Goal: Check status: Check status

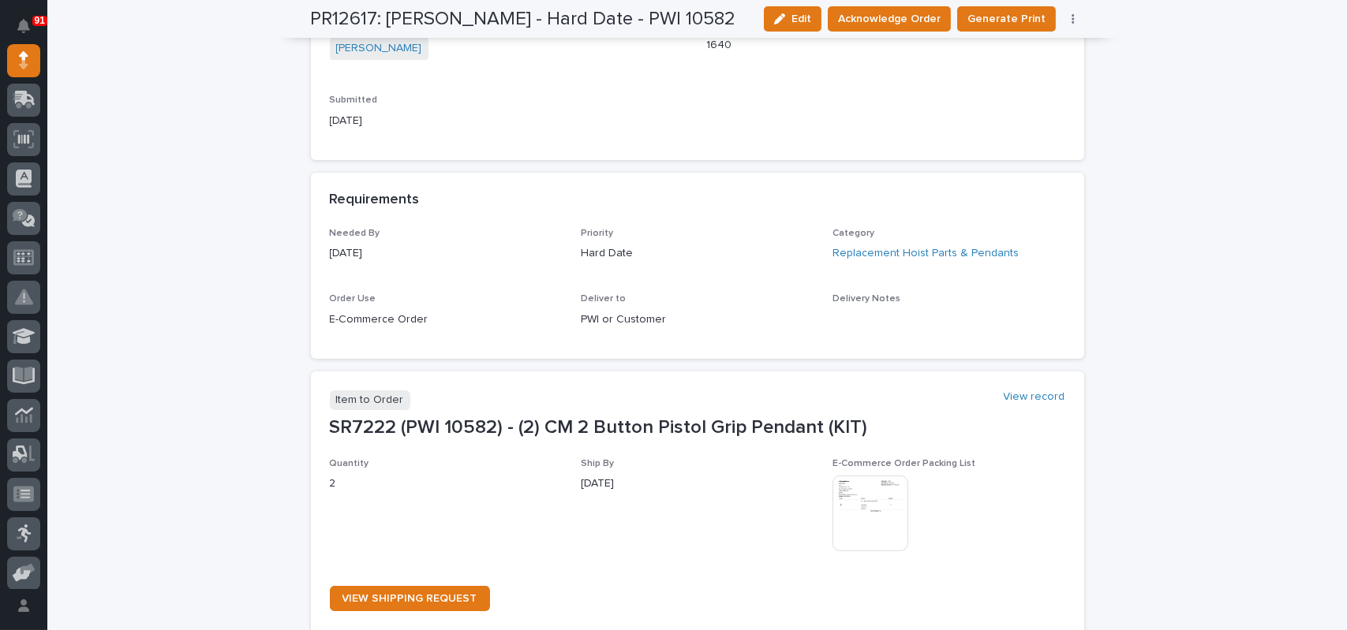
scroll to position [631, 0]
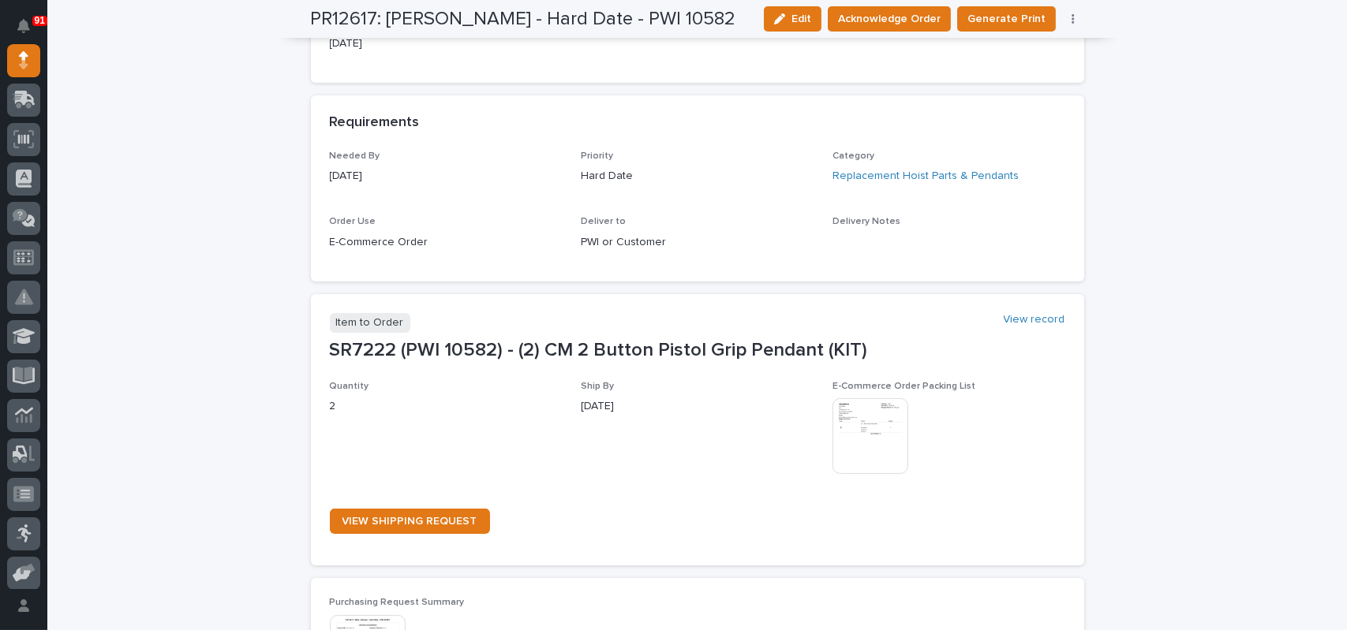
click at [861, 419] on img at bounding box center [870, 436] width 76 height 76
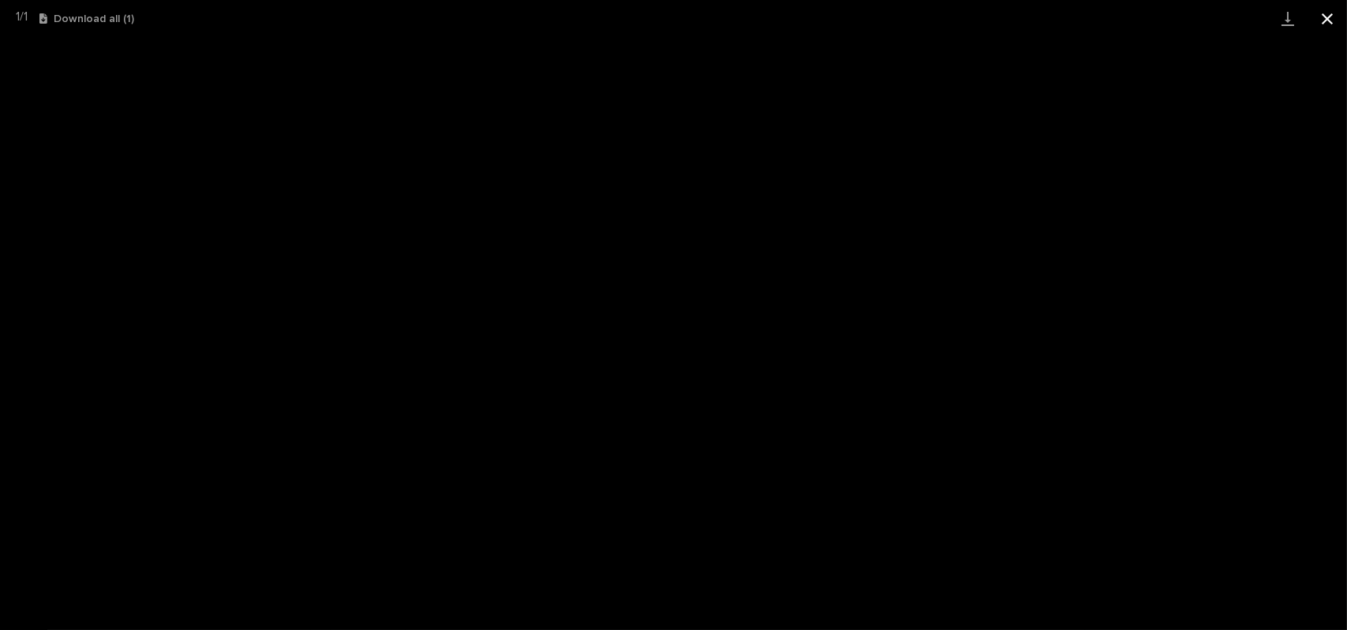
click at [1317, 18] on button "Close gallery" at bounding box center [1326, 18] width 39 height 37
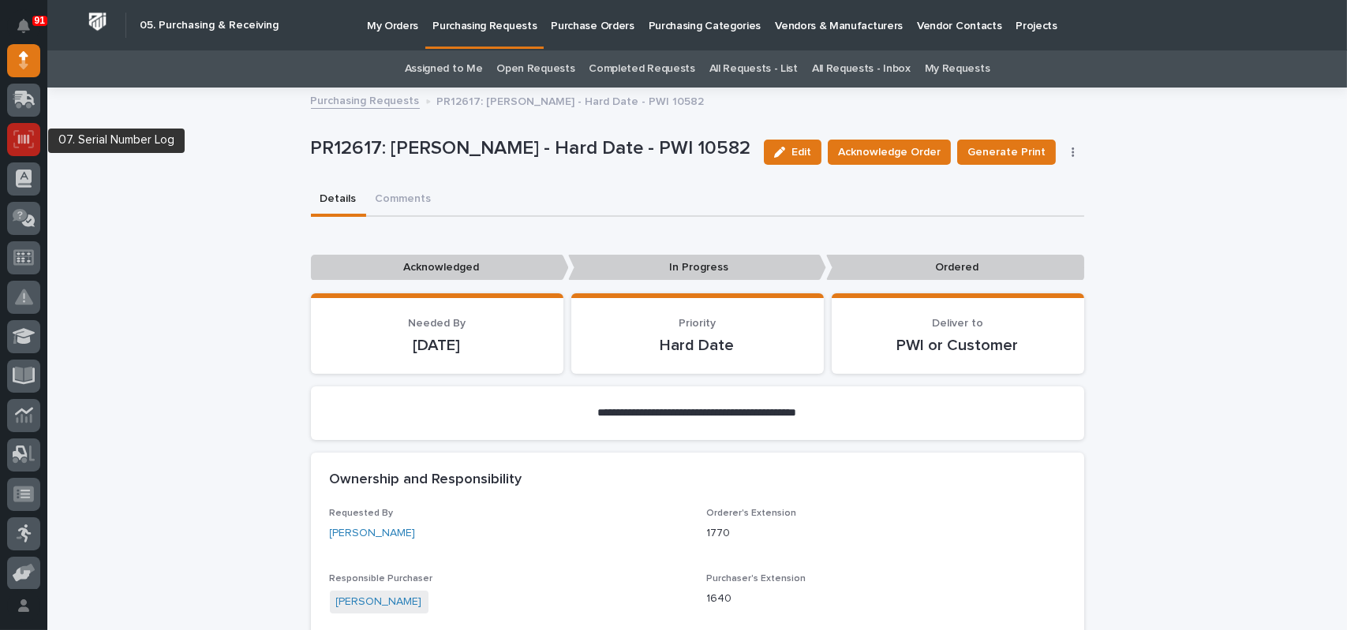
scroll to position [0, 0]
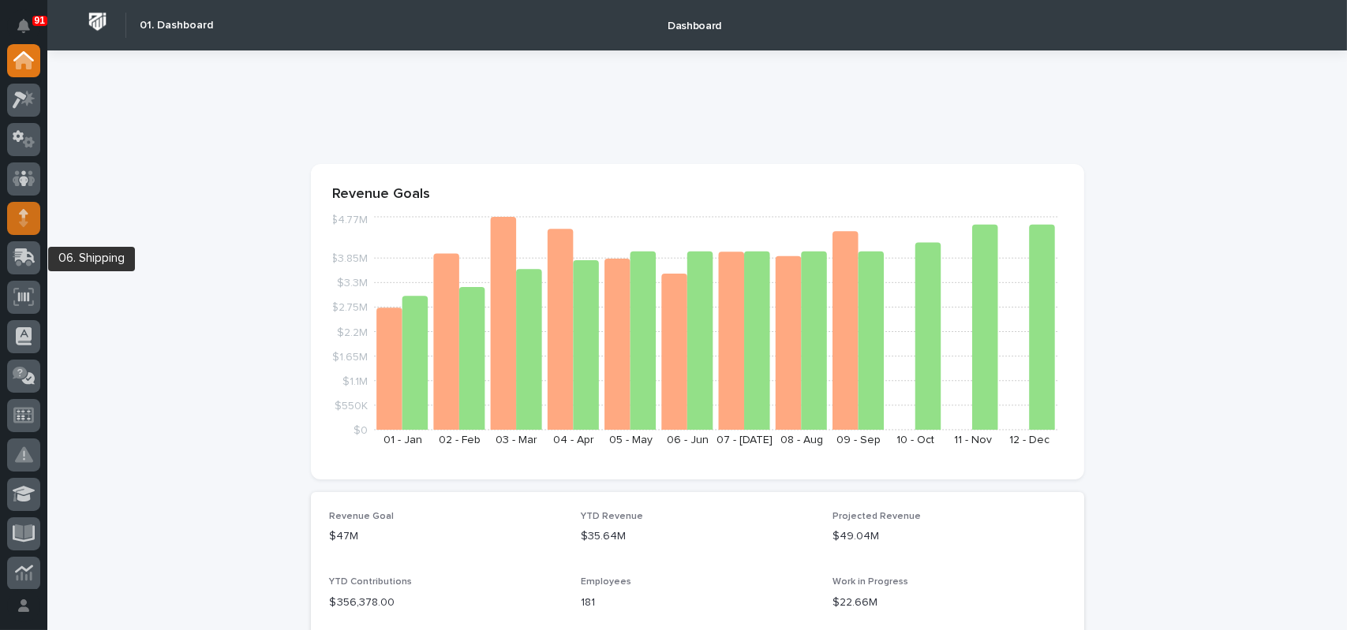
click at [22, 217] on icon at bounding box center [23, 213] width 9 height 9
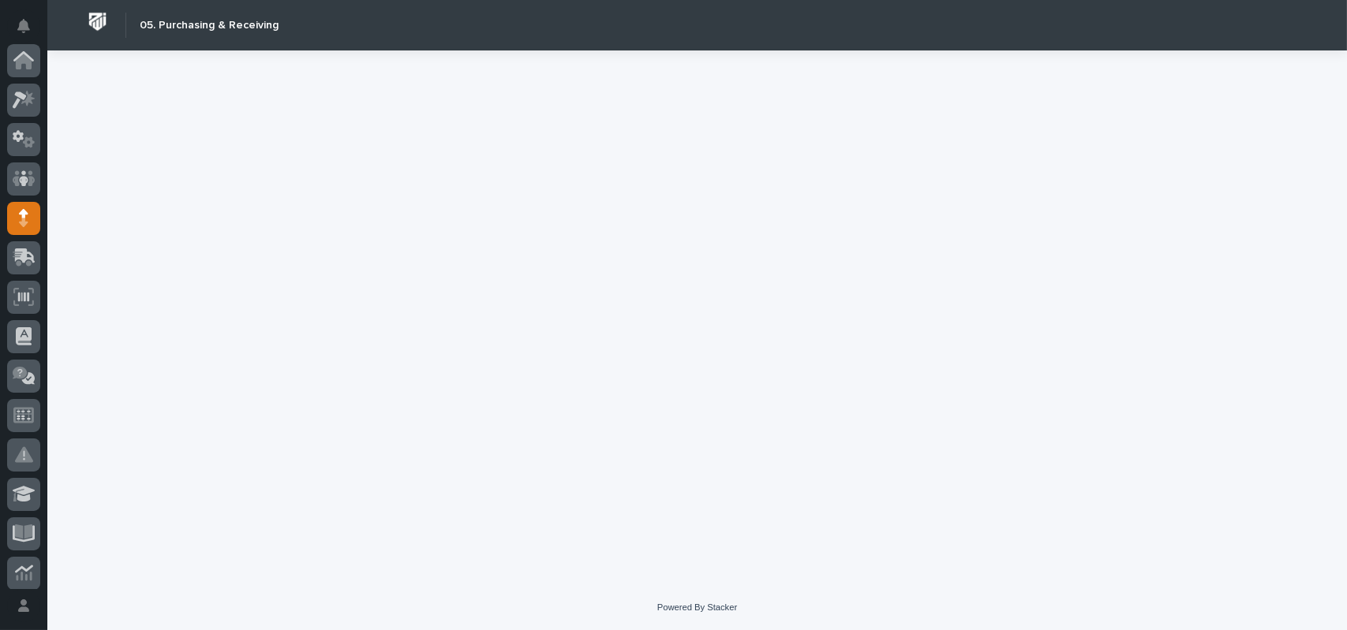
scroll to position [158, 0]
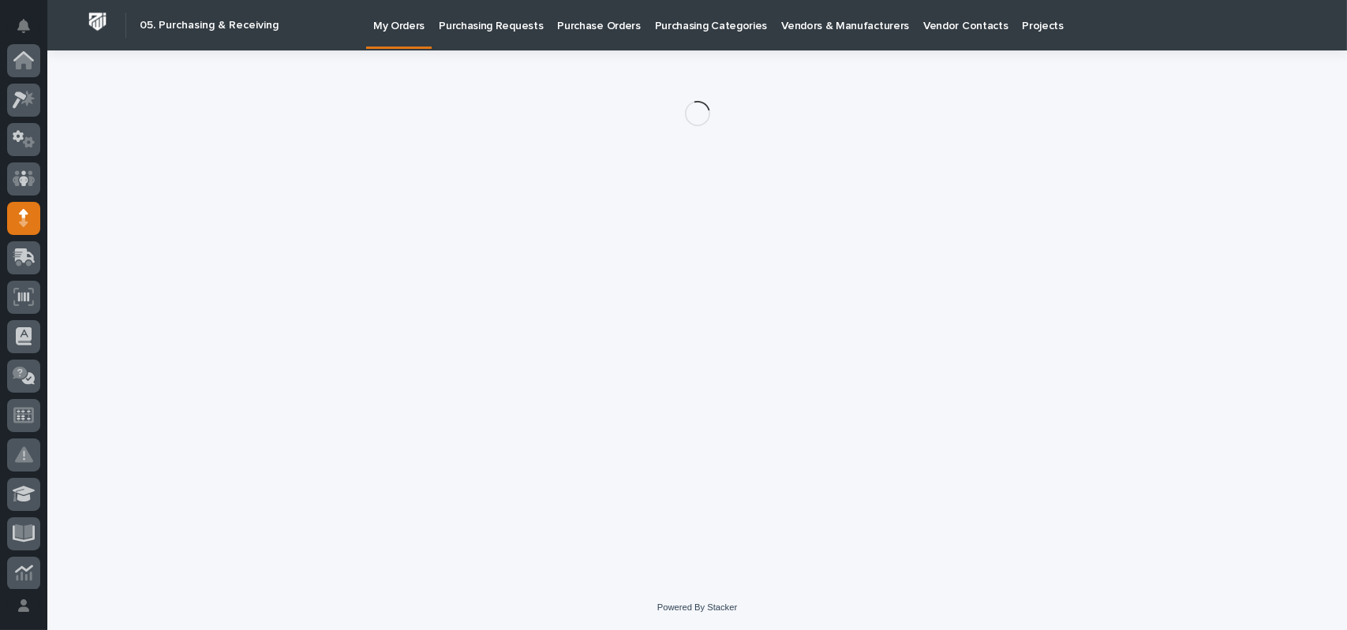
scroll to position [158, 0]
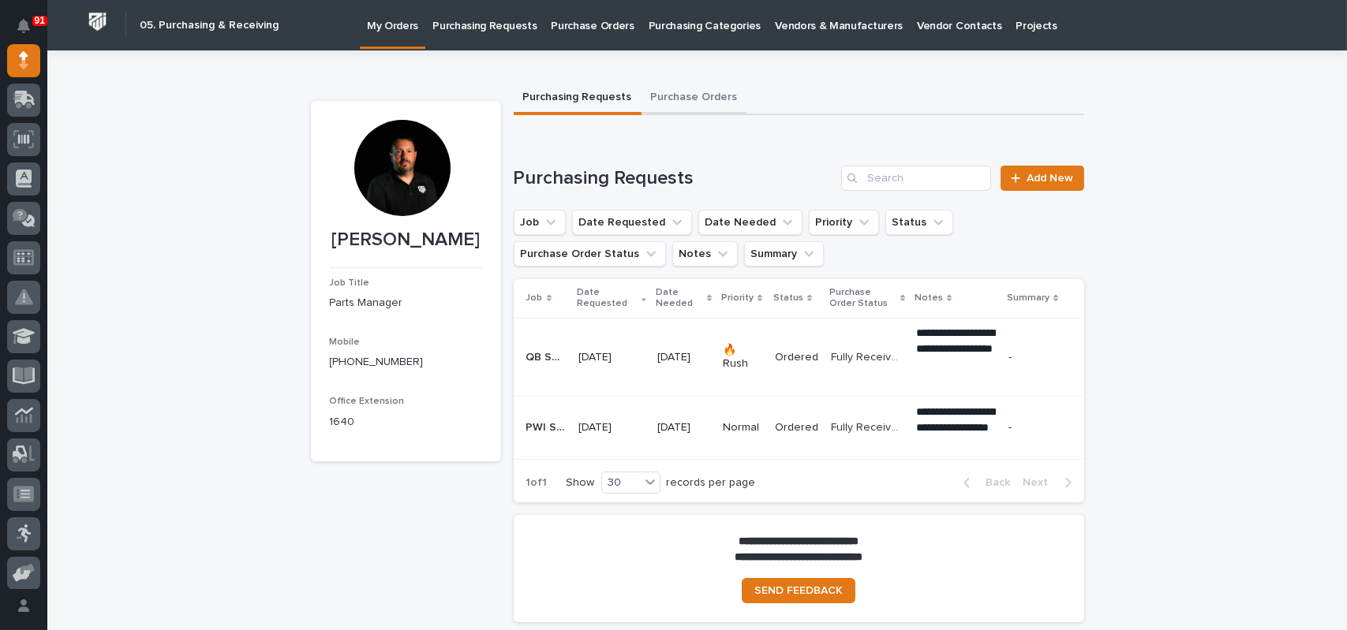
click at [700, 91] on button "Purchase Orders" at bounding box center [694, 98] width 106 height 33
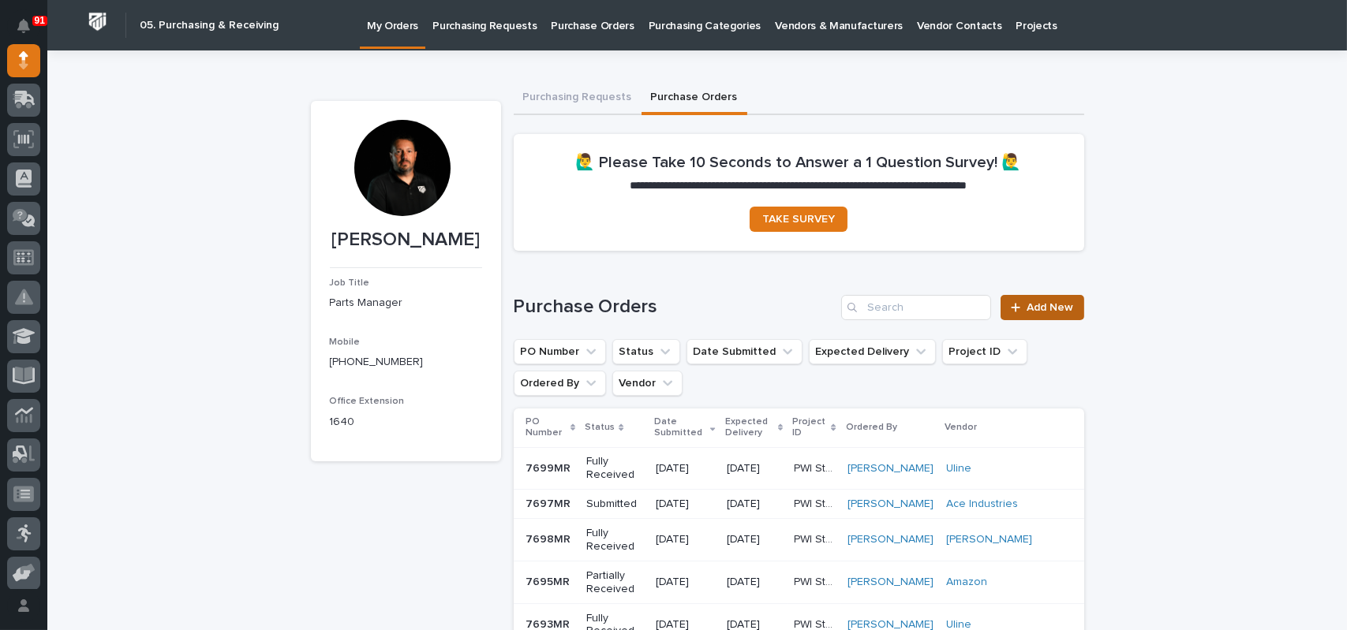
click at [1046, 295] on link "Add New" at bounding box center [1041, 307] width 83 height 25
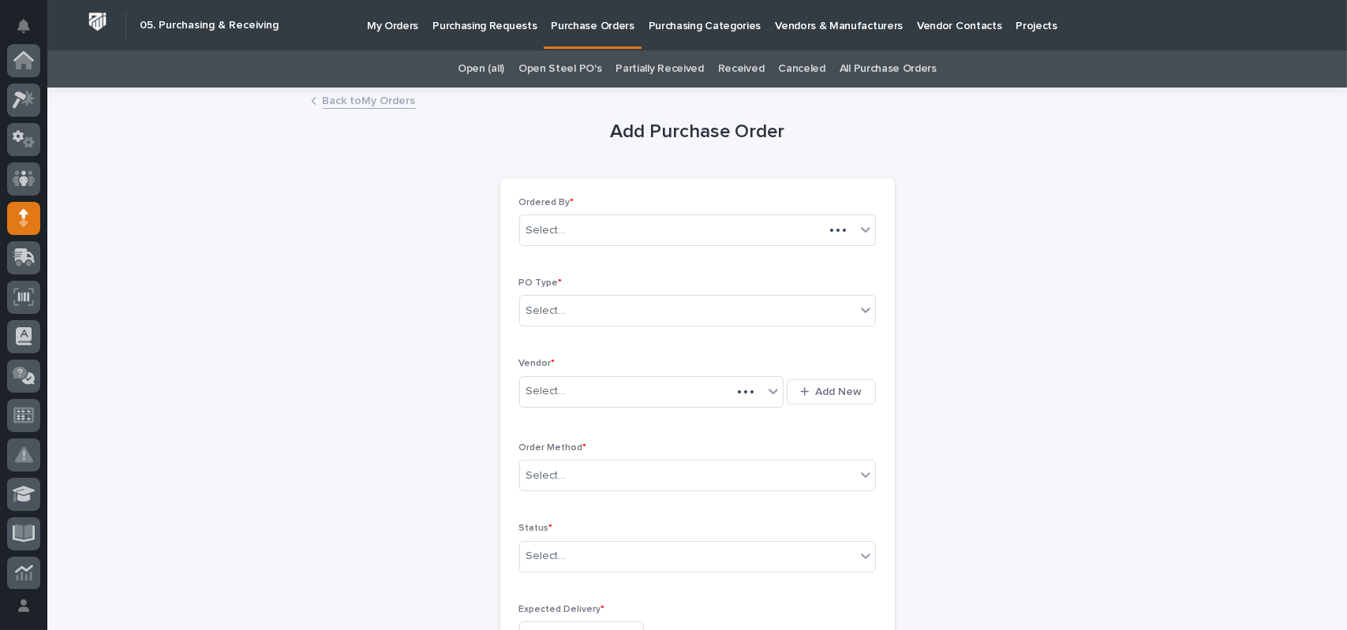
scroll to position [158, 0]
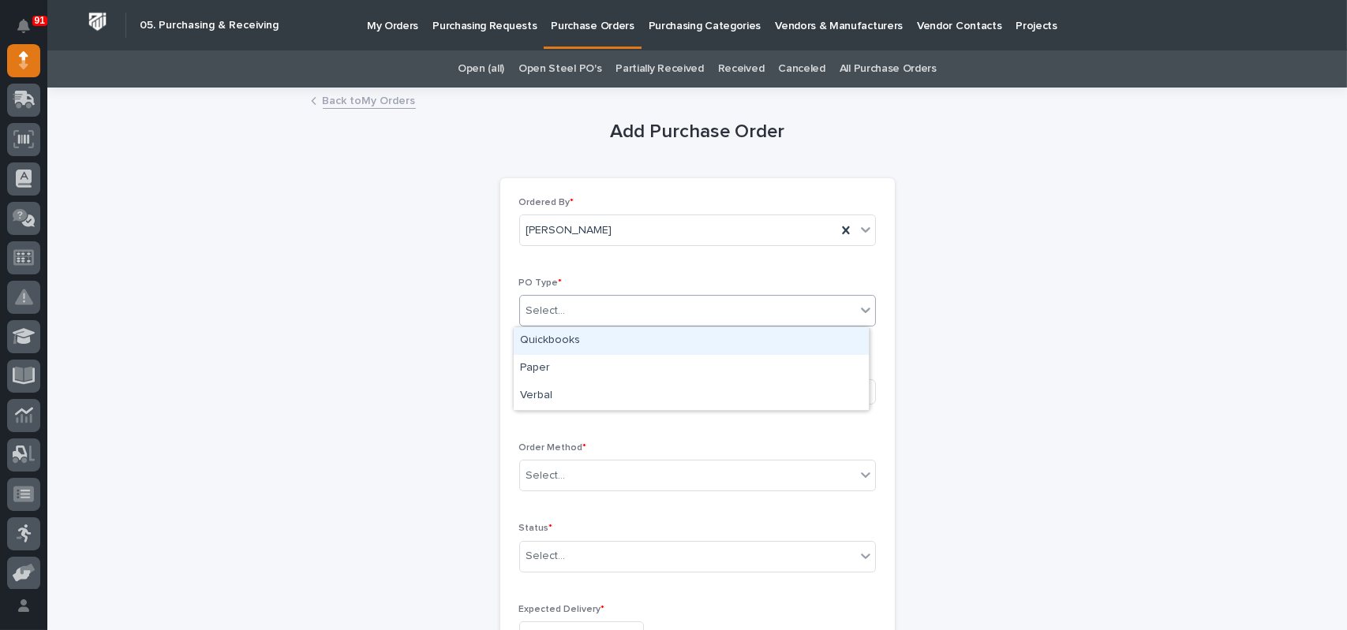
click at [570, 312] on div "Select..." at bounding box center [687, 311] width 335 height 26
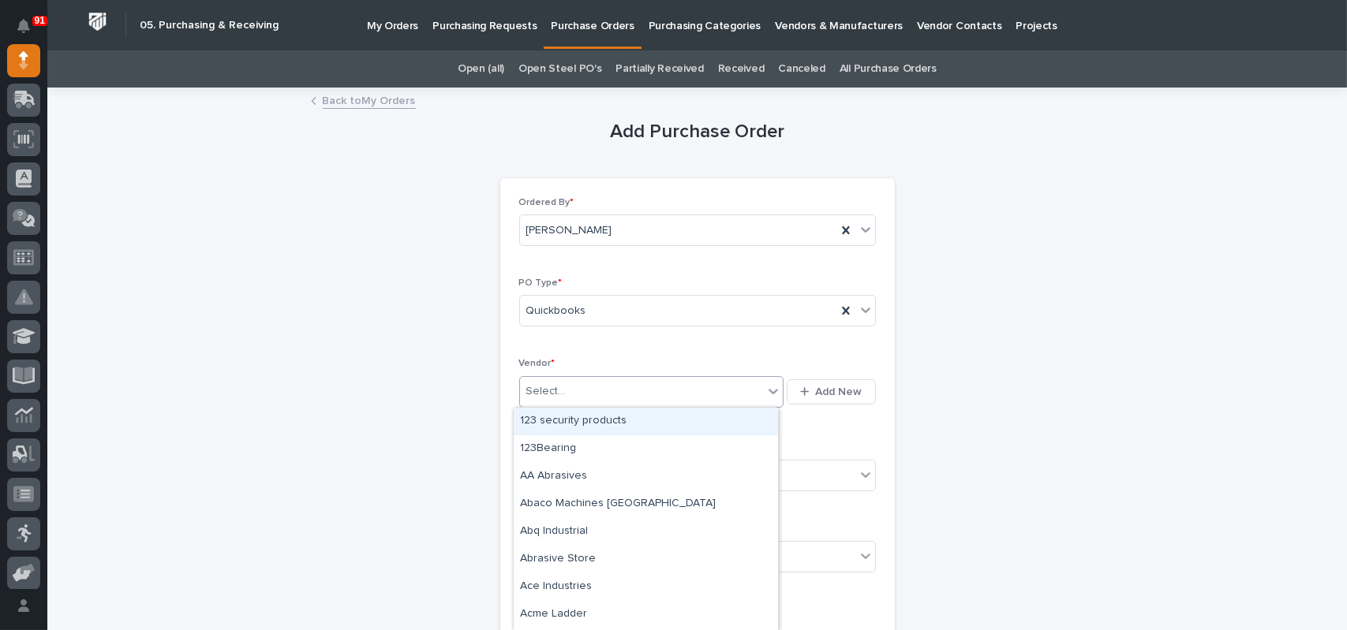
click at [551, 390] on div "Select..." at bounding box center [545, 391] width 39 height 17
type input "*****"
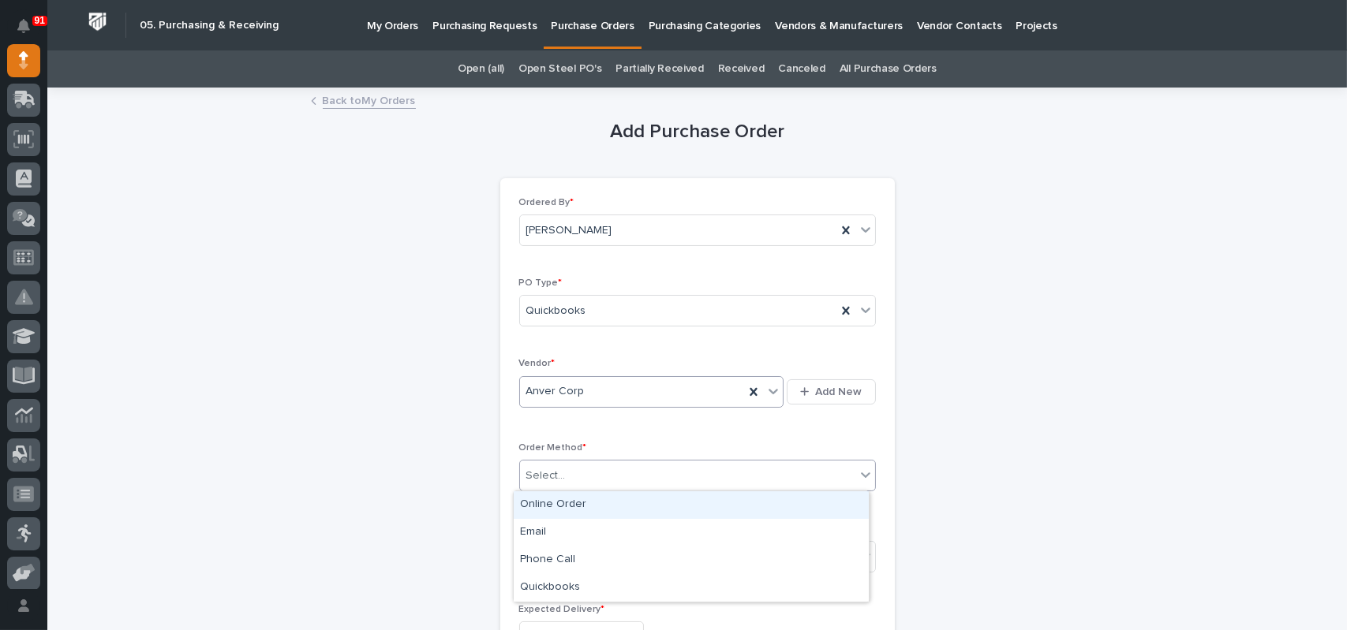
click at [558, 465] on div "Select..." at bounding box center [687, 476] width 335 height 26
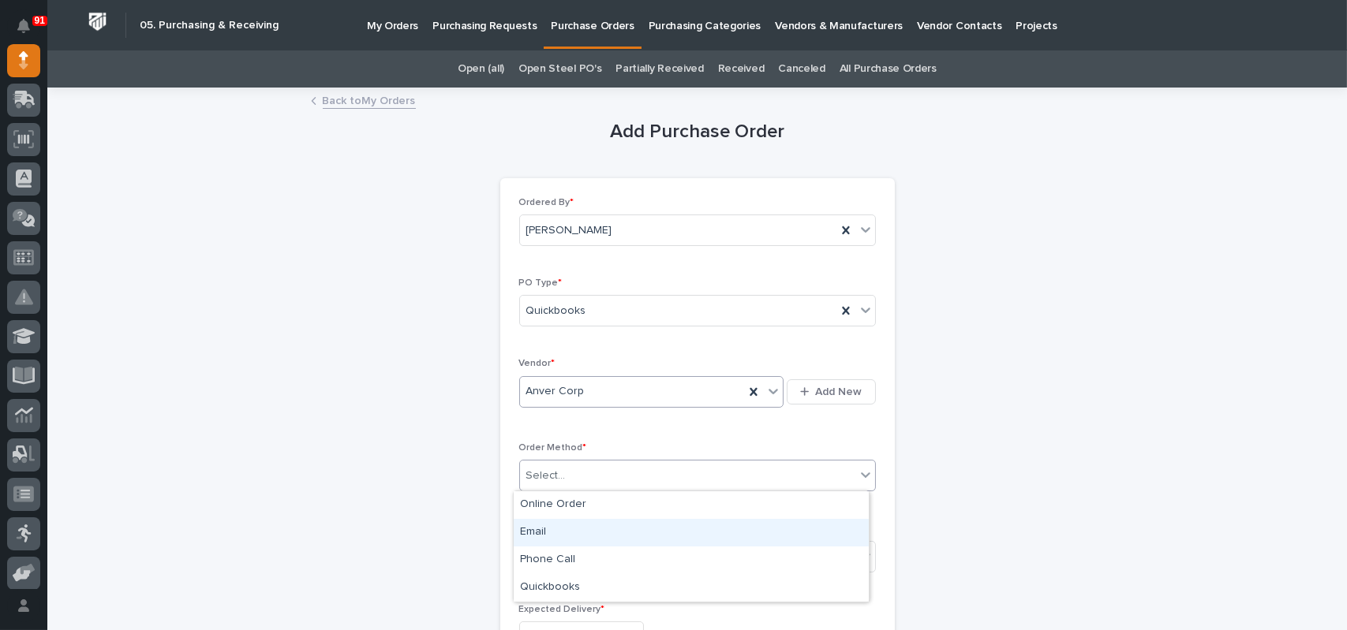
click at [532, 530] on div "Email" at bounding box center [691, 533] width 355 height 28
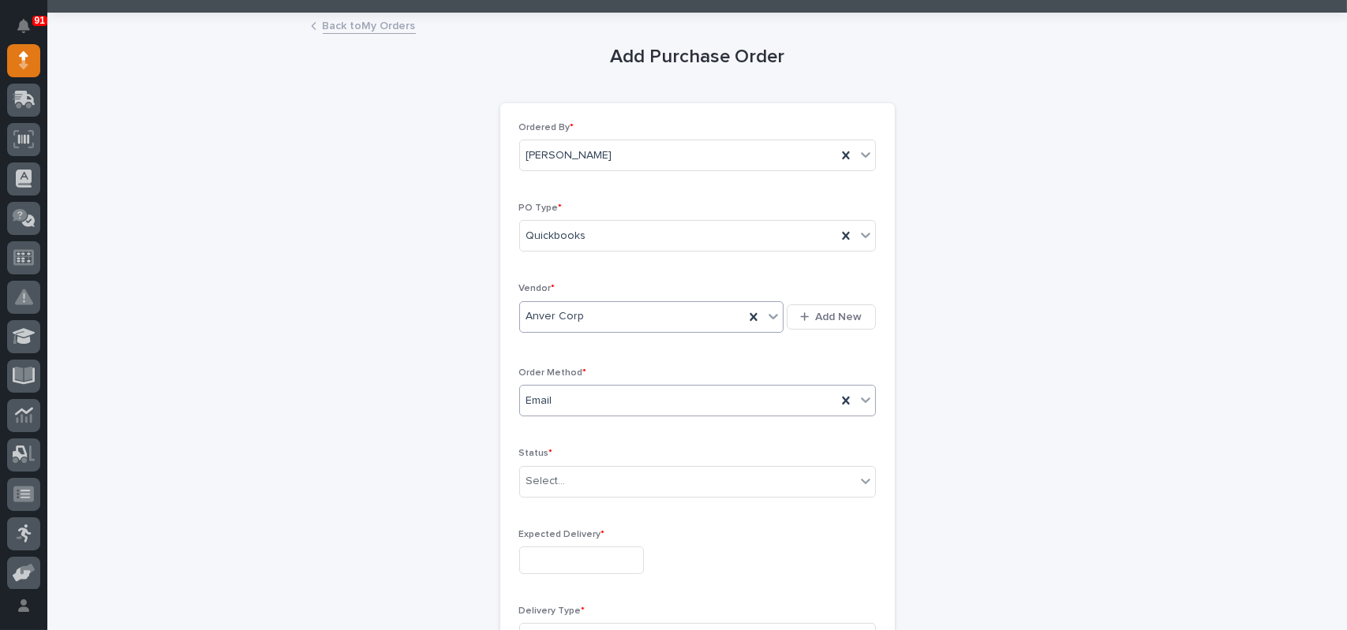
scroll to position [237, 0]
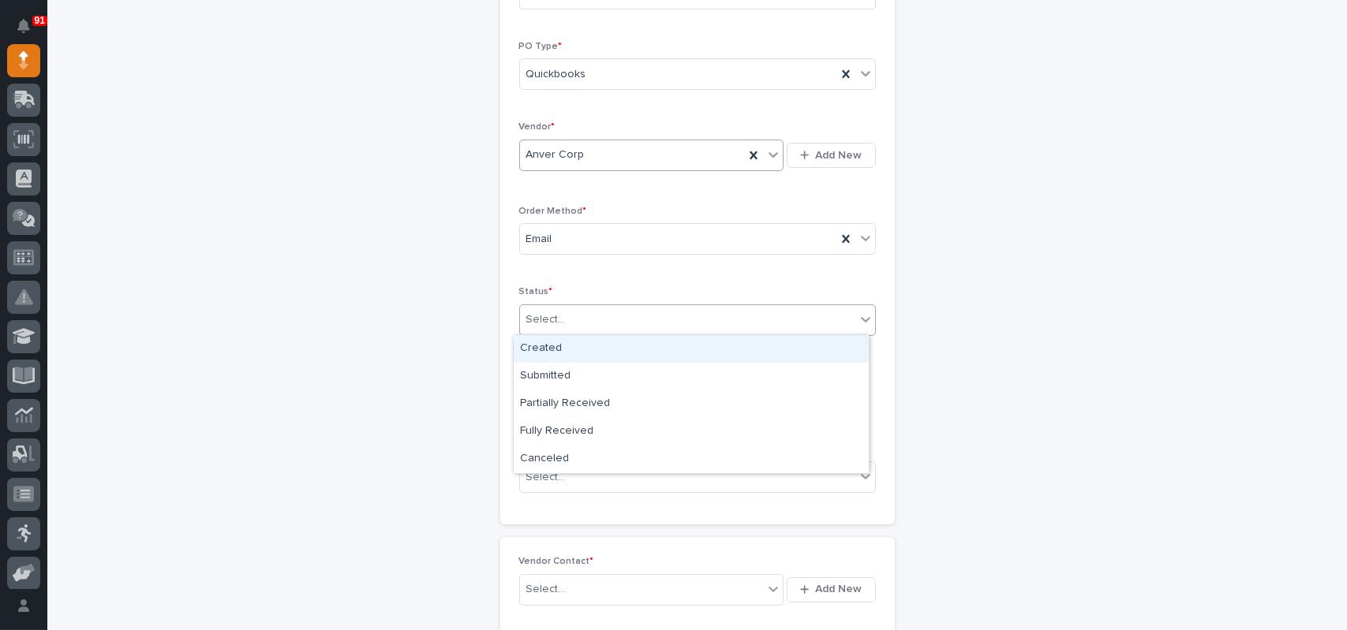
click at [592, 322] on div "Select..." at bounding box center [687, 320] width 335 height 26
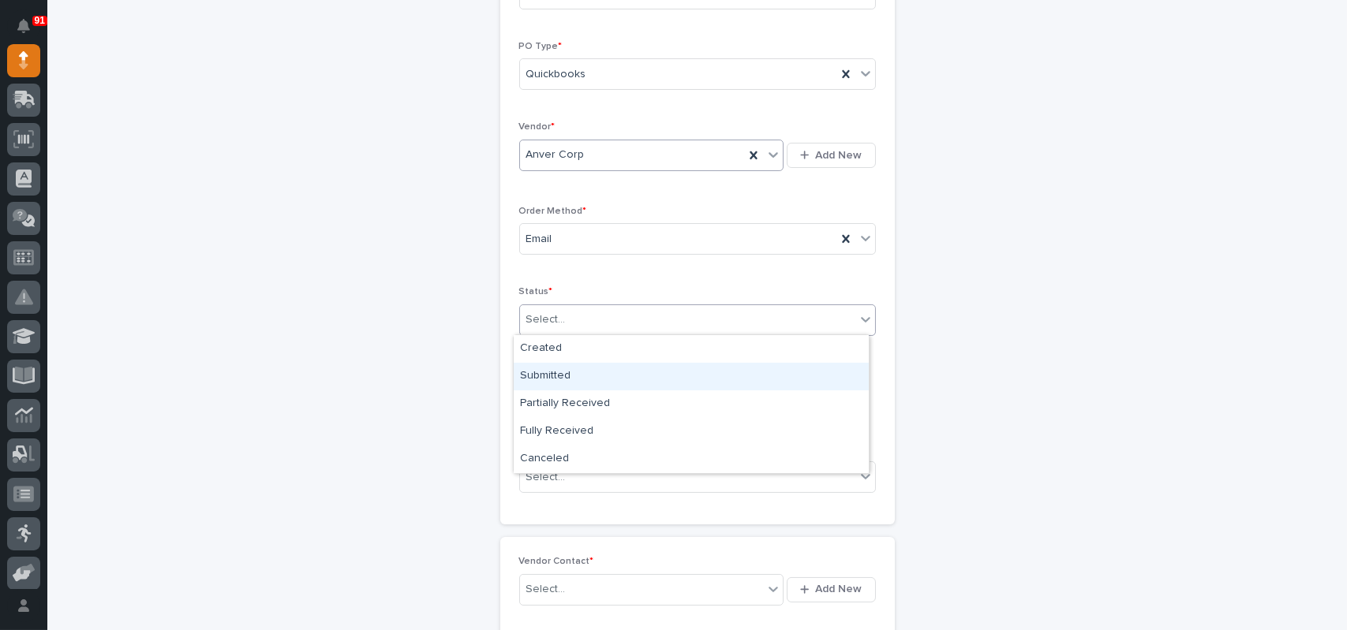
click at [563, 369] on div "Submitted" at bounding box center [691, 377] width 355 height 28
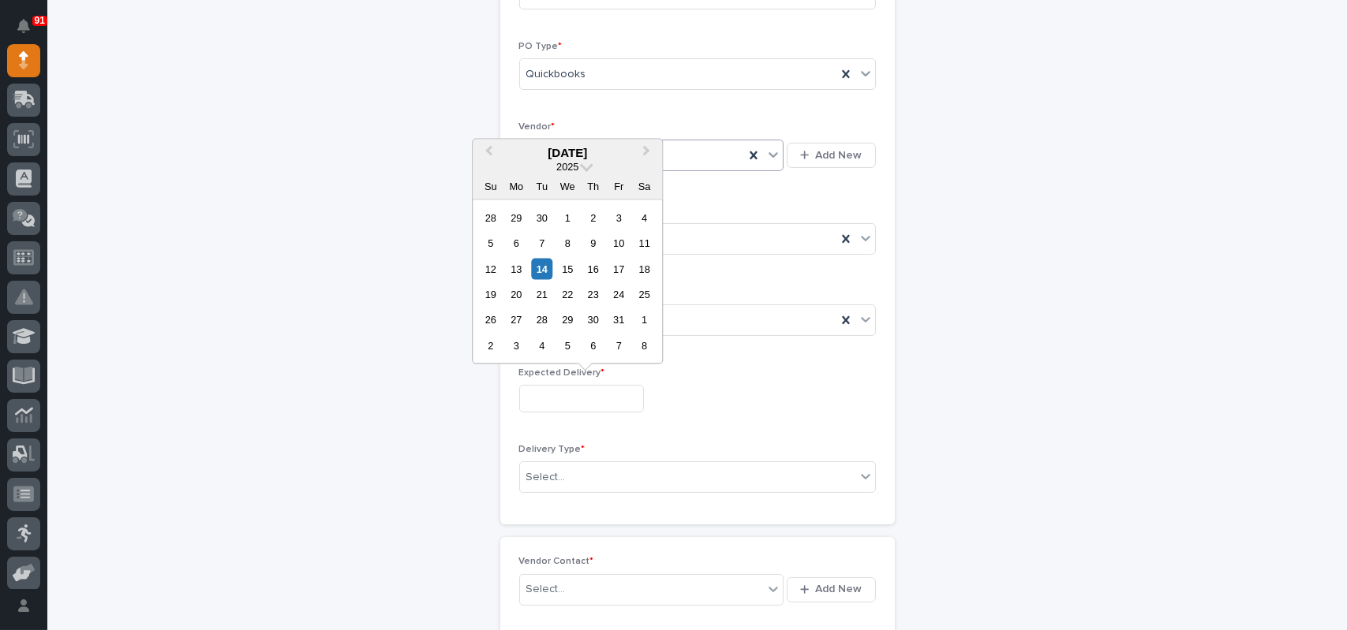
click at [558, 389] on input "text" at bounding box center [581, 399] width 125 height 28
click at [520, 295] on div "20" at bounding box center [516, 294] width 21 height 21
type input "**********"
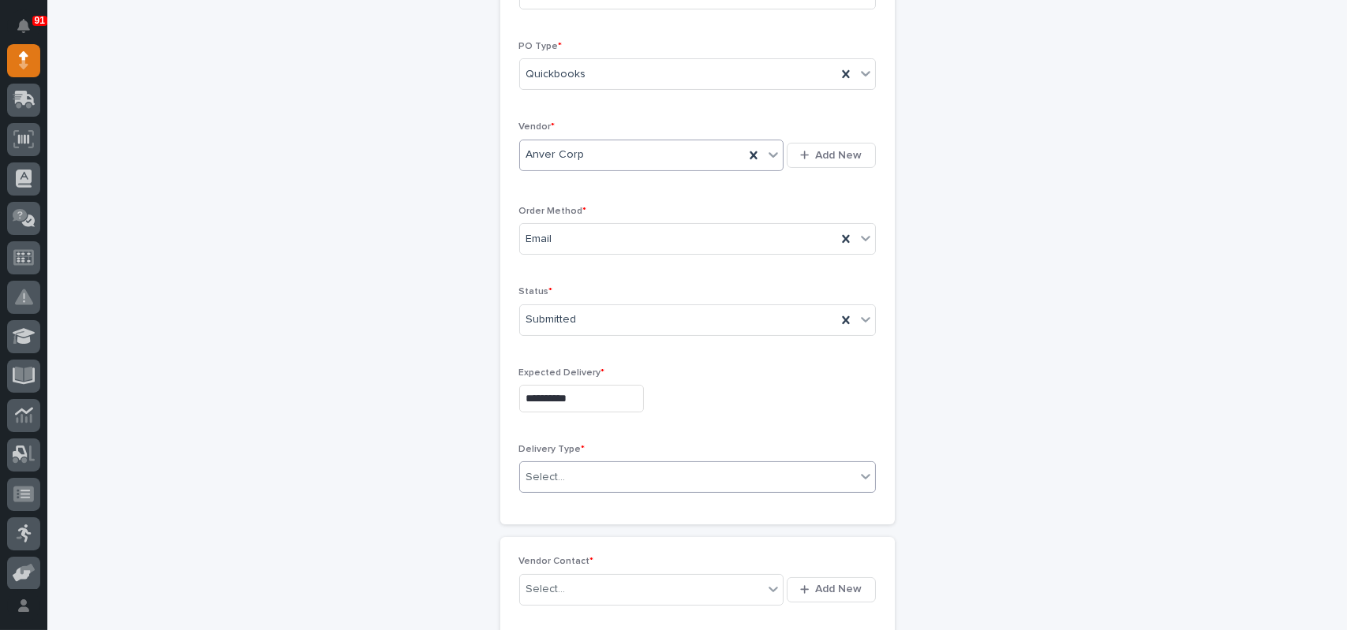
click at [548, 474] on div "Select..." at bounding box center [545, 477] width 39 height 17
click at [549, 514] on div "Deliver to PWI" at bounding box center [691, 507] width 355 height 28
click at [558, 582] on div "Select..." at bounding box center [642, 590] width 244 height 26
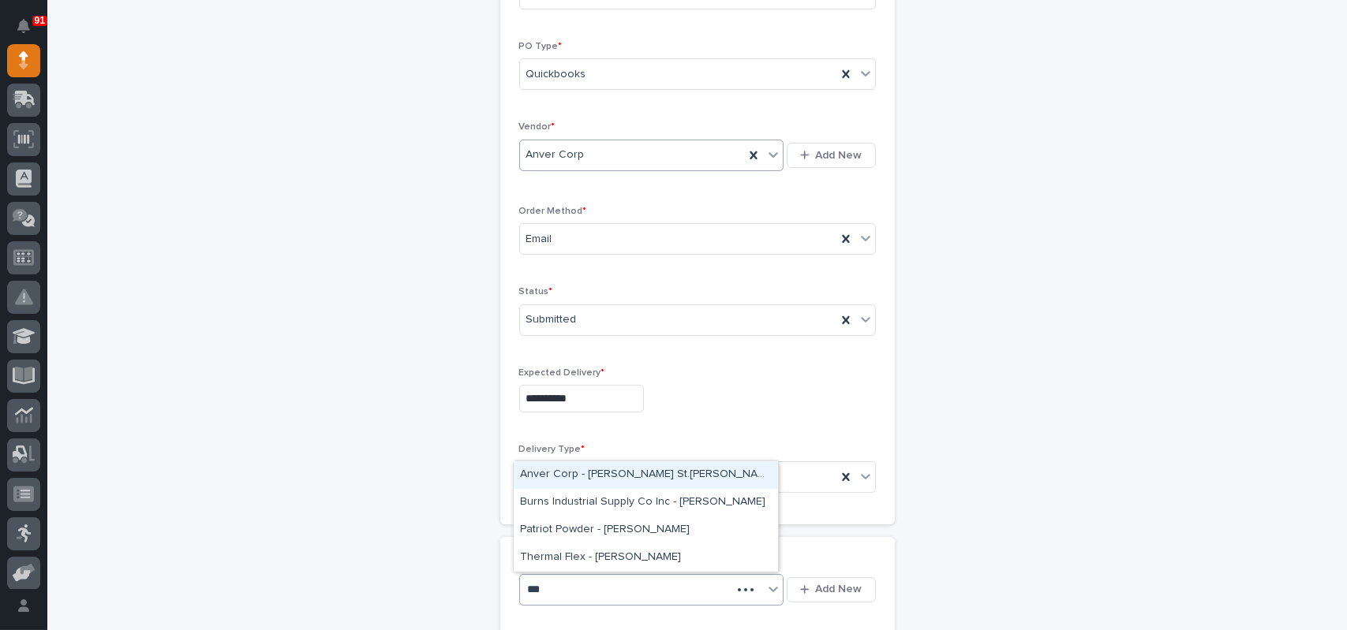
type input "****"
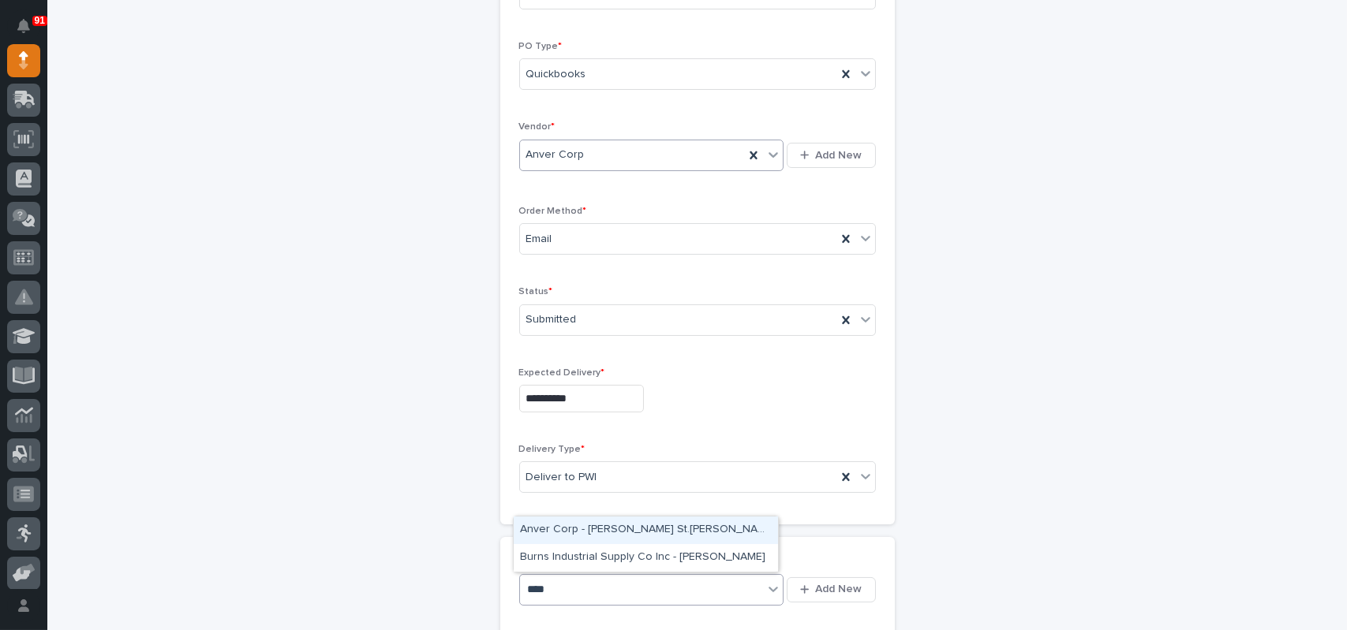
click at [572, 528] on div "Anver Corp - Sandy St.Germain" at bounding box center [646, 531] width 264 height 28
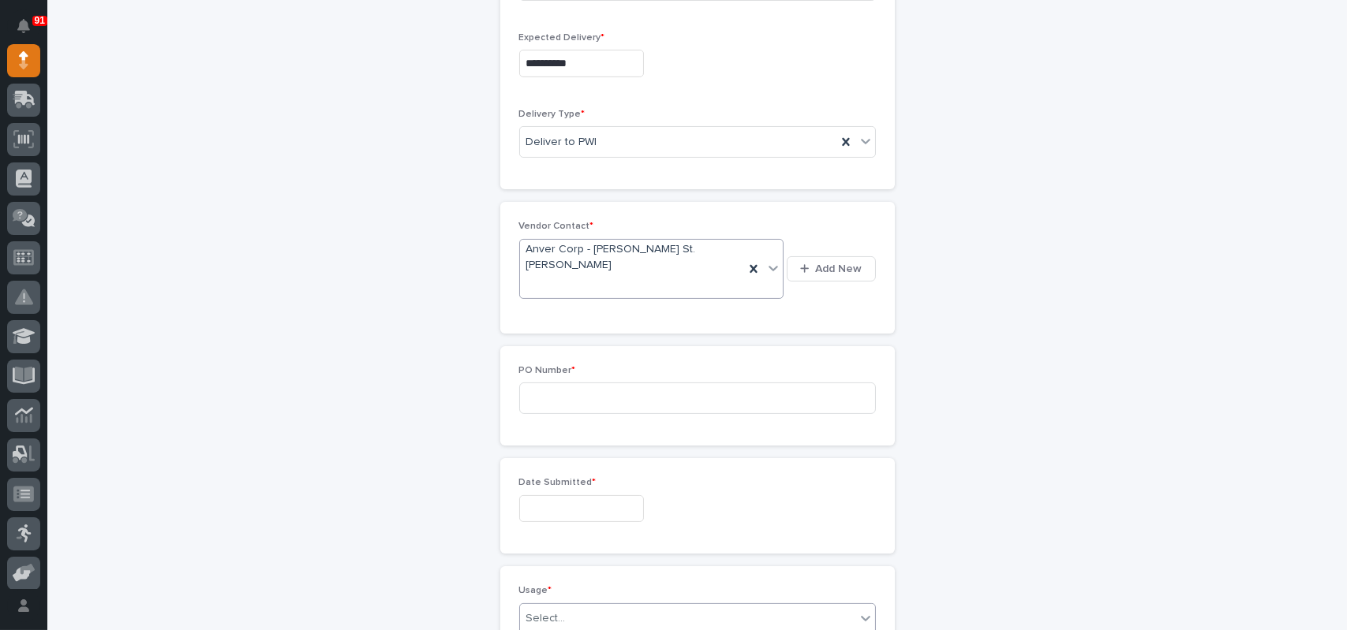
scroll to position [631, 0]
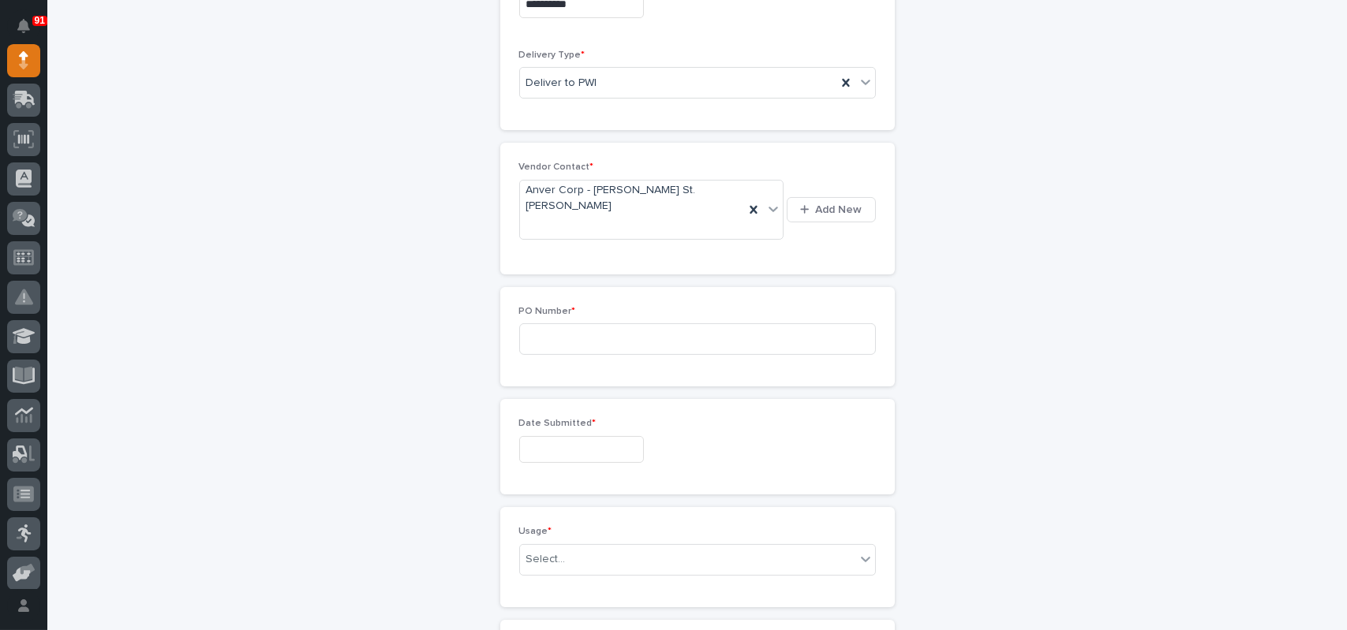
click at [543, 306] on div "PO Number *" at bounding box center [697, 337] width 357 height 62
click at [540, 323] on input at bounding box center [697, 339] width 357 height 32
type input "7574MR"
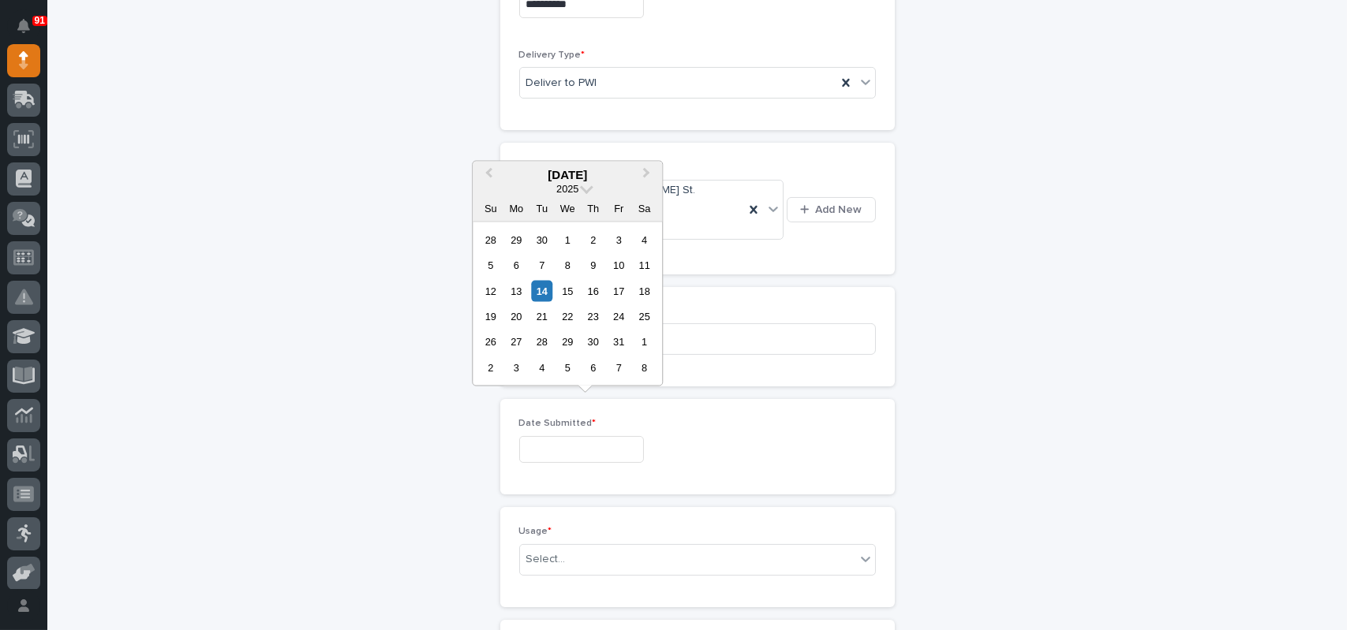
click at [552, 436] on input "text" at bounding box center [581, 450] width 125 height 28
click at [542, 289] on div "14" at bounding box center [541, 290] width 21 height 21
type input "**********"
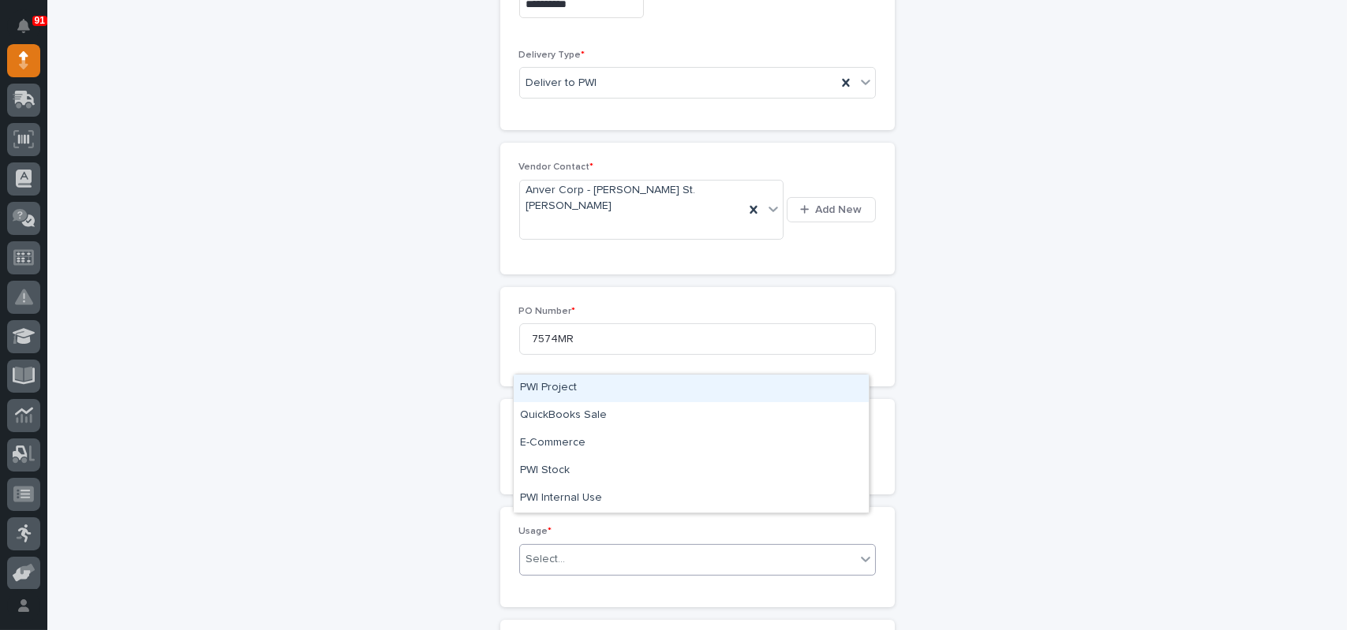
click at [551, 551] on div "Select..." at bounding box center [545, 559] width 39 height 17
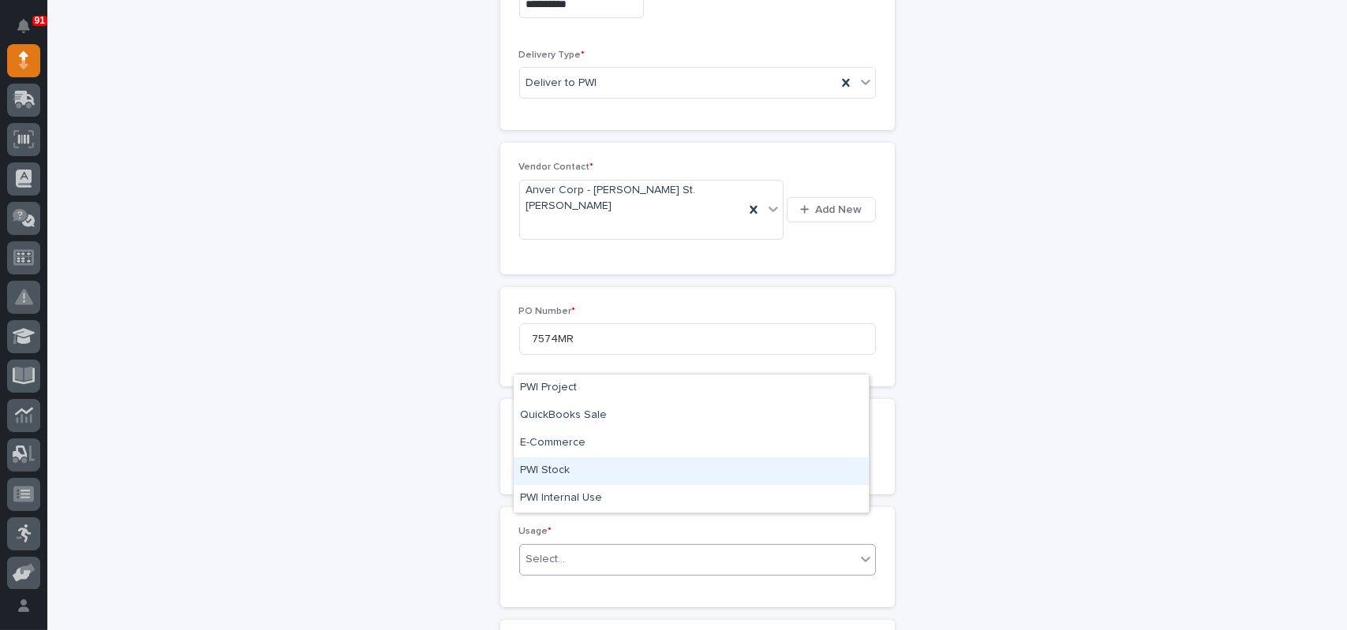
click at [549, 469] on div "PWI Stock" at bounding box center [691, 472] width 355 height 28
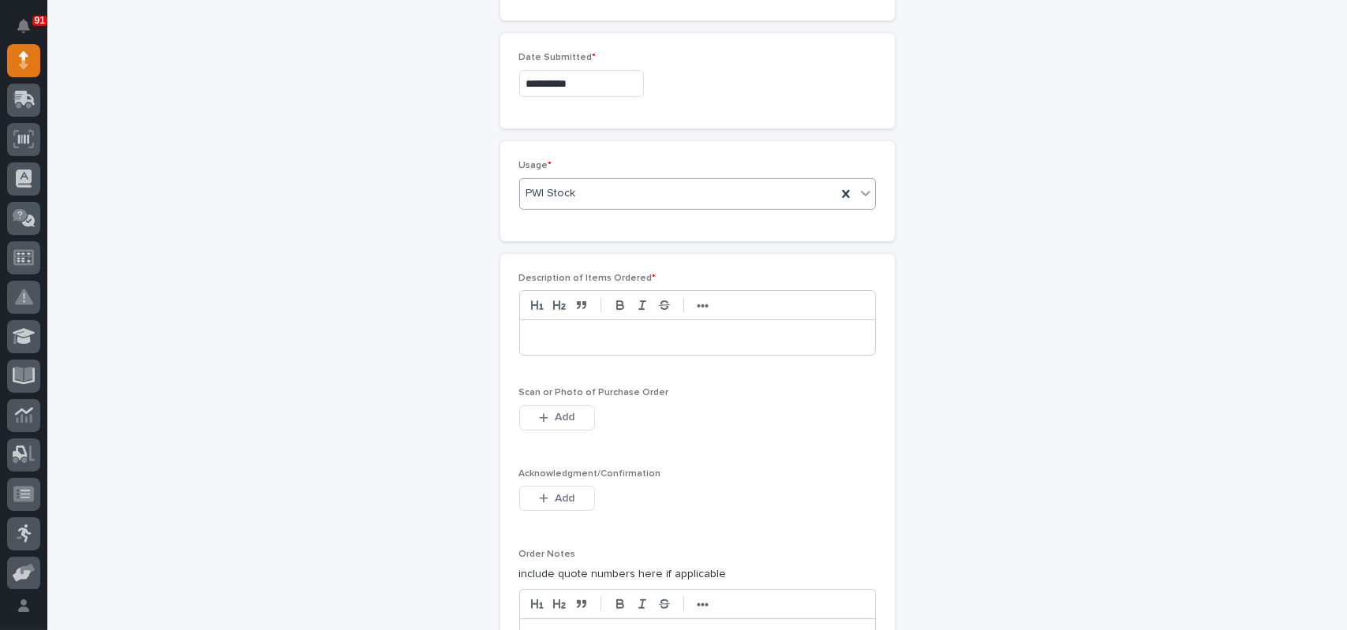
scroll to position [1025, 0]
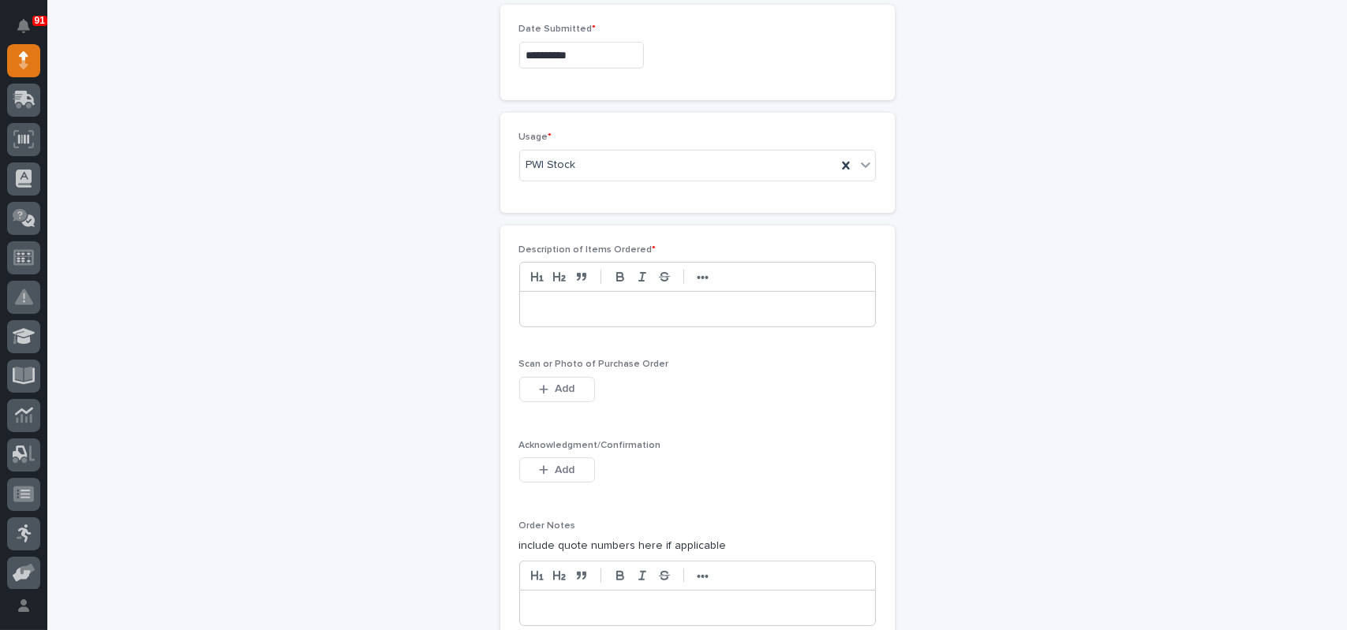
click at [551, 262] on div "•••" at bounding box center [697, 276] width 357 height 29
click at [549, 301] on p at bounding box center [697, 309] width 331 height 16
click at [532, 376] on button "Add" at bounding box center [557, 388] width 76 height 25
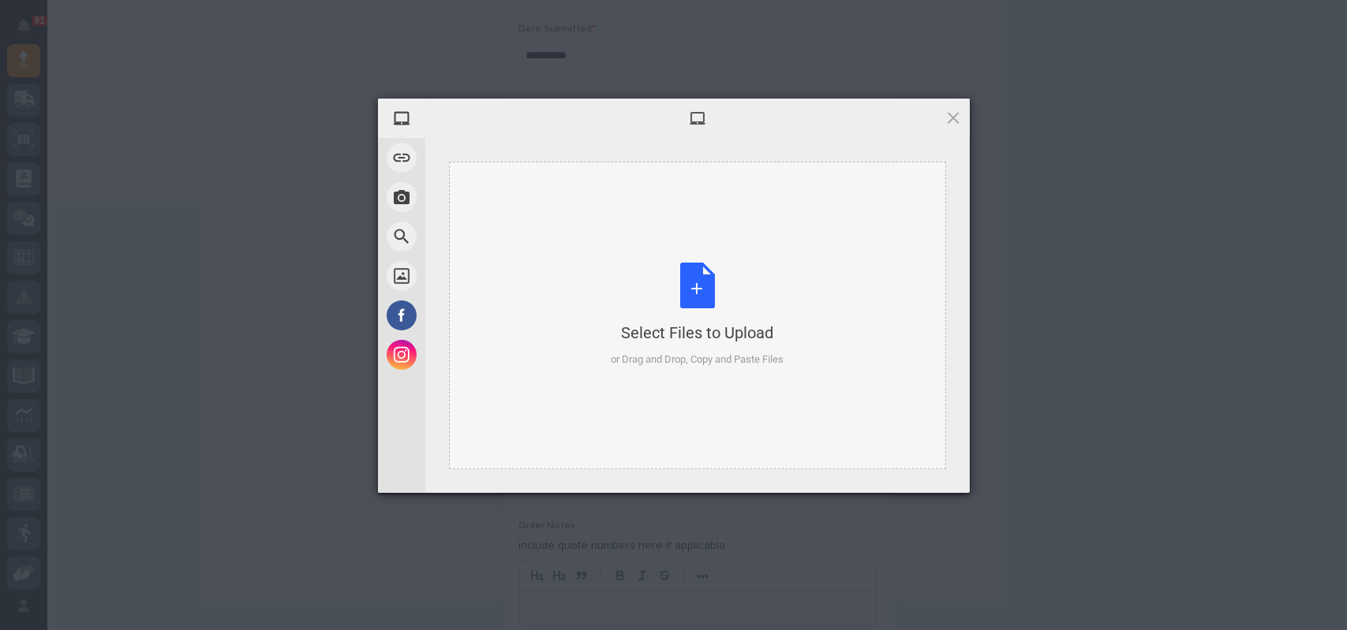
click at [699, 285] on div "Select Files to Upload or Drag and Drop, Copy and Paste Files" at bounding box center [697, 315] width 173 height 105
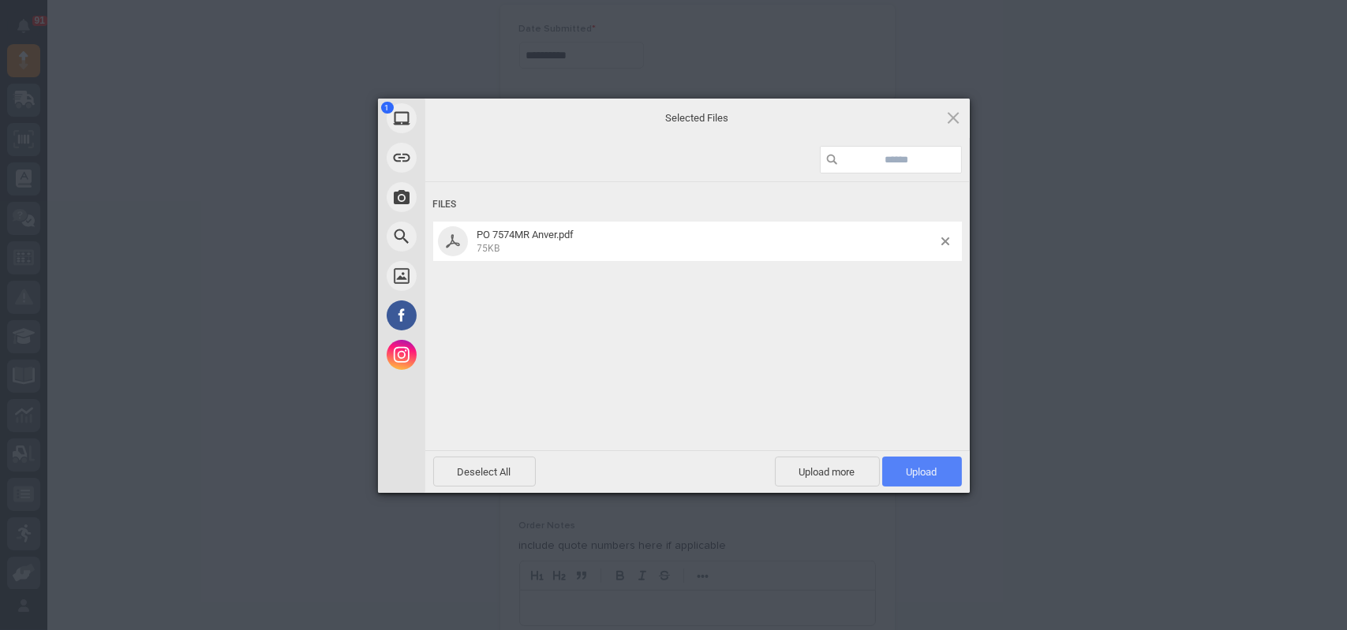
click at [911, 465] on span "Upload 1" at bounding box center [922, 472] width 80 height 30
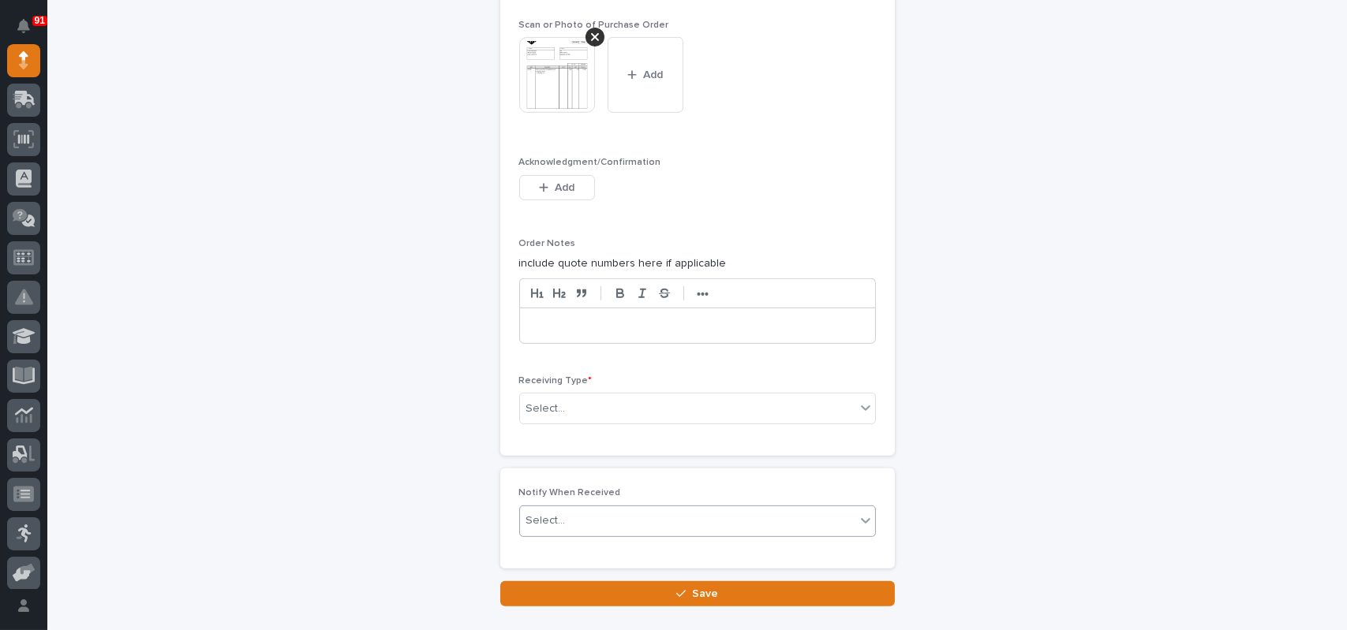
scroll to position [1369, 0]
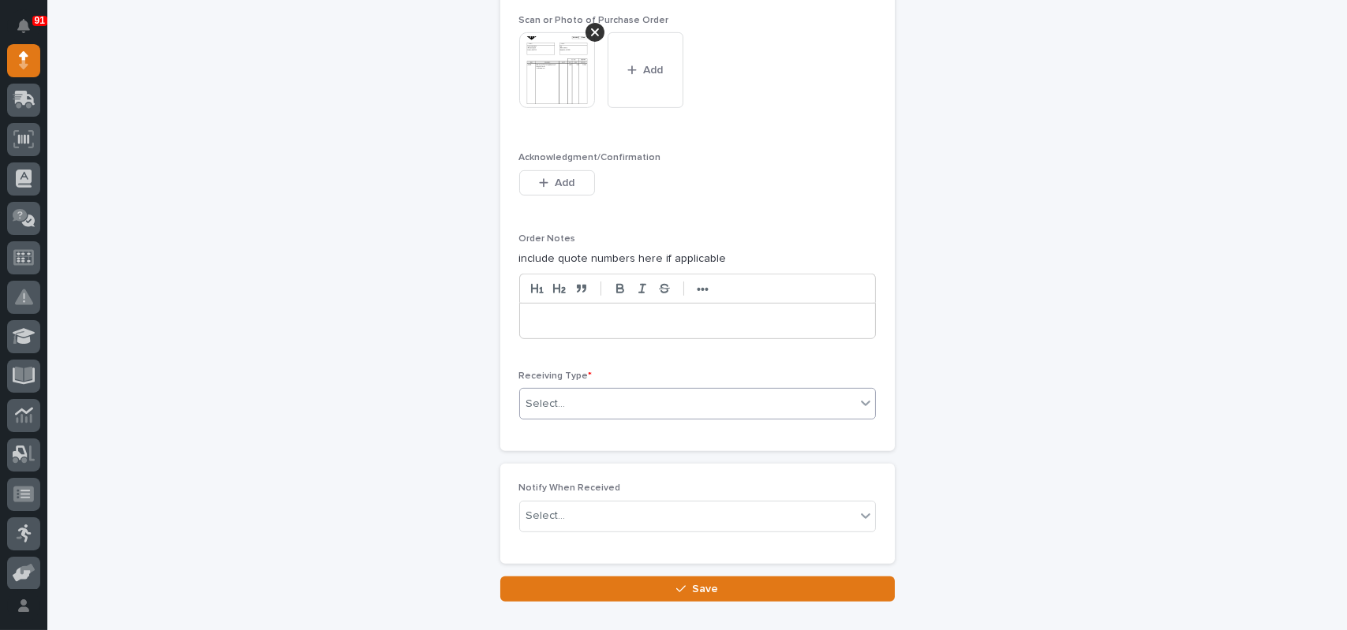
click at [570, 391] on div "Select..." at bounding box center [687, 404] width 335 height 26
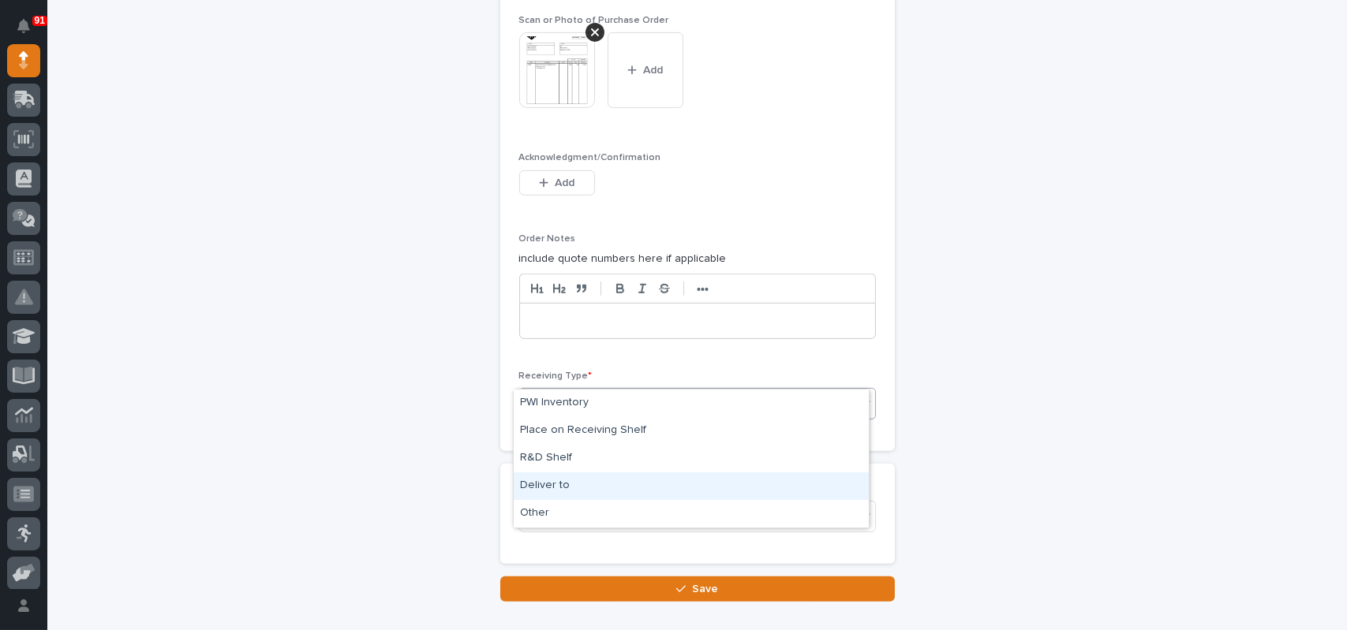
click at [537, 475] on div "Deliver to" at bounding box center [691, 487] width 355 height 28
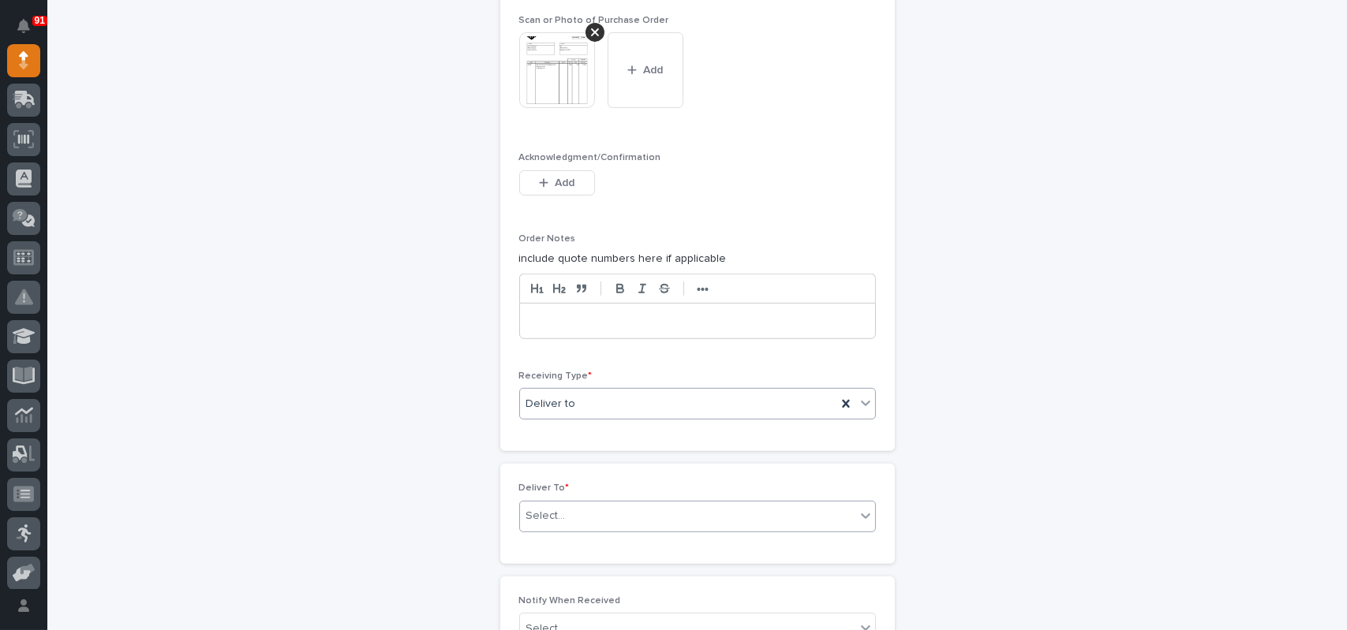
click at [570, 503] on div "Select..." at bounding box center [687, 516] width 335 height 26
type input "*****"
click at [554, 517] on div "Steve Hall" at bounding box center [691, 516] width 355 height 28
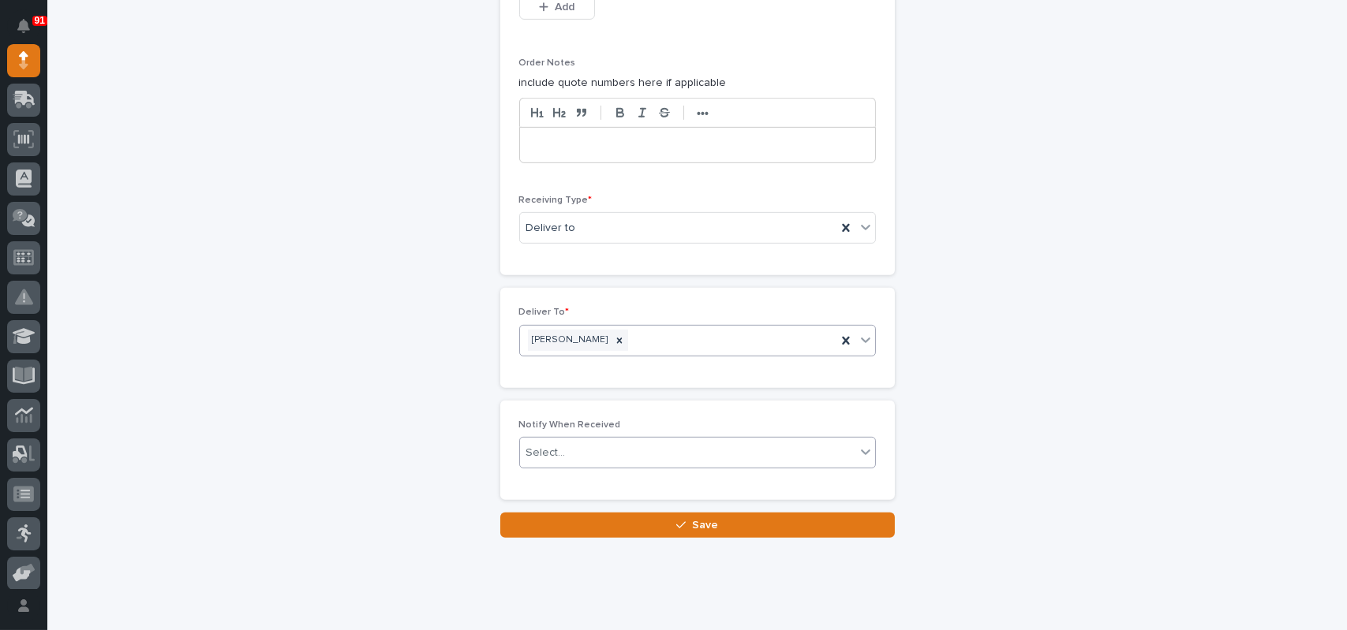
click at [578, 440] on div "Select..." at bounding box center [687, 453] width 335 height 26
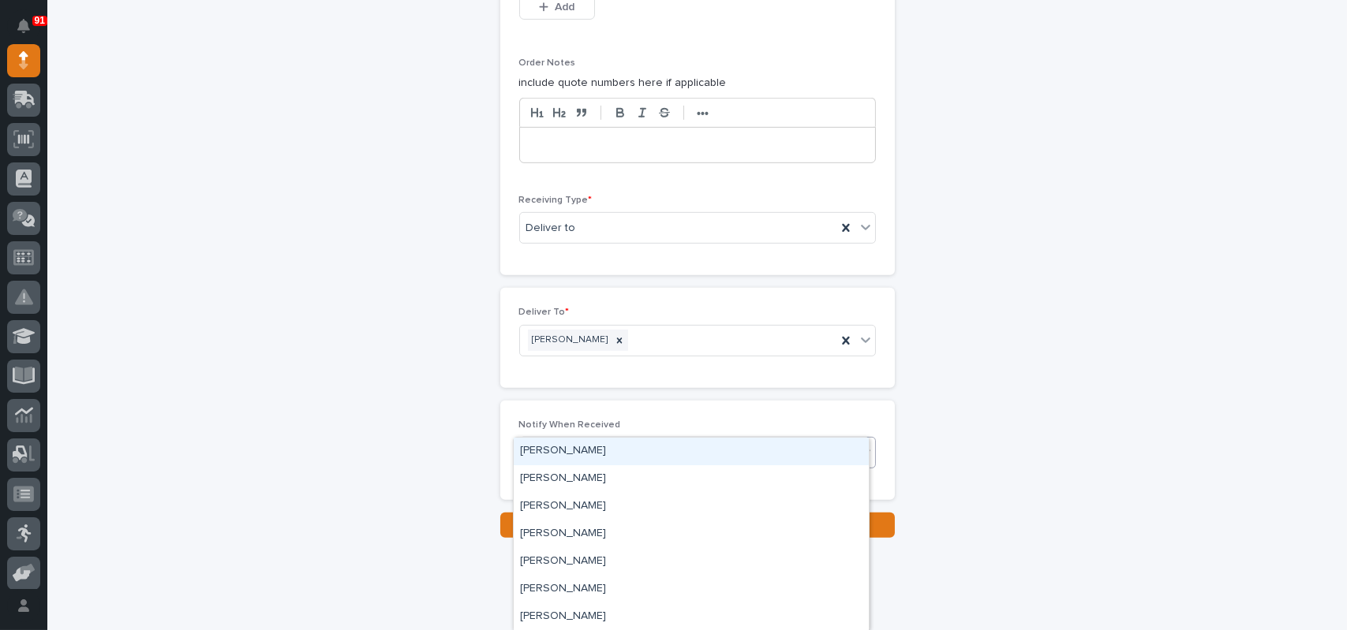
type input "****"
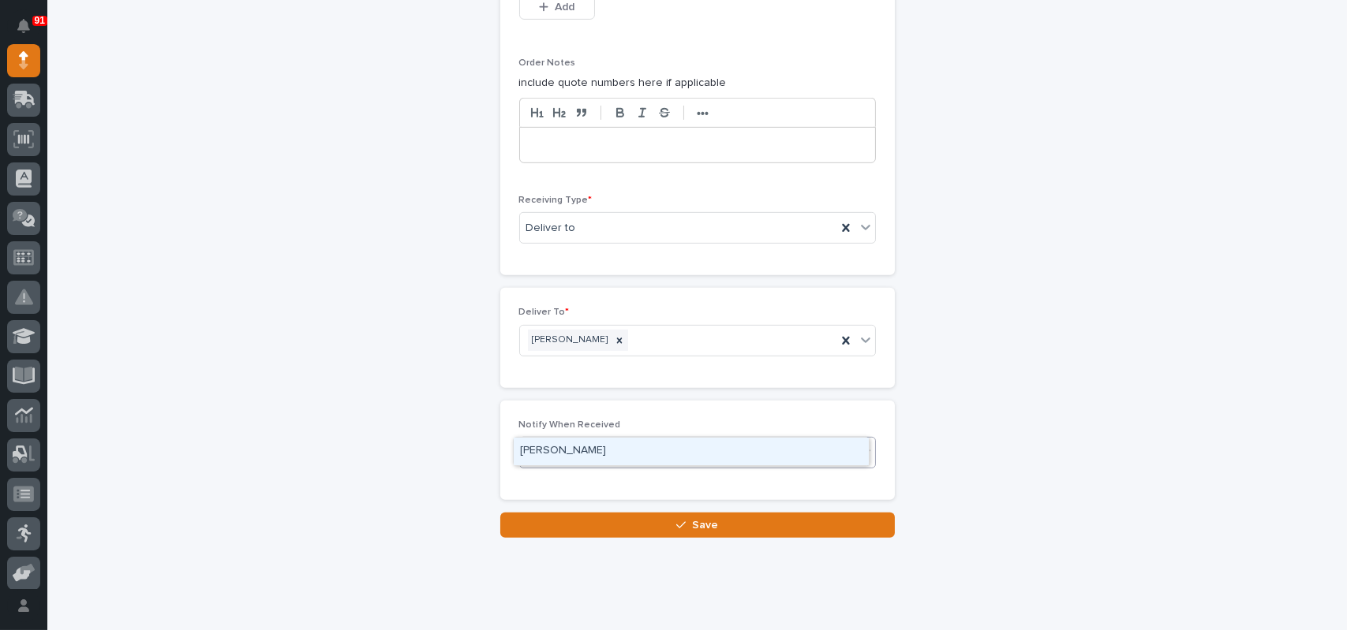
click at [543, 447] on div "[PERSON_NAME]" at bounding box center [691, 452] width 355 height 28
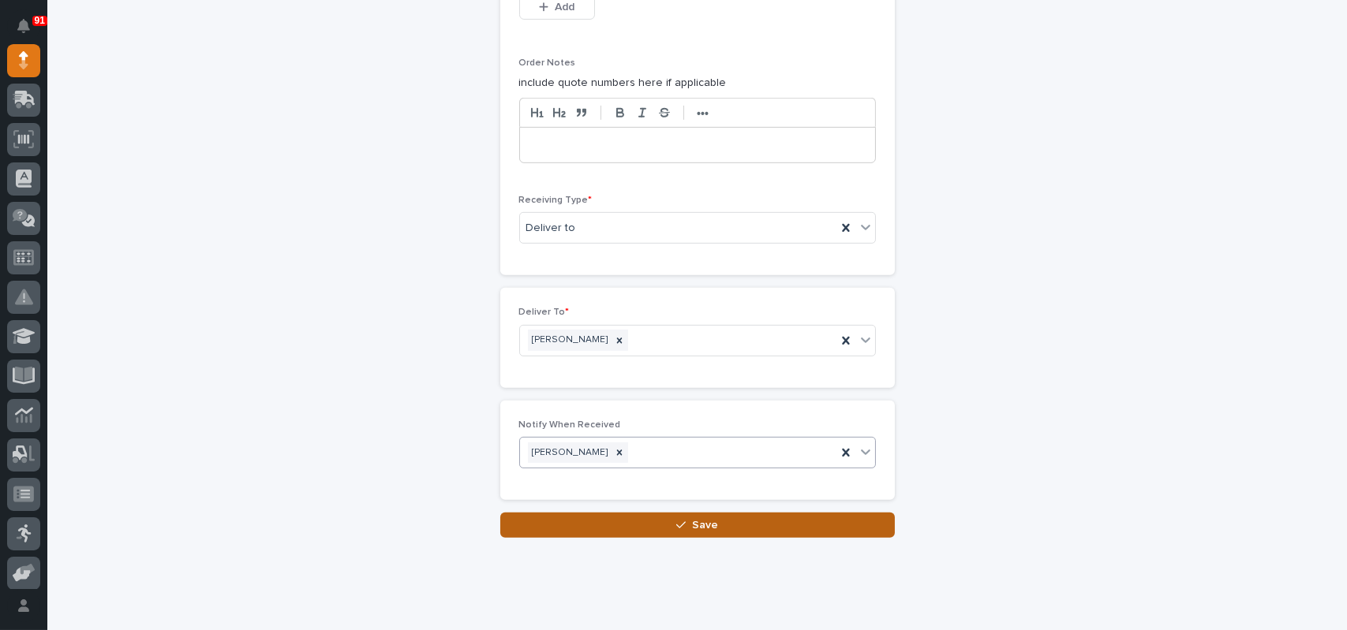
click at [704, 518] on span "Save" at bounding box center [705, 525] width 26 height 14
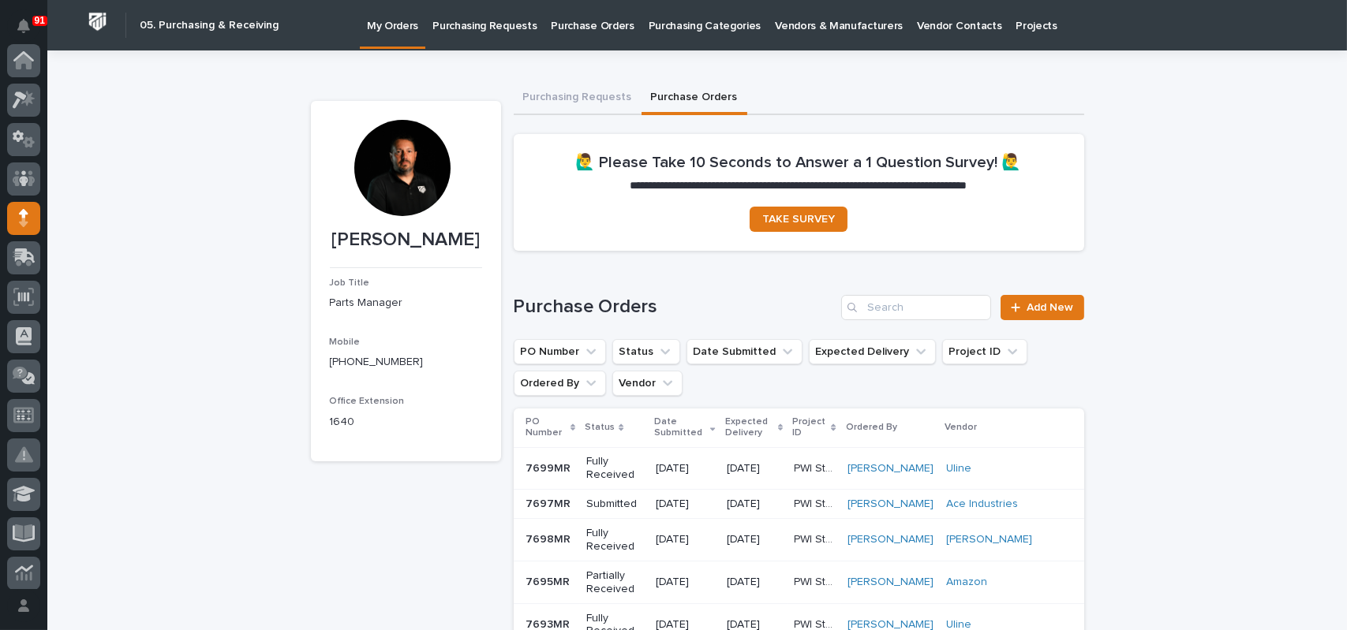
scroll to position [158, 0]
click at [1066, 315] on link "Add New" at bounding box center [1041, 307] width 83 height 25
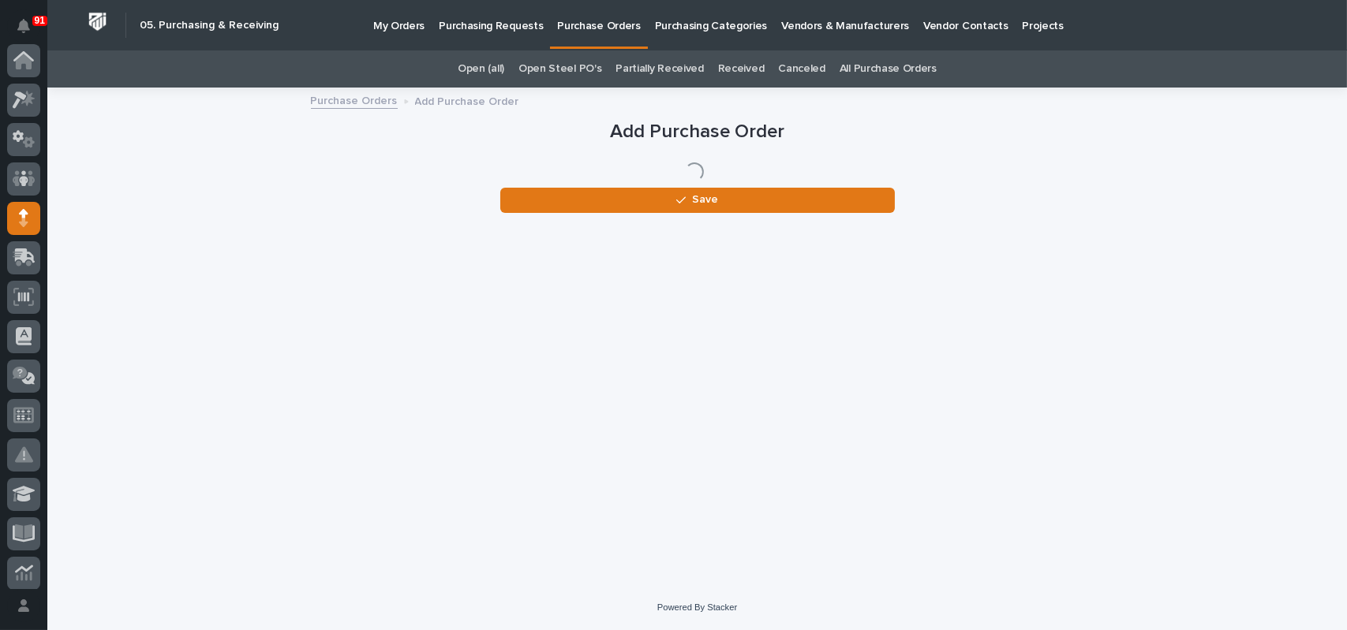
scroll to position [158, 0]
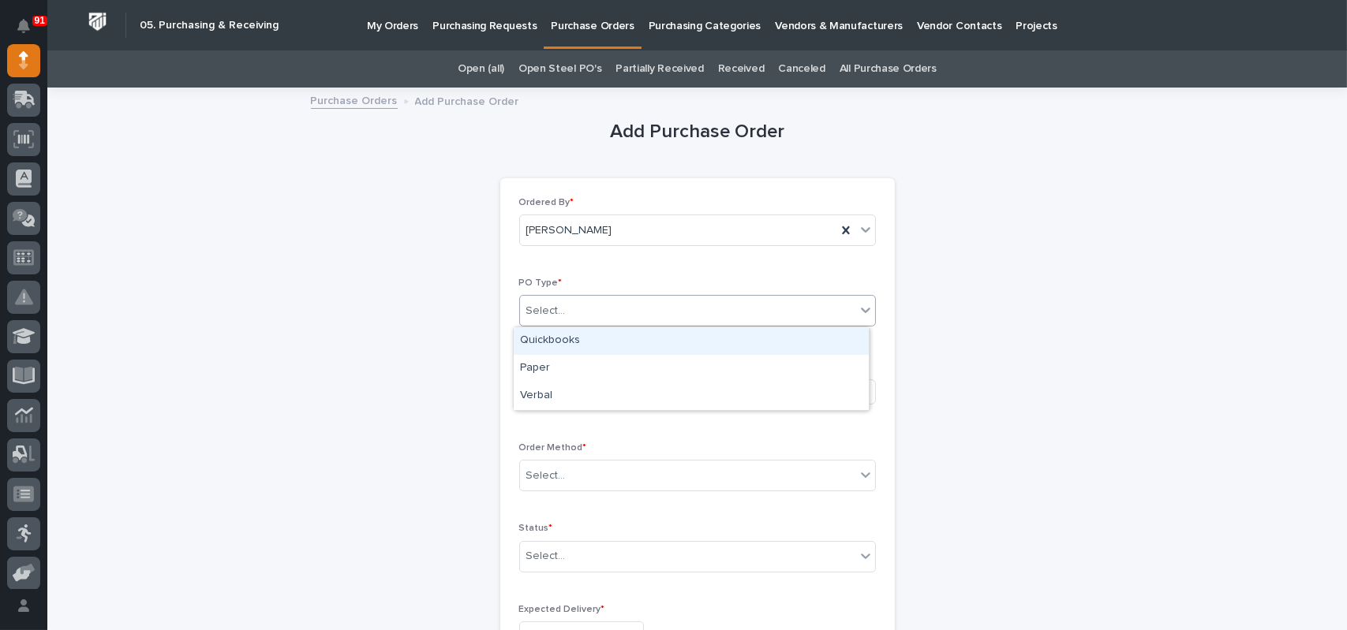
click at [604, 304] on div "Select..." at bounding box center [687, 311] width 335 height 26
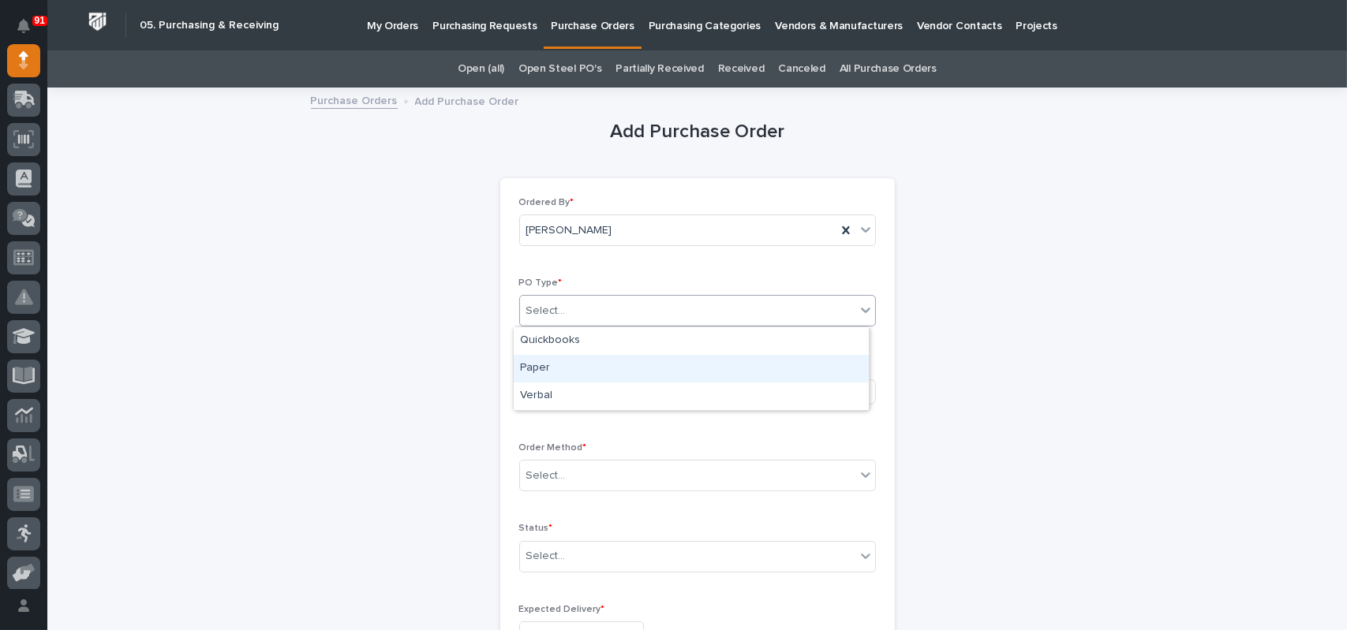
click at [546, 363] on div "Paper" at bounding box center [691, 369] width 355 height 28
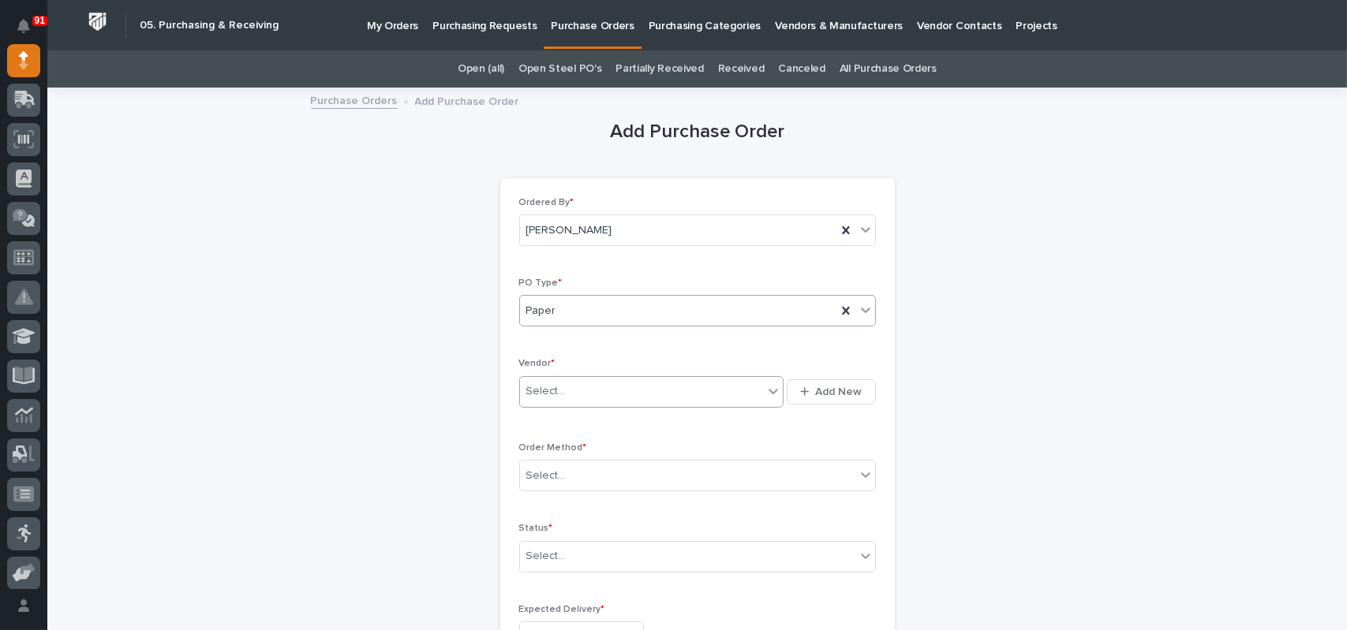
click at [567, 387] on div "Select..." at bounding box center [642, 392] width 244 height 26
type input "********"
click at [574, 419] on div "American Crane & Equipment Corp" at bounding box center [646, 422] width 264 height 28
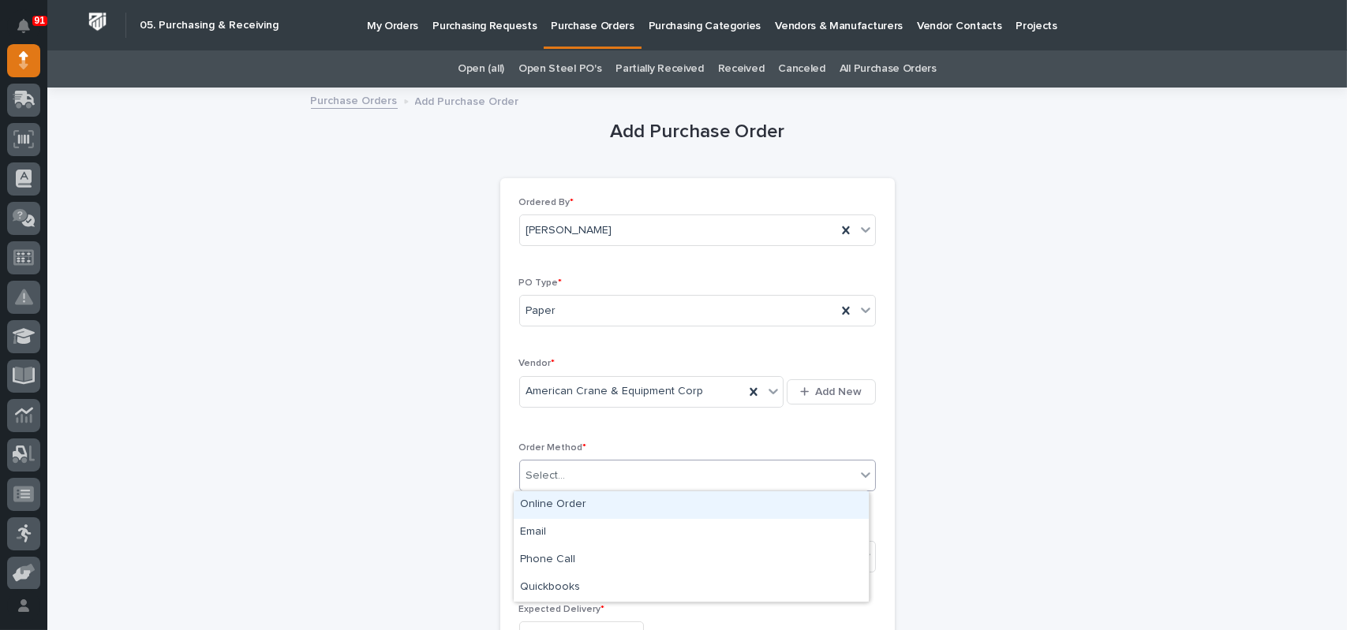
click at [573, 465] on div "Select..." at bounding box center [687, 476] width 335 height 26
click at [558, 507] on div "Online Order" at bounding box center [691, 505] width 355 height 28
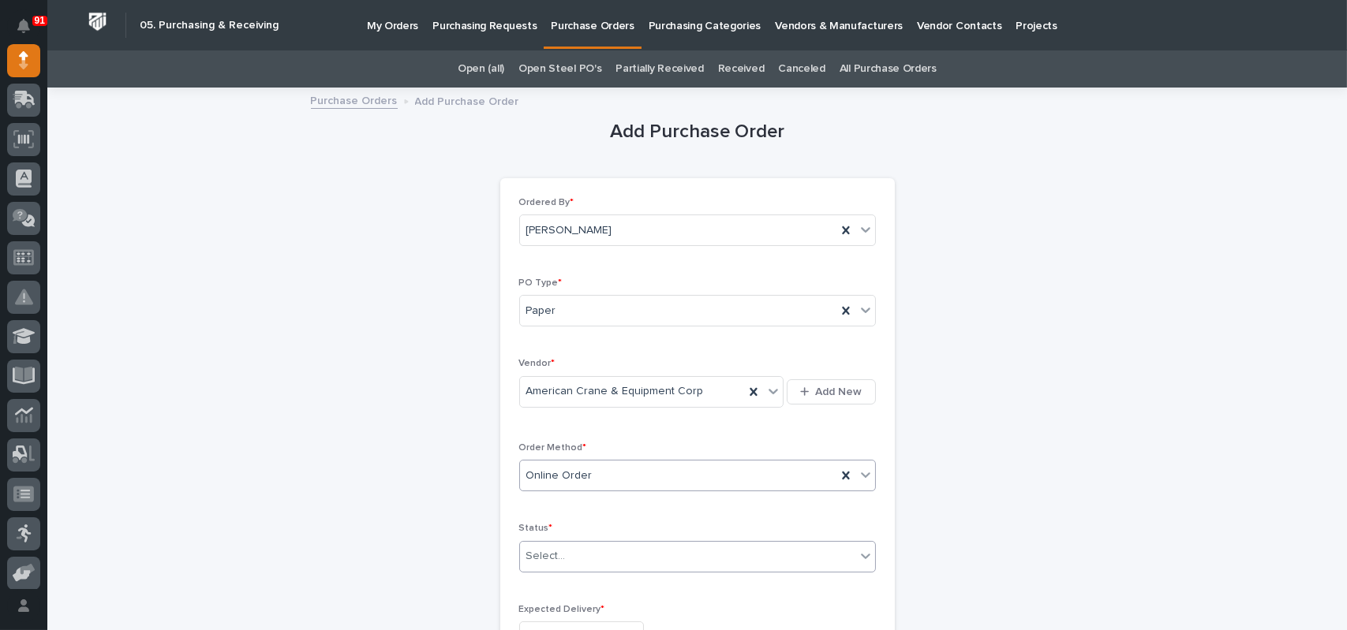
click at [553, 550] on div "Select..." at bounding box center [545, 556] width 39 height 17
click at [551, 440] on div "Submitted" at bounding box center [691, 443] width 355 height 28
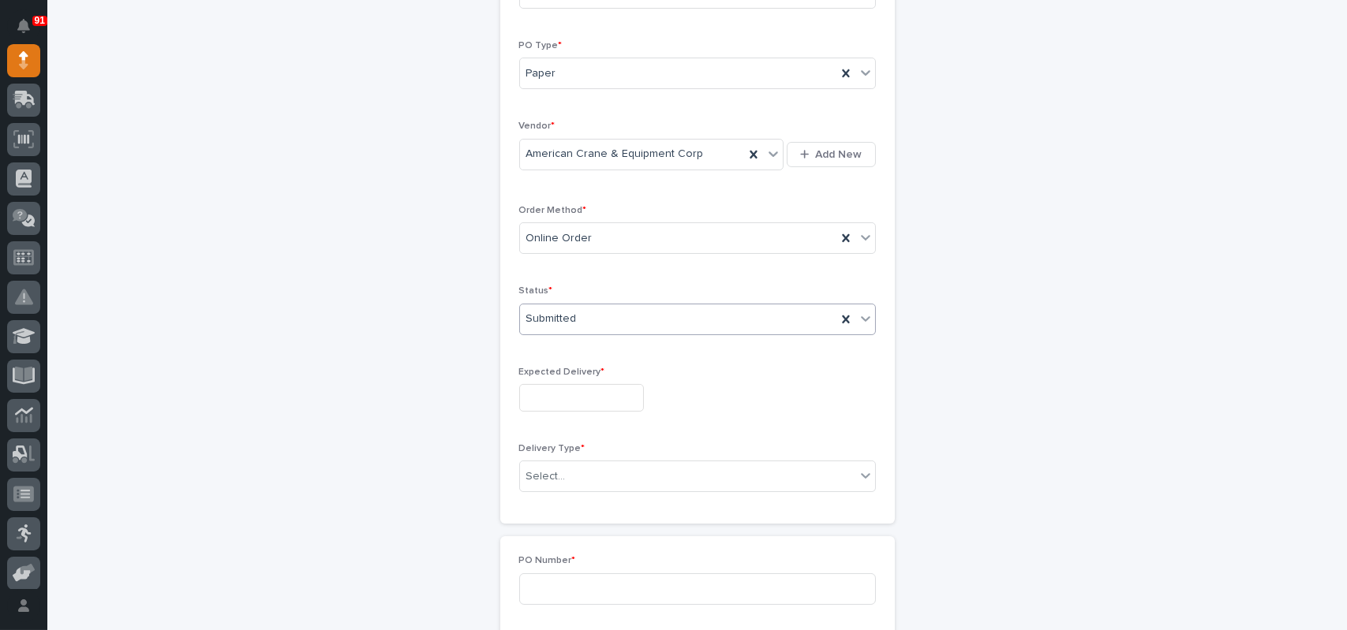
scroll to position [316, 0]
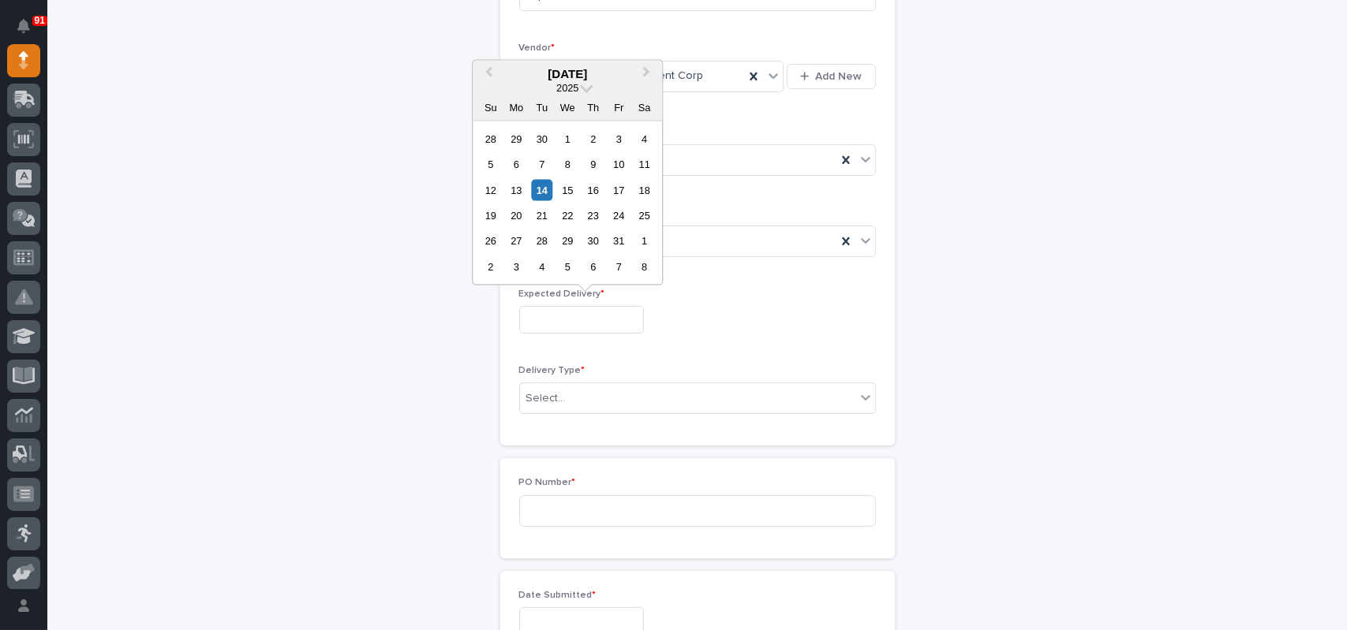
click at [575, 316] on input "text" at bounding box center [581, 320] width 125 height 28
click at [616, 264] on div "7" at bounding box center [618, 266] width 21 height 21
type input "**********"
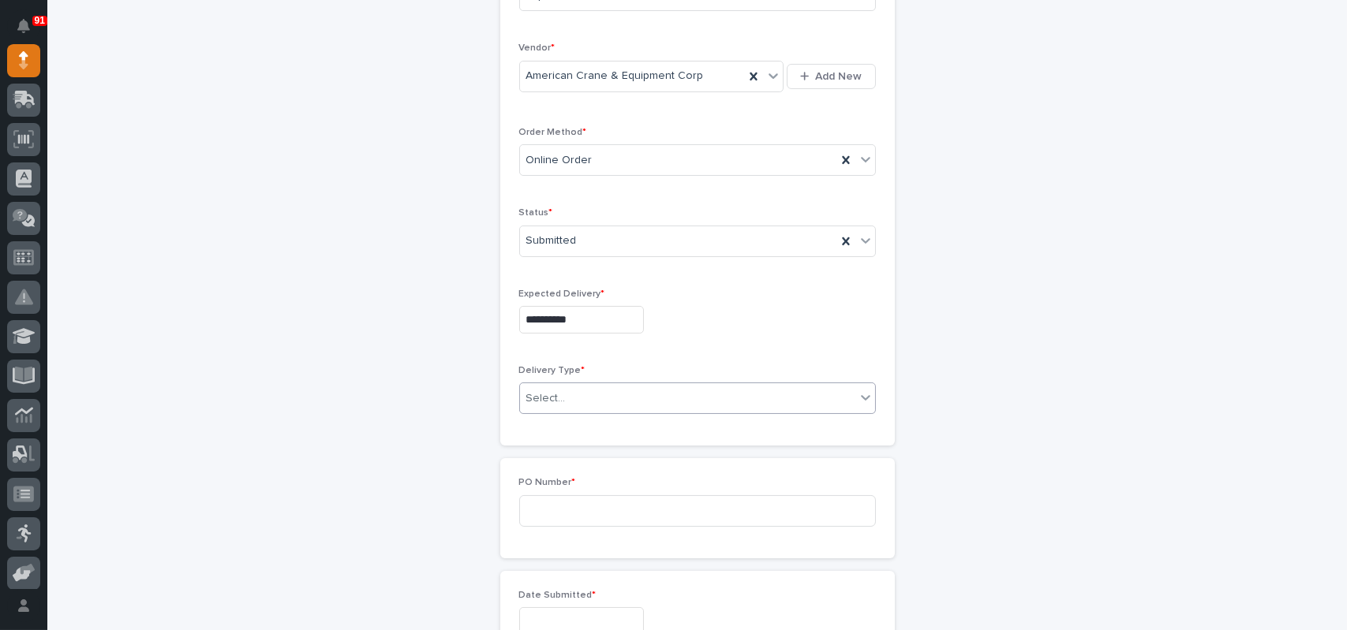
click at [554, 402] on div "Select..." at bounding box center [545, 398] width 39 height 17
click at [551, 511] on input at bounding box center [697, 511] width 357 height 32
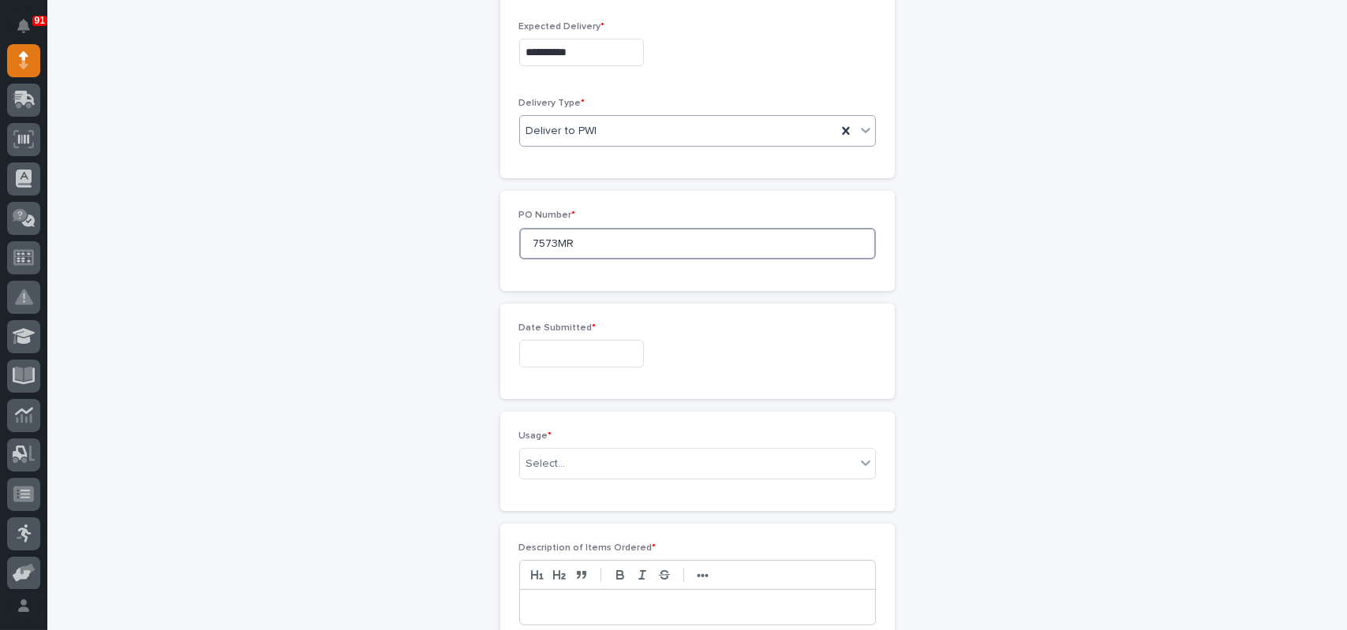
scroll to position [631, 0]
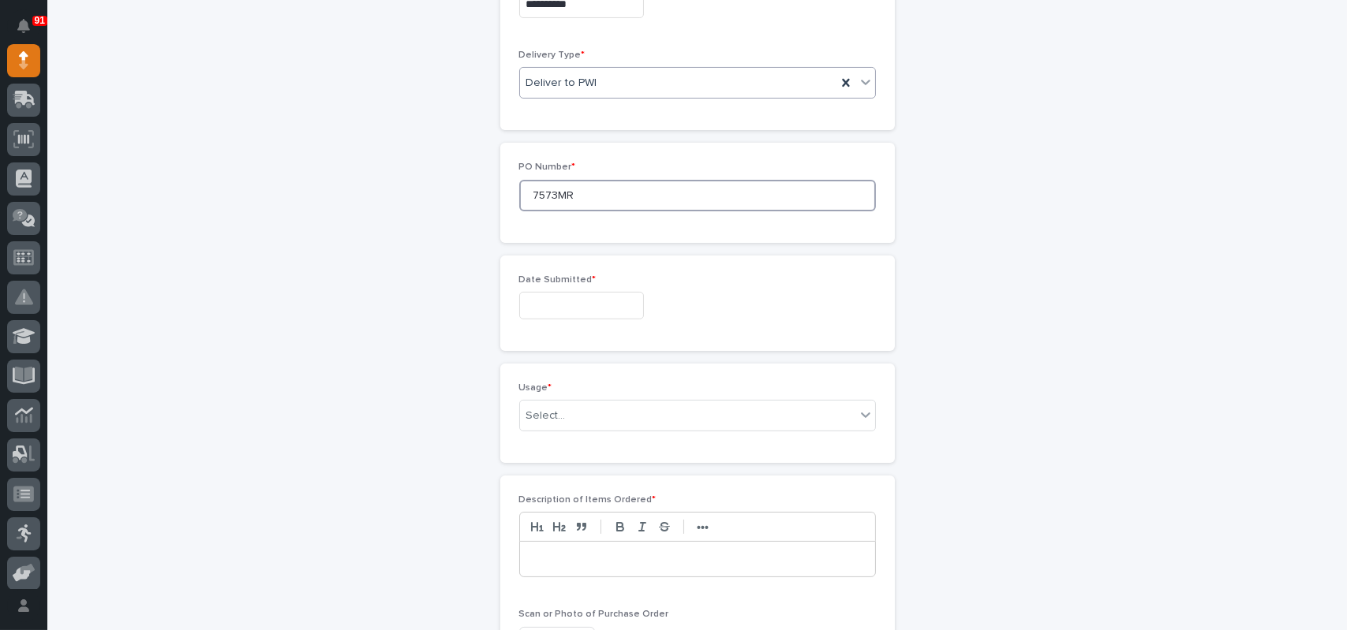
type input "7573MR"
click at [558, 301] on input "text" at bounding box center [581, 306] width 125 height 28
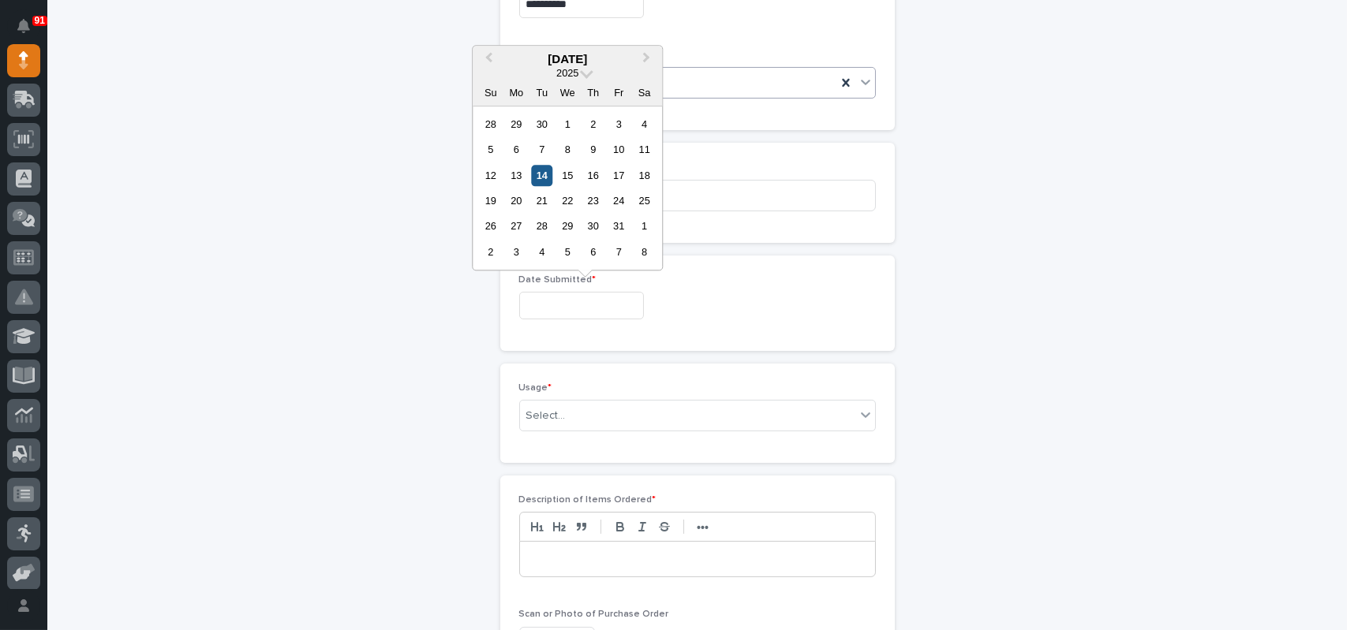
click at [541, 173] on div "14" at bounding box center [541, 175] width 21 height 21
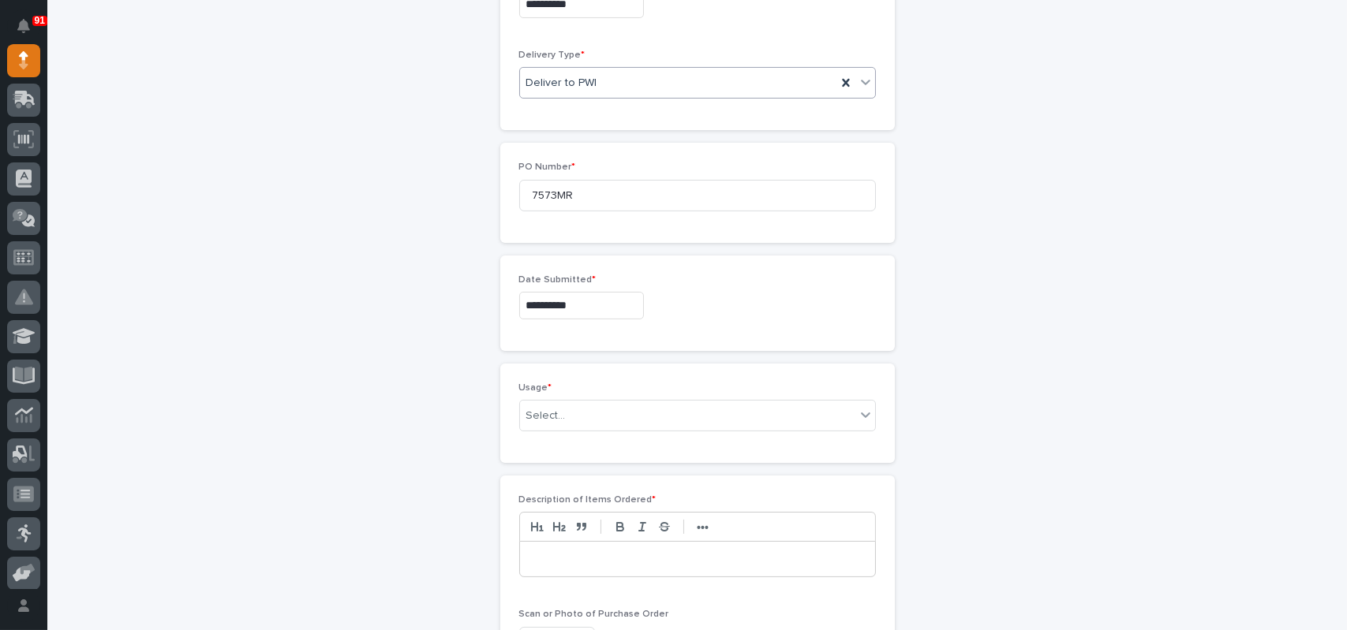
click at [573, 301] on input "**********" at bounding box center [581, 306] width 125 height 28
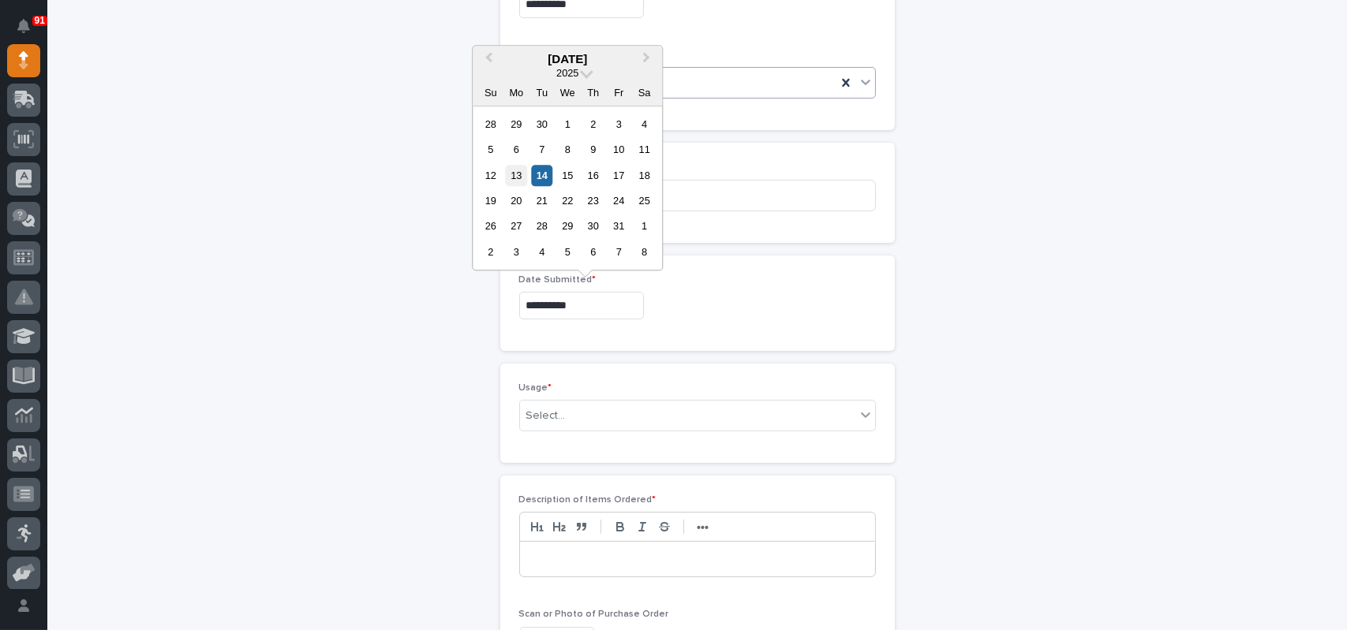
click at [516, 174] on div "13" at bounding box center [516, 175] width 21 height 21
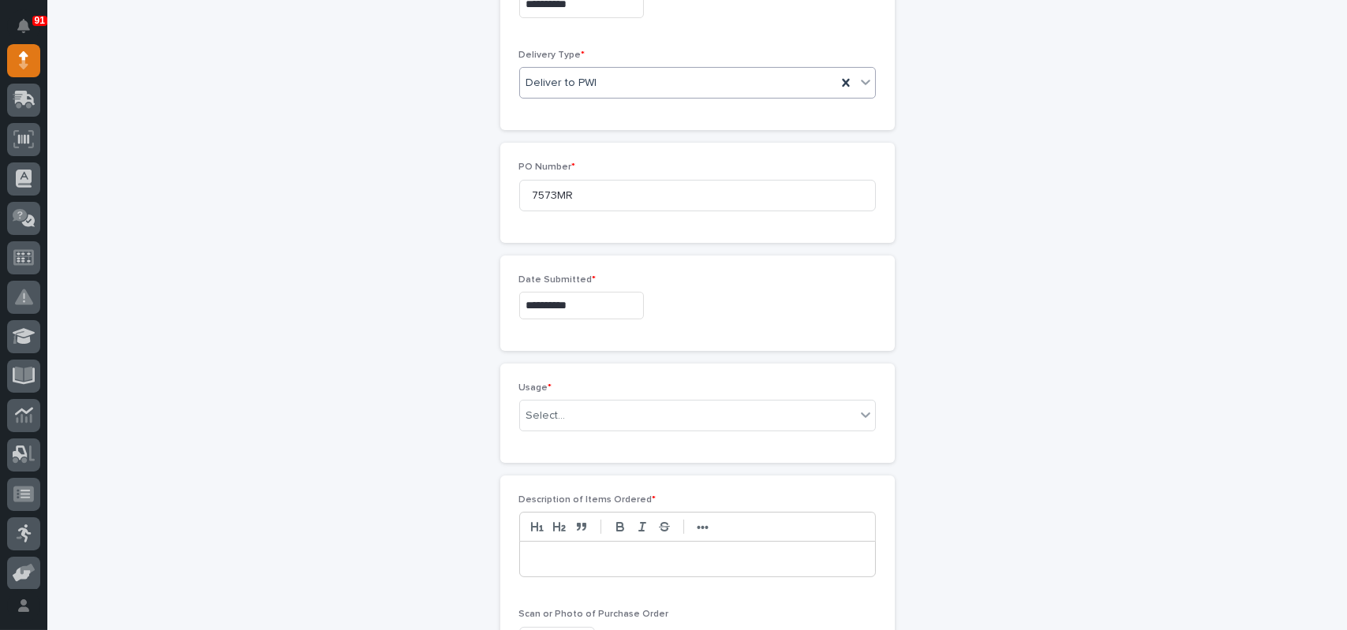
type input "**********"
click at [571, 420] on div "Select..." at bounding box center [687, 416] width 335 height 26
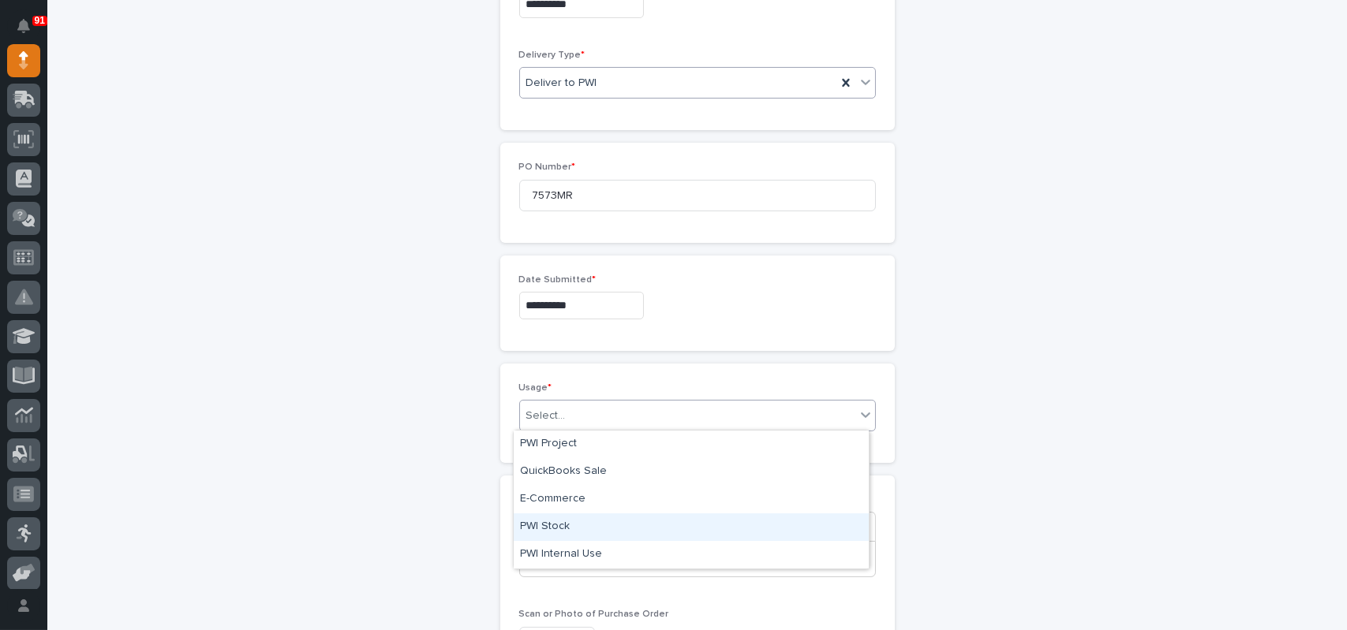
click at [545, 522] on div "PWI Stock" at bounding box center [691, 528] width 355 height 28
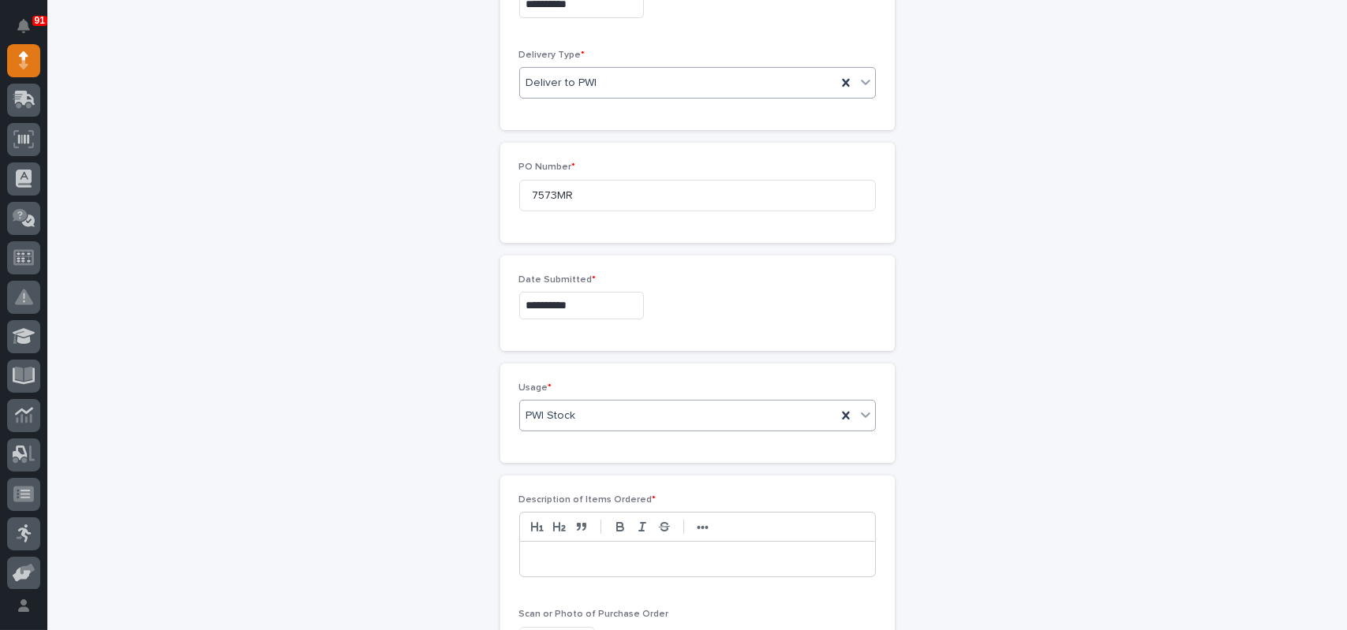
click at [555, 567] on div at bounding box center [697, 559] width 355 height 35
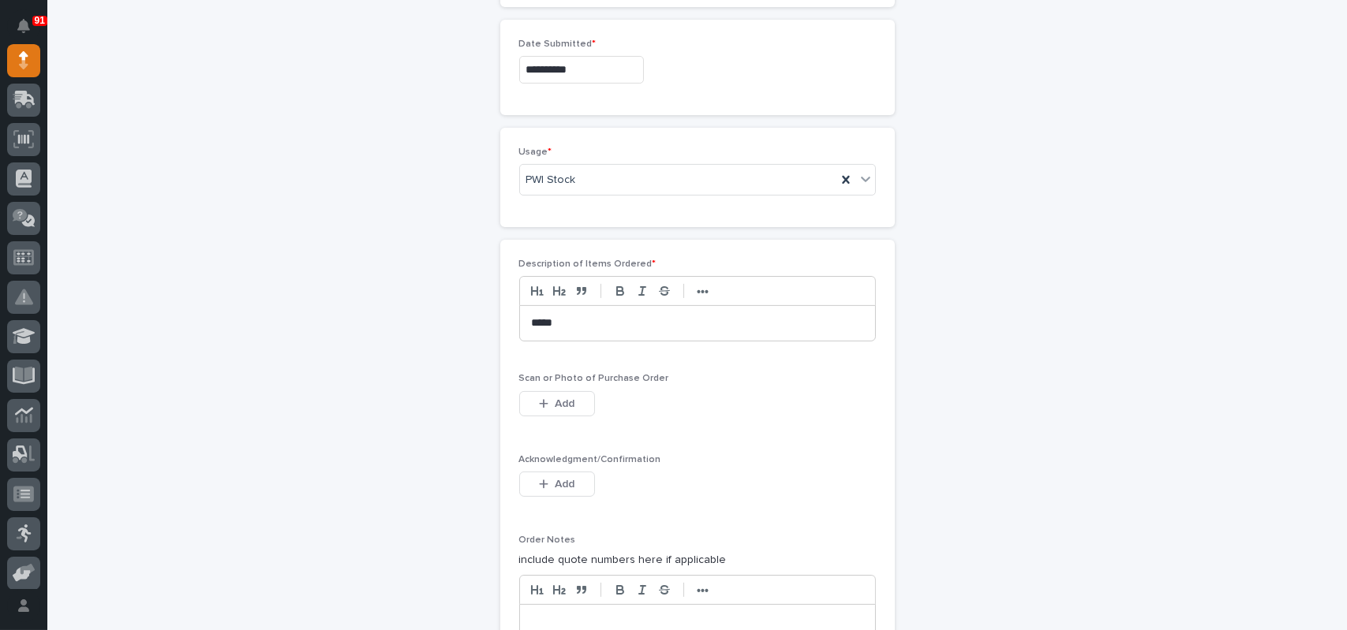
scroll to position [947, 0]
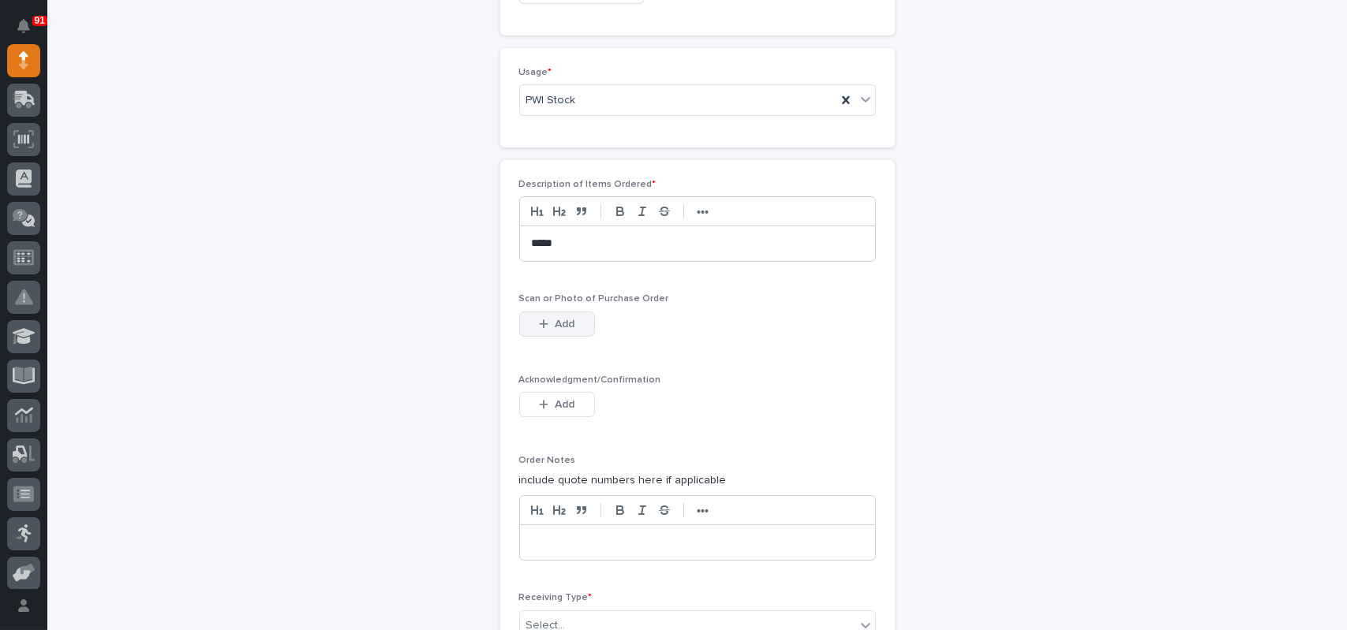
click at [555, 318] on span "Add" at bounding box center [565, 324] width 20 height 14
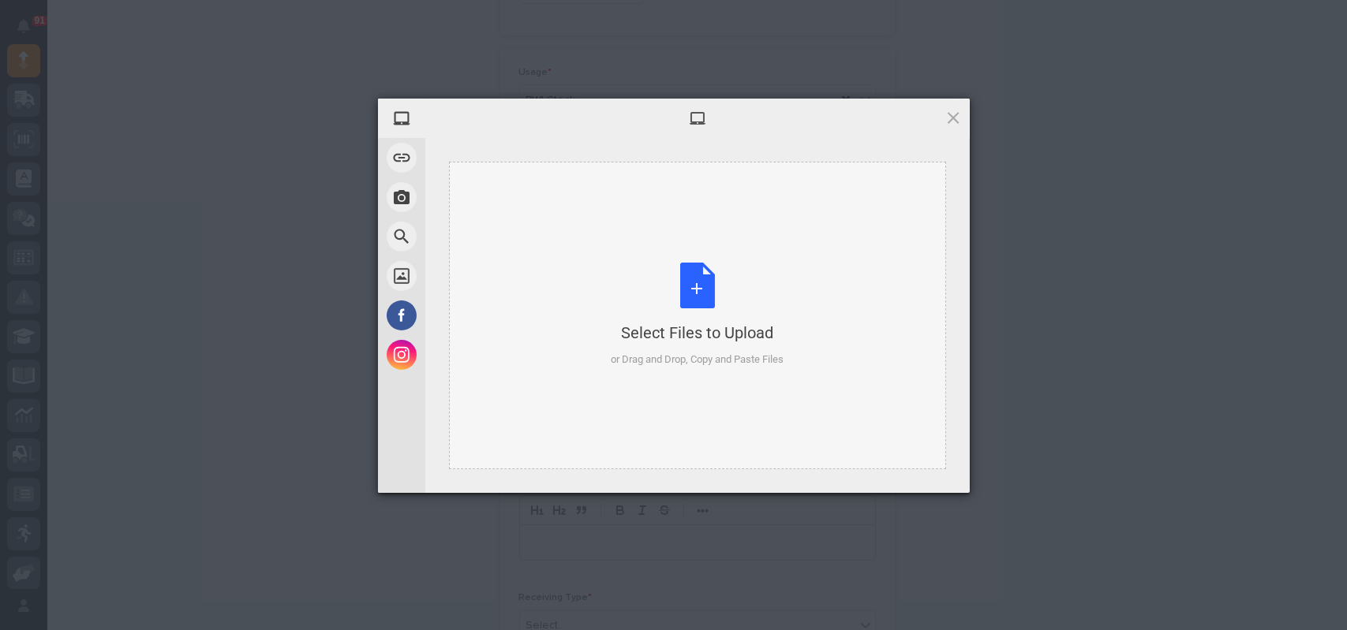
click at [708, 275] on div "Select Files to Upload or Drag and Drop, Copy and Paste Files" at bounding box center [697, 315] width 173 height 105
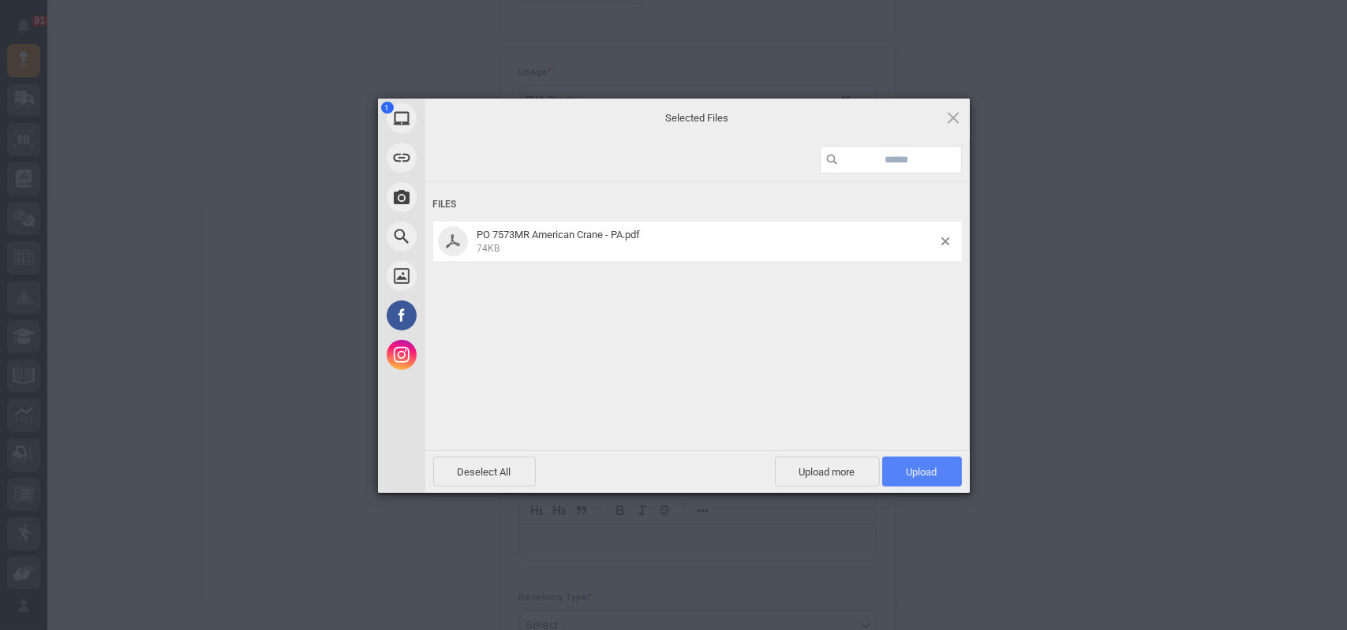
click at [924, 471] on span "Upload 1" at bounding box center [921, 472] width 31 height 12
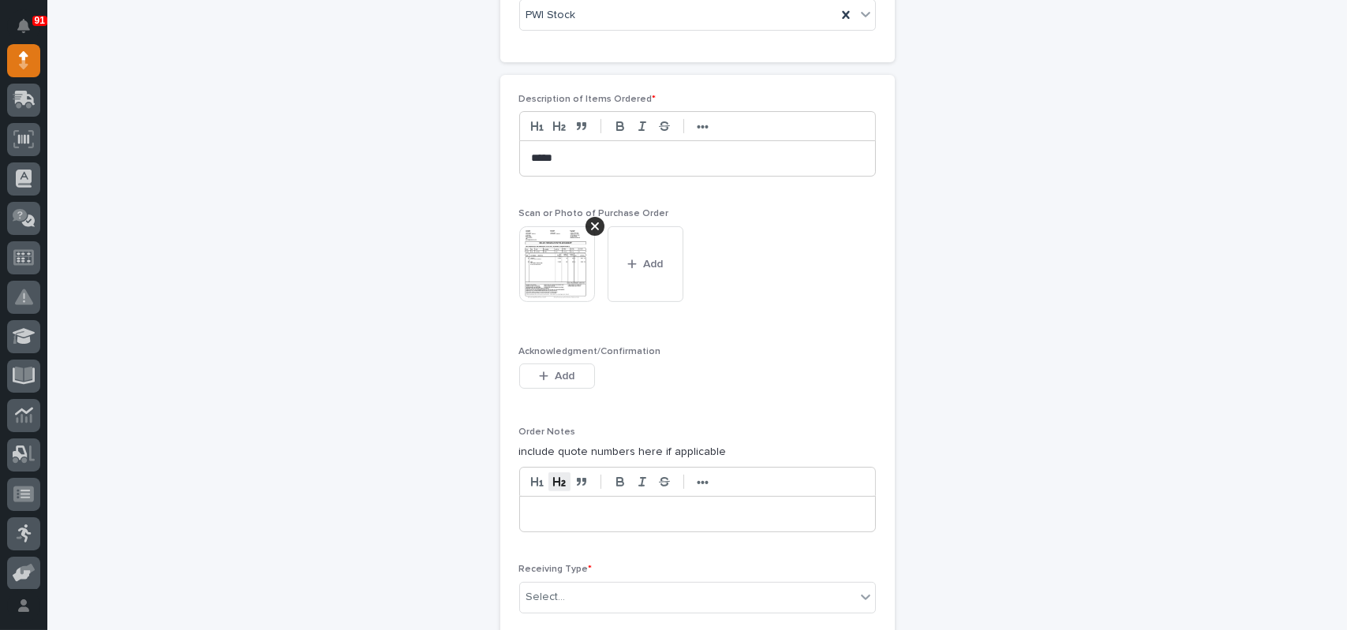
scroll to position [1104, 0]
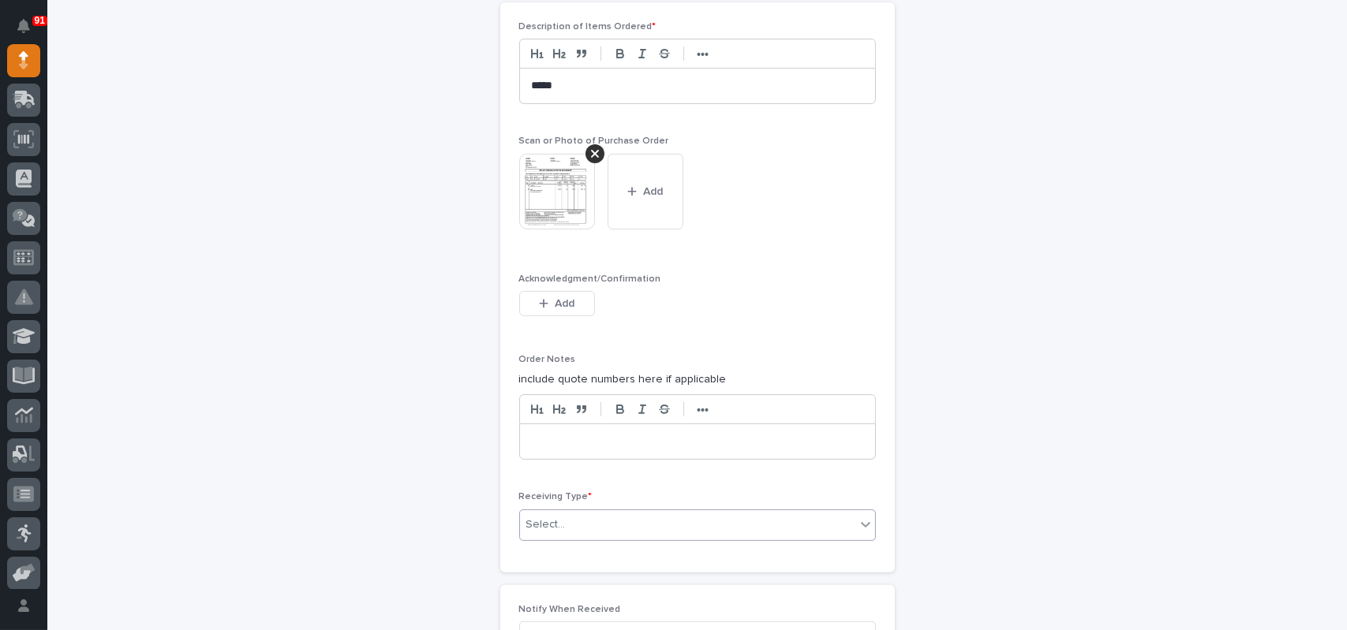
click at [546, 517] on div "Select..." at bounding box center [545, 525] width 39 height 17
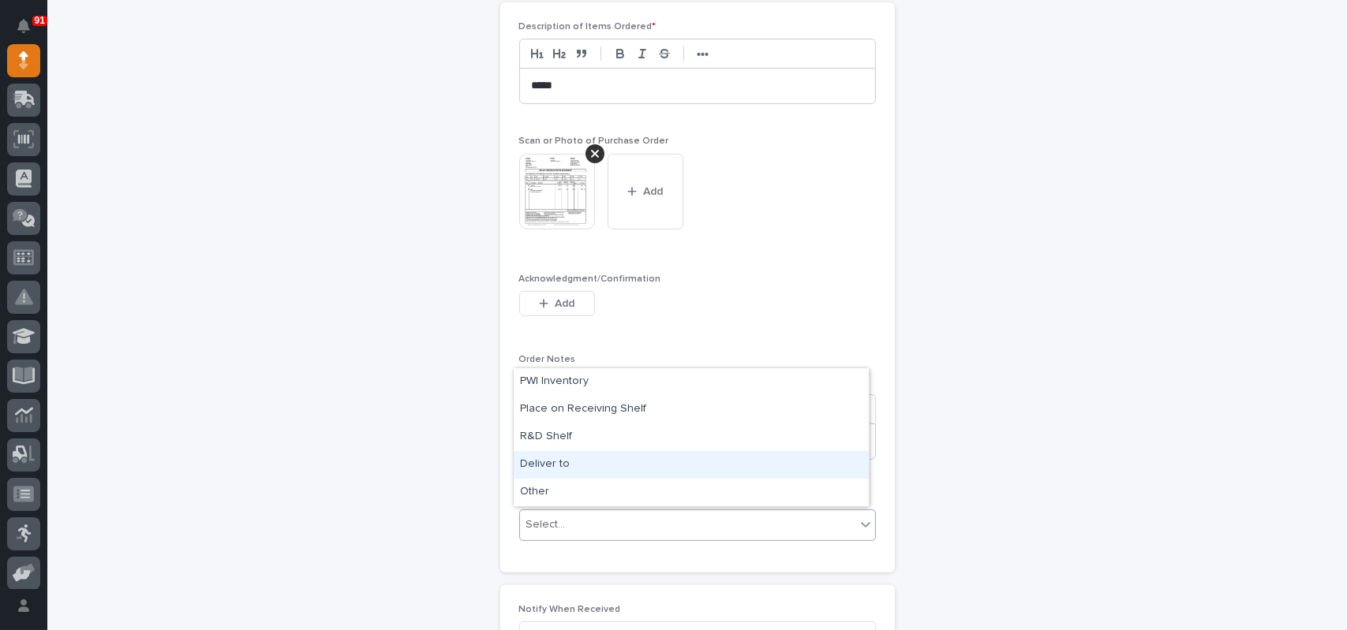
click at [551, 460] on div "Deliver to" at bounding box center [691, 465] width 355 height 28
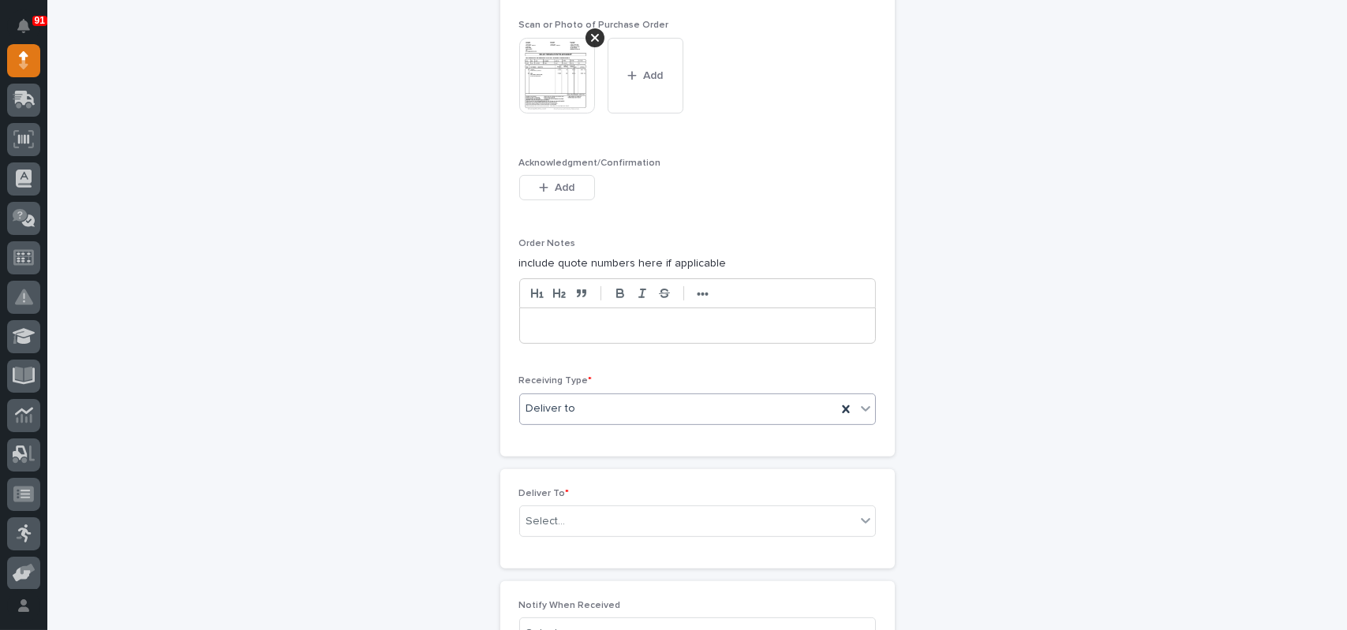
scroll to position [1341, 0]
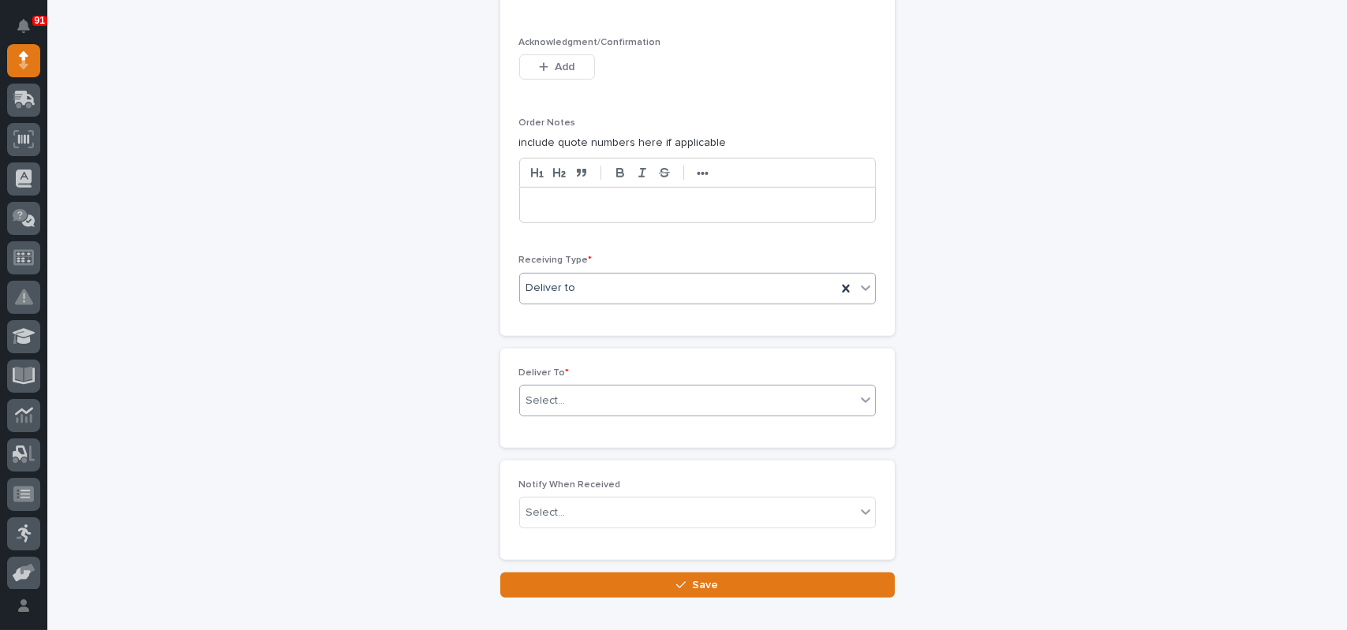
click at [558, 402] on div "Select..." at bounding box center [687, 401] width 335 height 26
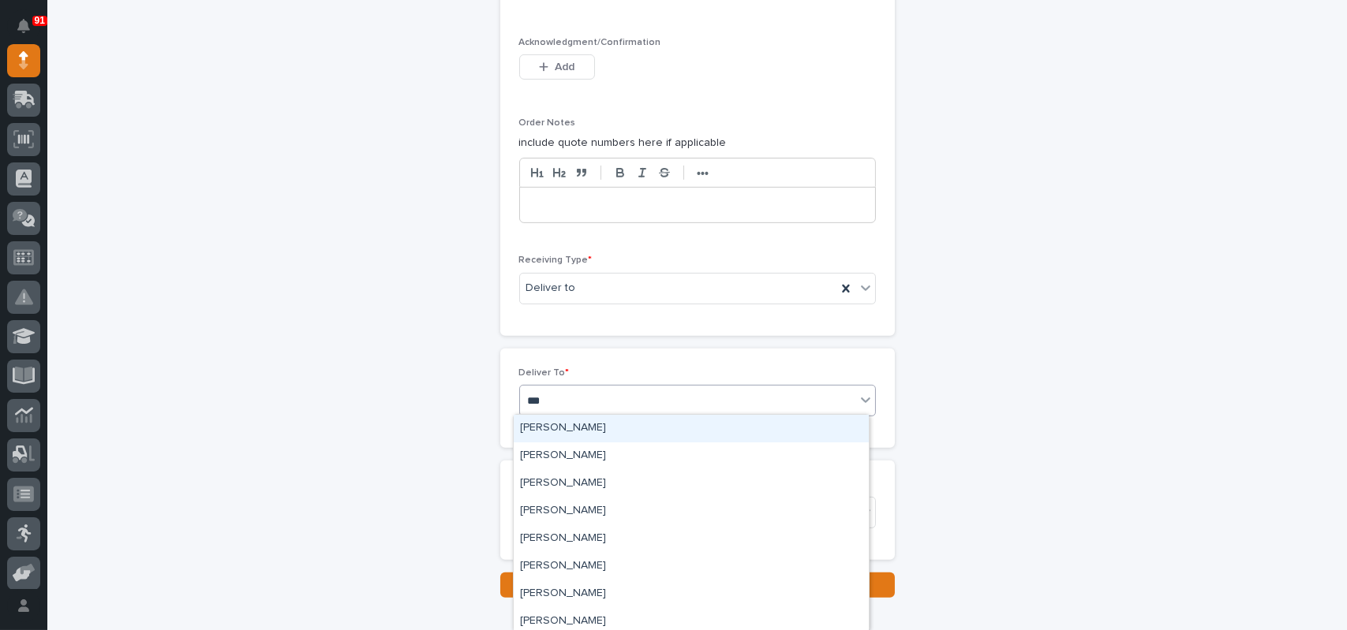
type input "****"
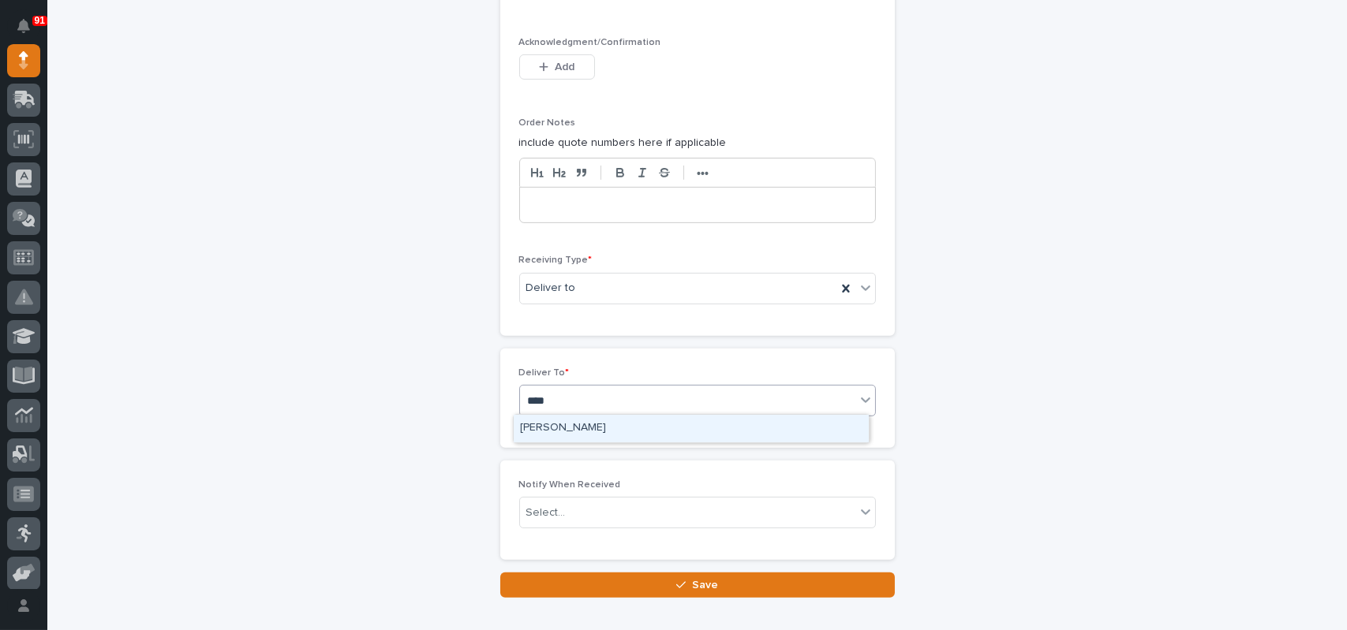
click at [549, 428] on div "[PERSON_NAME]" at bounding box center [691, 429] width 355 height 28
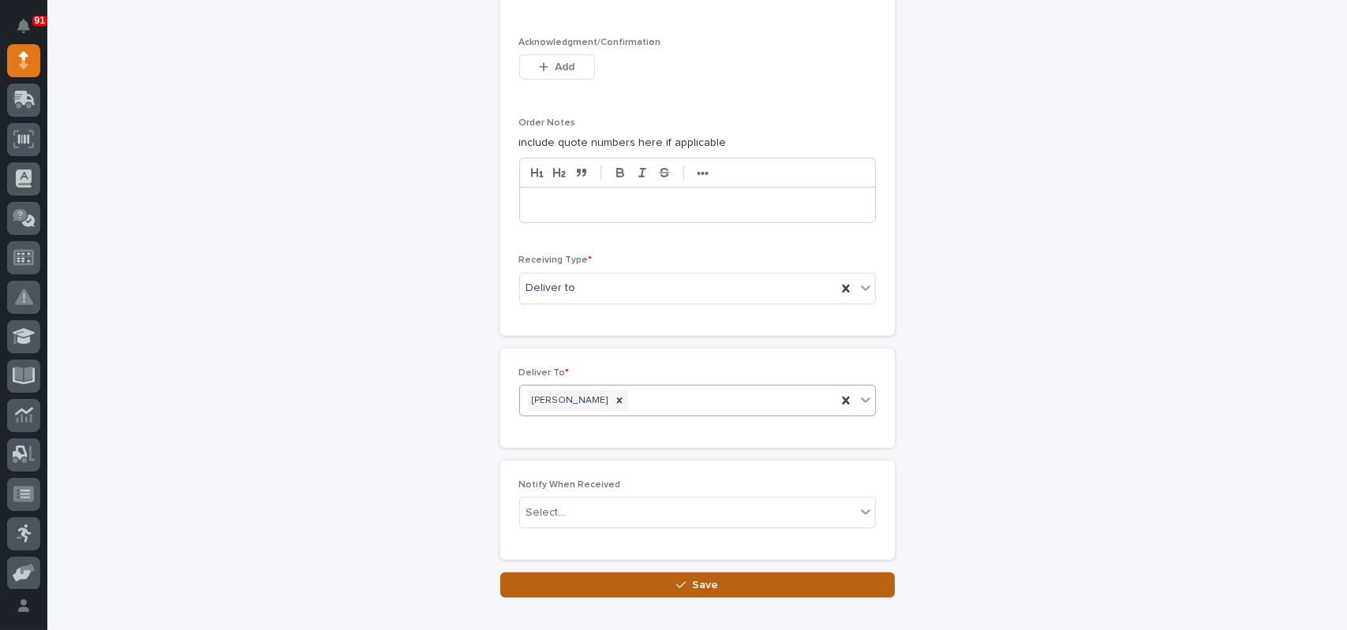
click at [676, 584] on icon "button" at bounding box center [680, 585] width 9 height 11
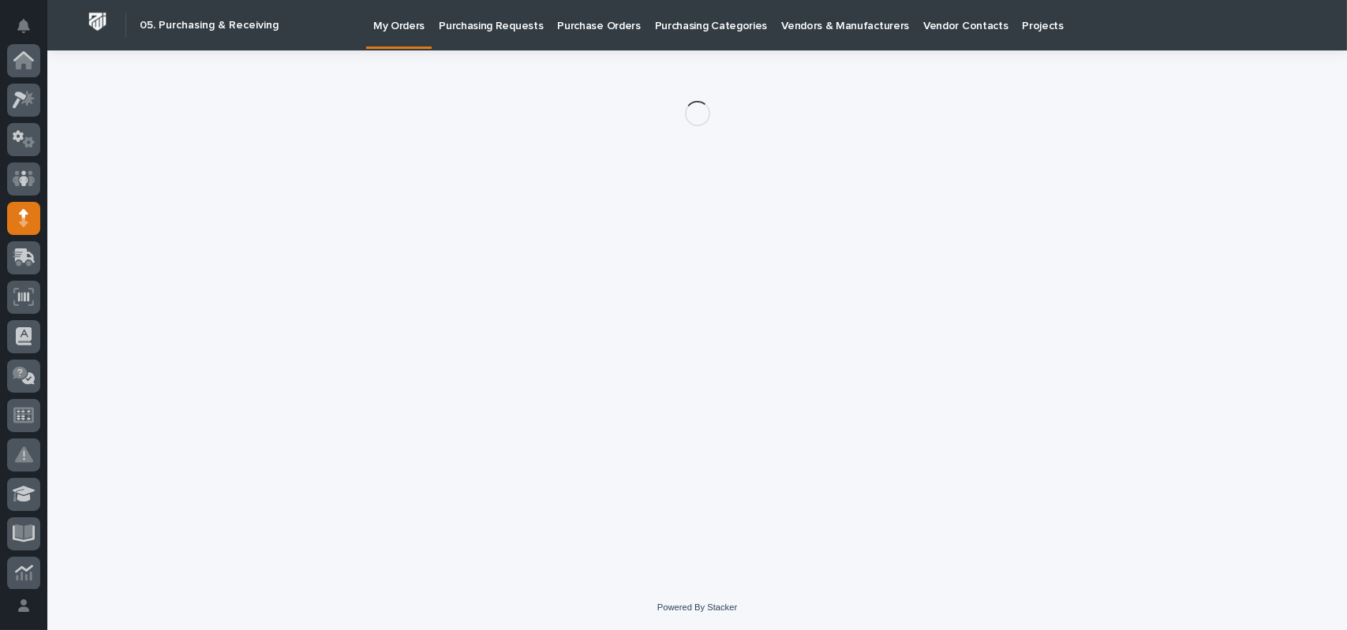
scroll to position [158, 0]
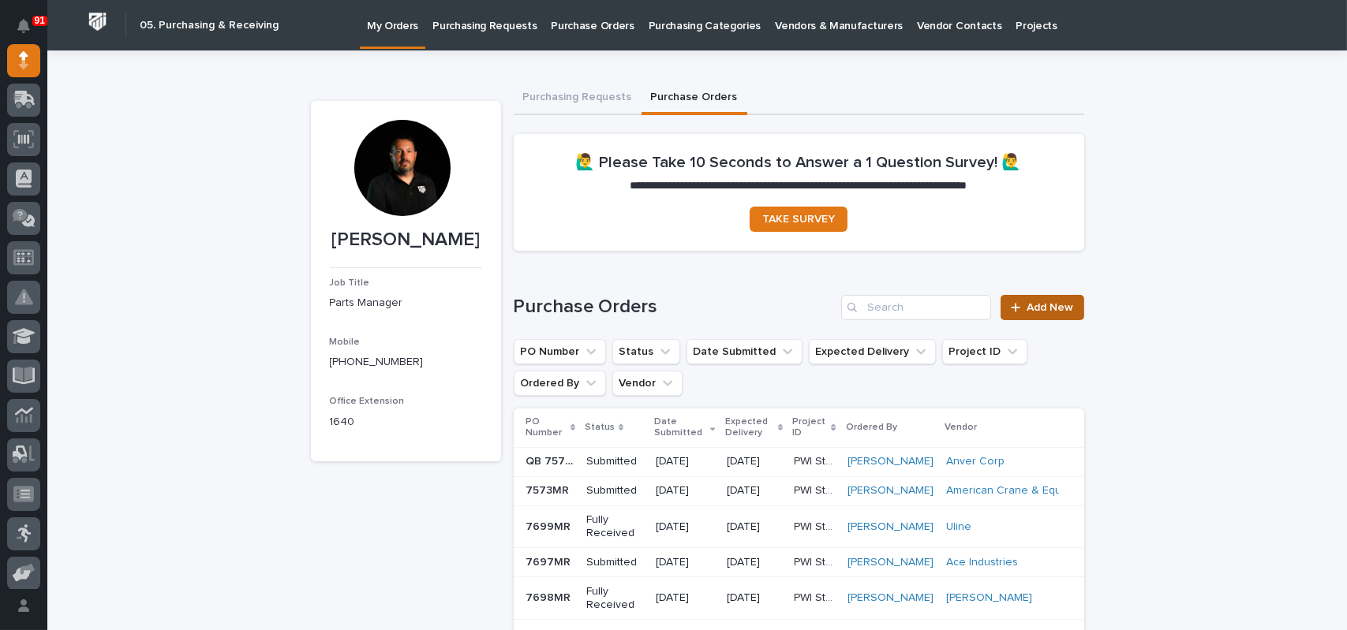
click at [1051, 309] on span "Add New" at bounding box center [1050, 307] width 47 height 11
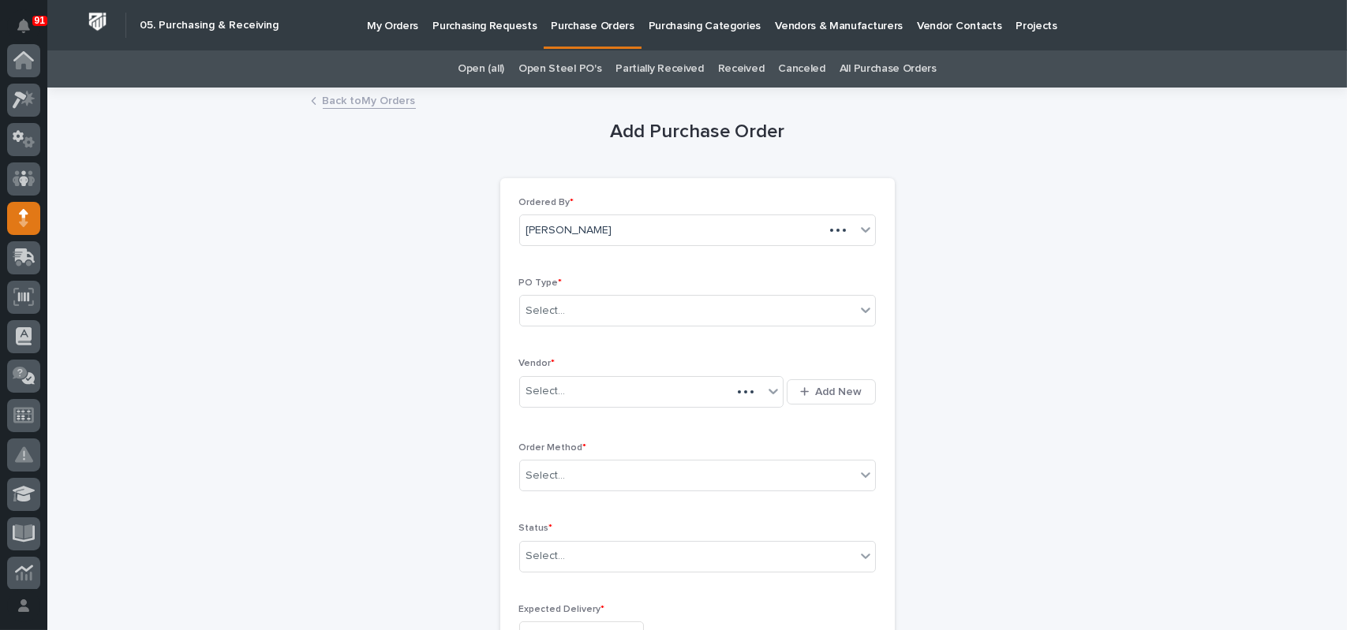
scroll to position [158, 0]
click at [562, 384] on div "Select..." at bounding box center [642, 392] width 244 height 26
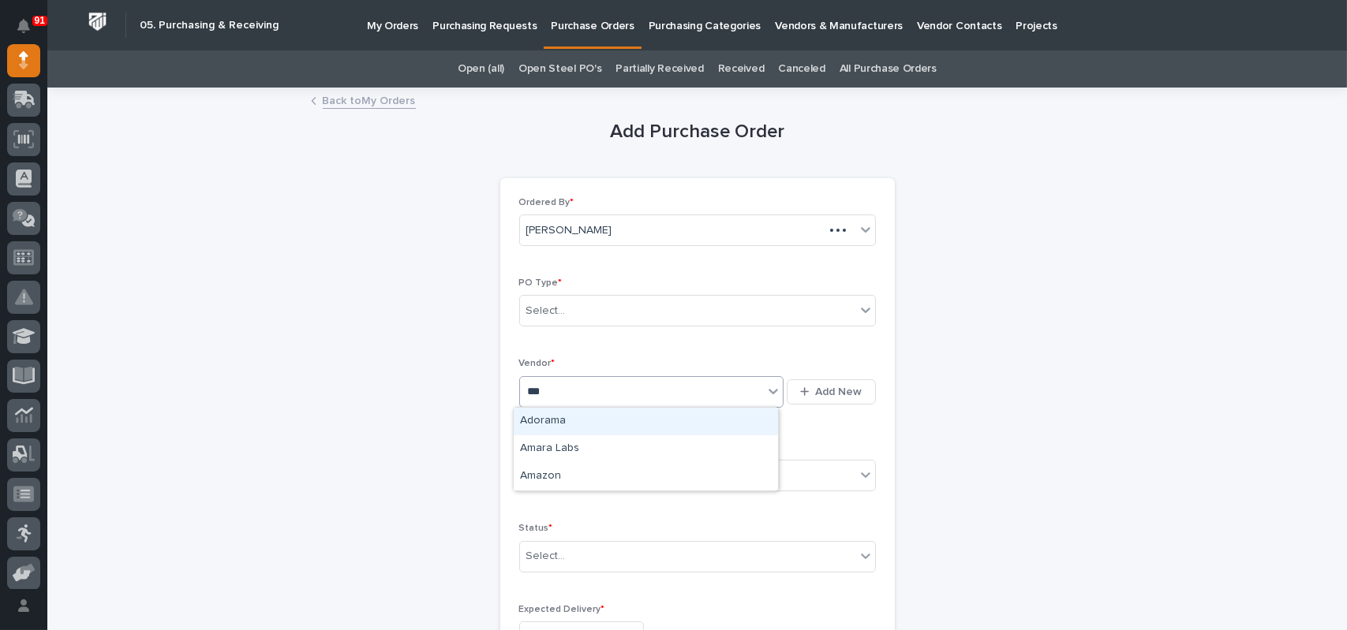
type input "****"
click at [531, 518] on div "Ordered By * [PERSON_NAME] PO Type * Select... Vendor * Amazon Add New Order Me…" at bounding box center [697, 470] width 357 height 546
click at [571, 463] on div "Select..." at bounding box center [687, 476] width 335 height 26
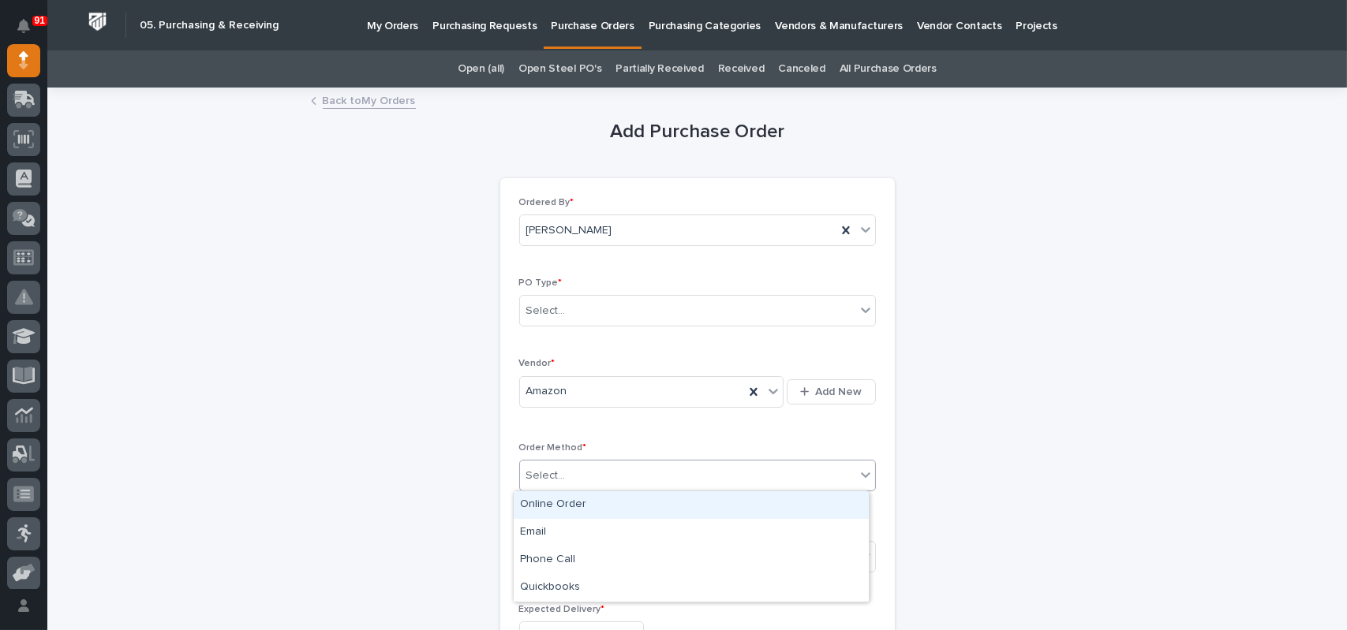
click at [547, 504] on div "Online Order" at bounding box center [691, 505] width 355 height 28
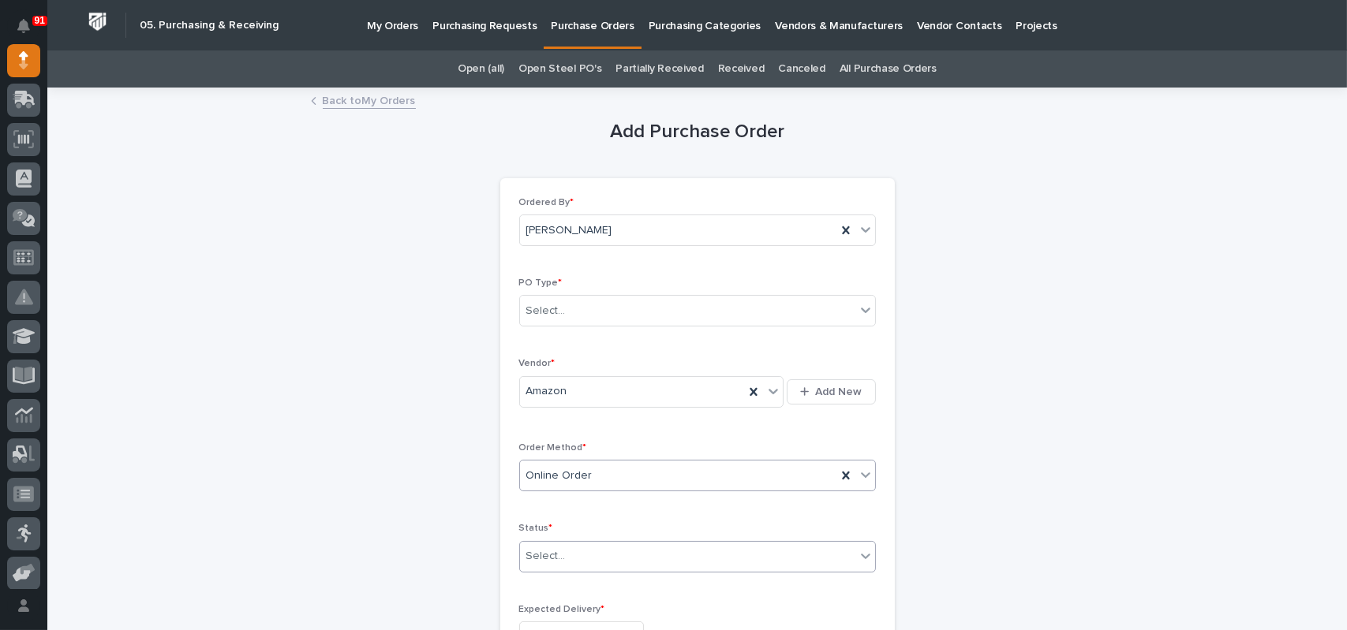
click at [543, 553] on div "Select..." at bounding box center [545, 556] width 39 height 17
click at [555, 444] on div "Submitted" at bounding box center [691, 443] width 355 height 28
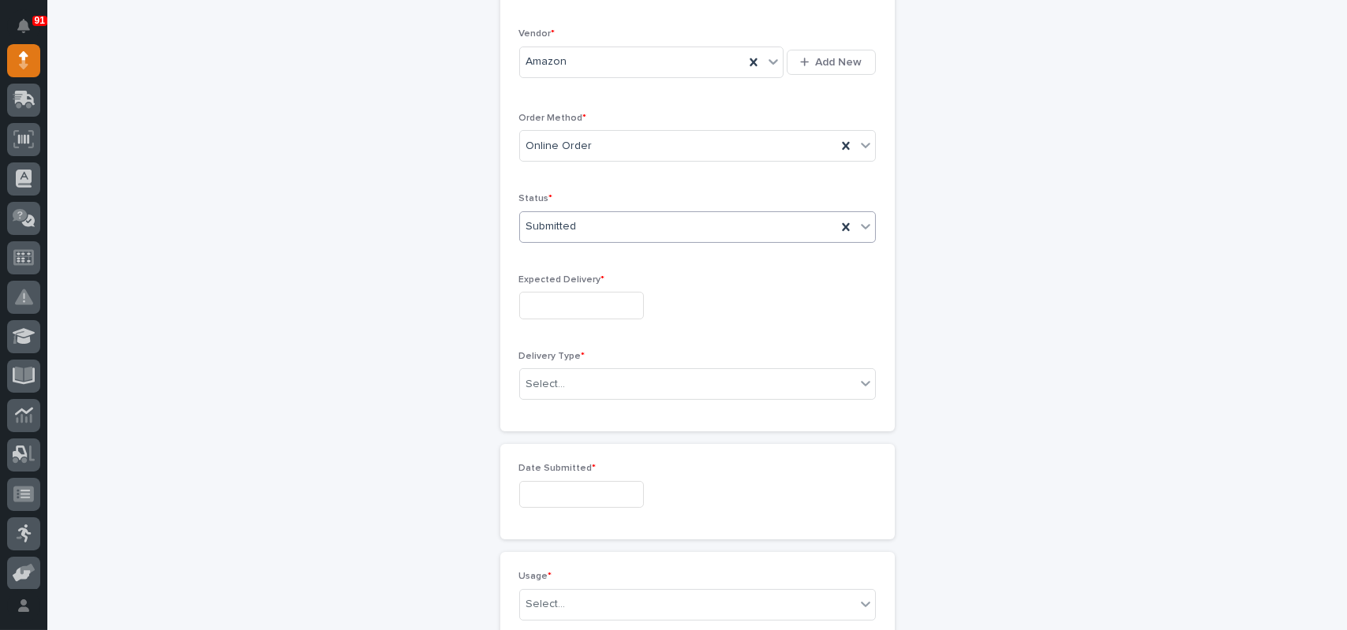
scroll to position [394, 0]
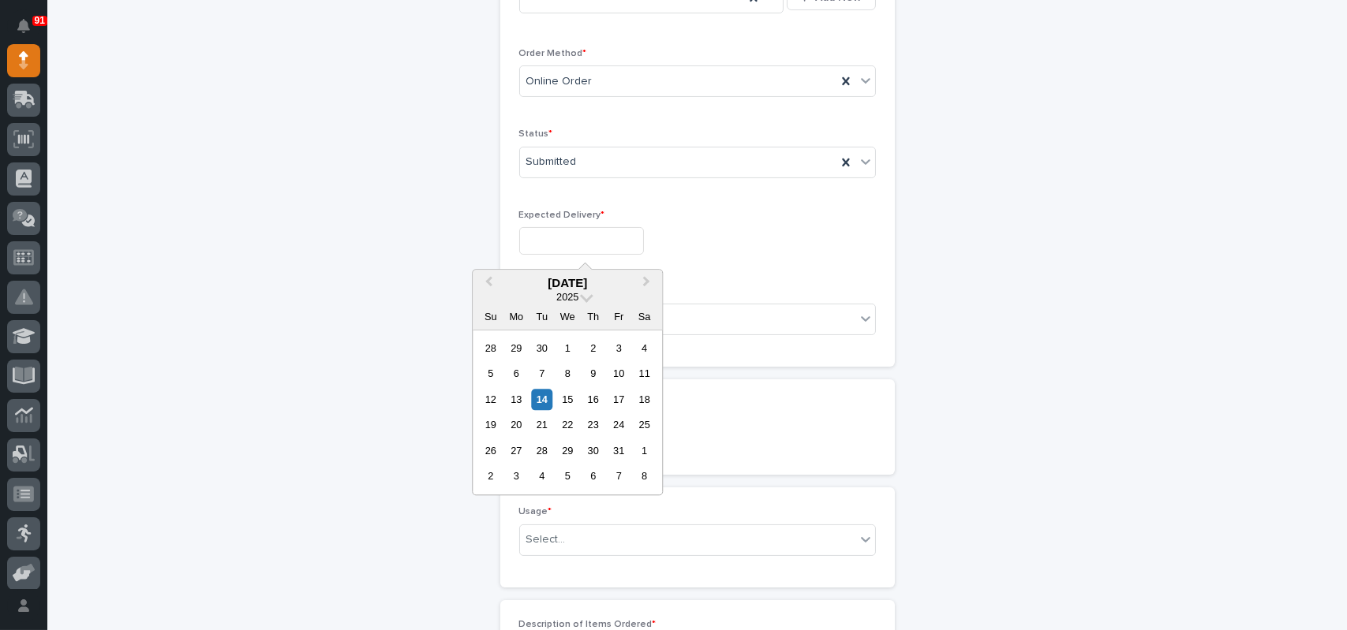
click at [538, 237] on input "text" at bounding box center [581, 241] width 125 height 28
click at [626, 419] on div "24" at bounding box center [618, 425] width 21 height 21
type input "**********"
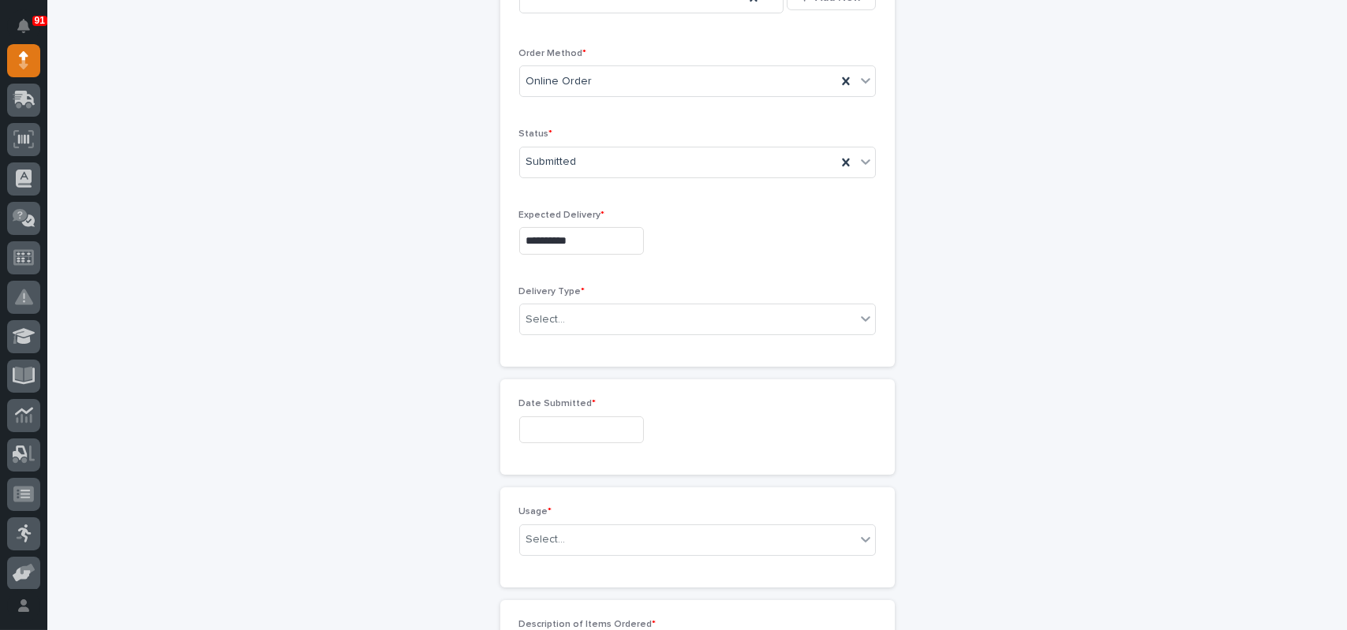
click at [581, 301] on div "Delivery Type * Select..." at bounding box center [697, 317] width 357 height 62
click at [579, 307] on div "Select..." at bounding box center [687, 320] width 335 height 26
click at [552, 360] on div "Deliver to PWI" at bounding box center [691, 349] width 355 height 28
click at [555, 426] on input "text" at bounding box center [581, 430] width 125 height 28
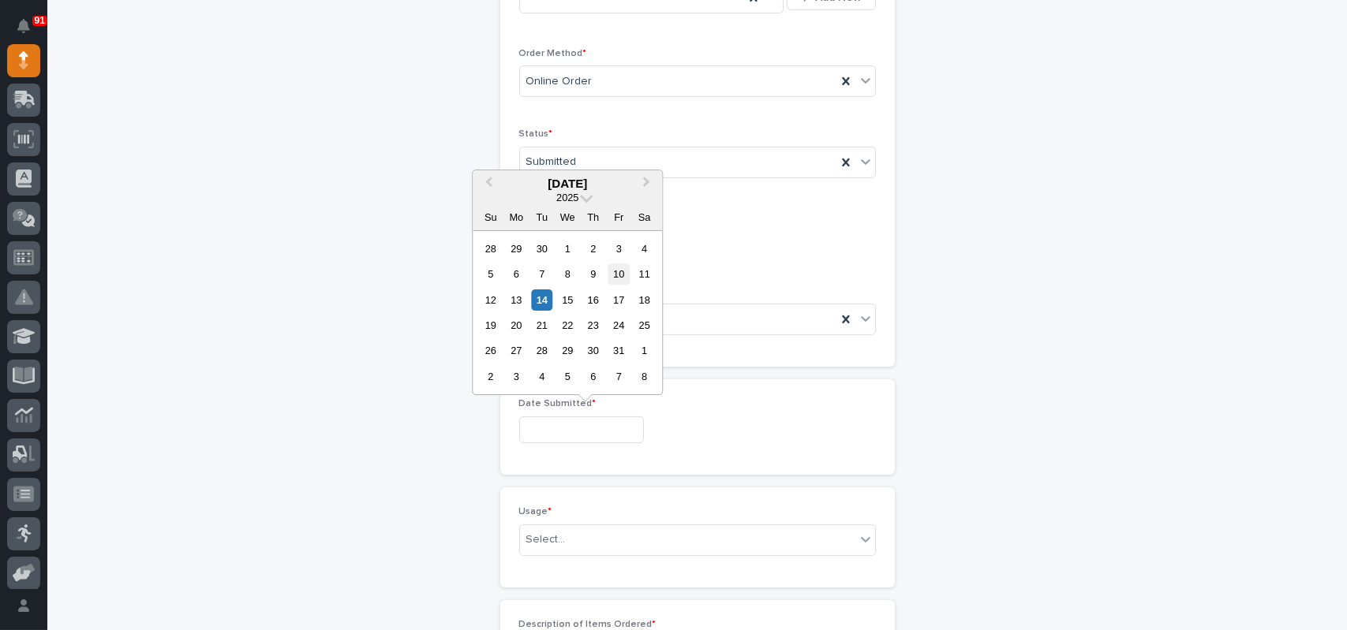
click at [618, 278] on div "10" at bounding box center [618, 273] width 21 height 21
type input "**********"
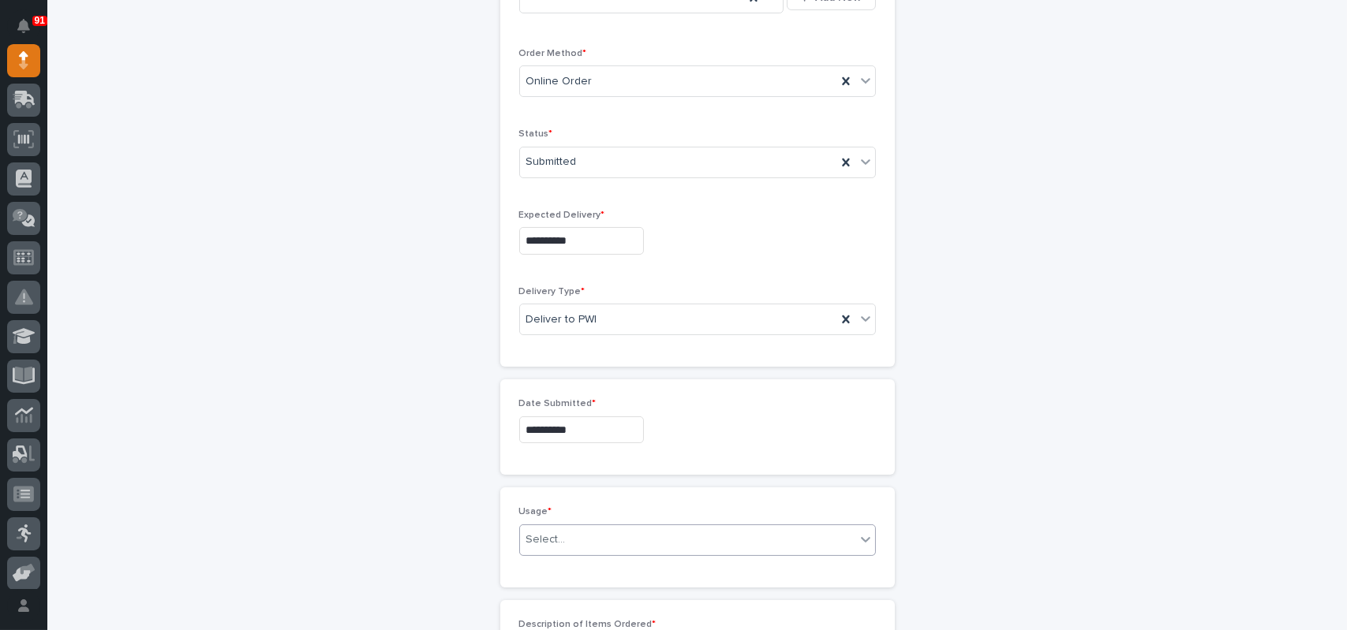
click at [566, 536] on div "Select..." at bounding box center [687, 540] width 335 height 26
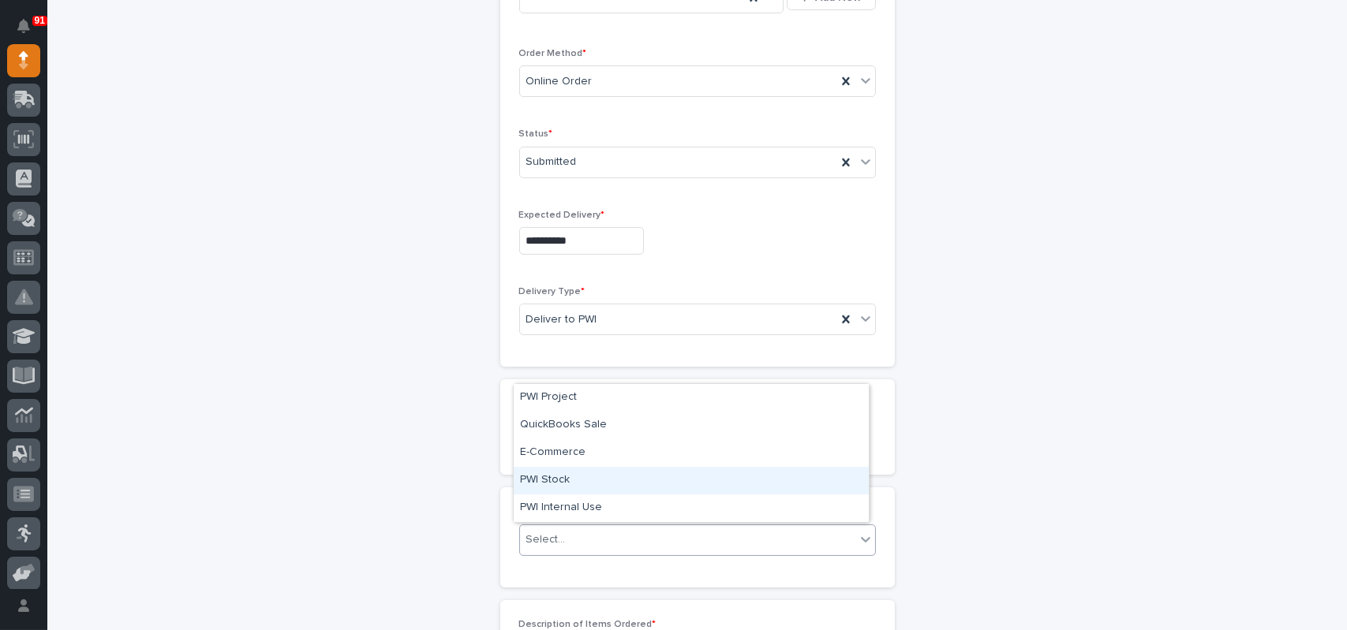
click at [570, 484] on div "PWI Stock" at bounding box center [691, 481] width 355 height 28
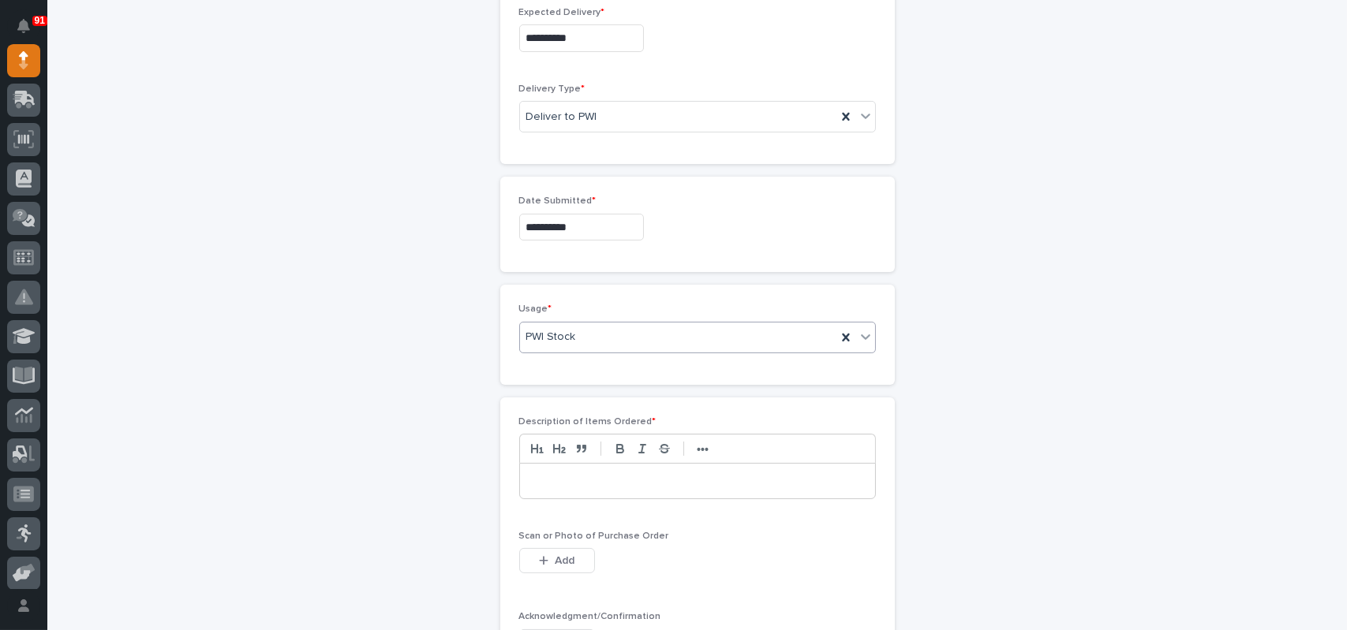
scroll to position [631, 0]
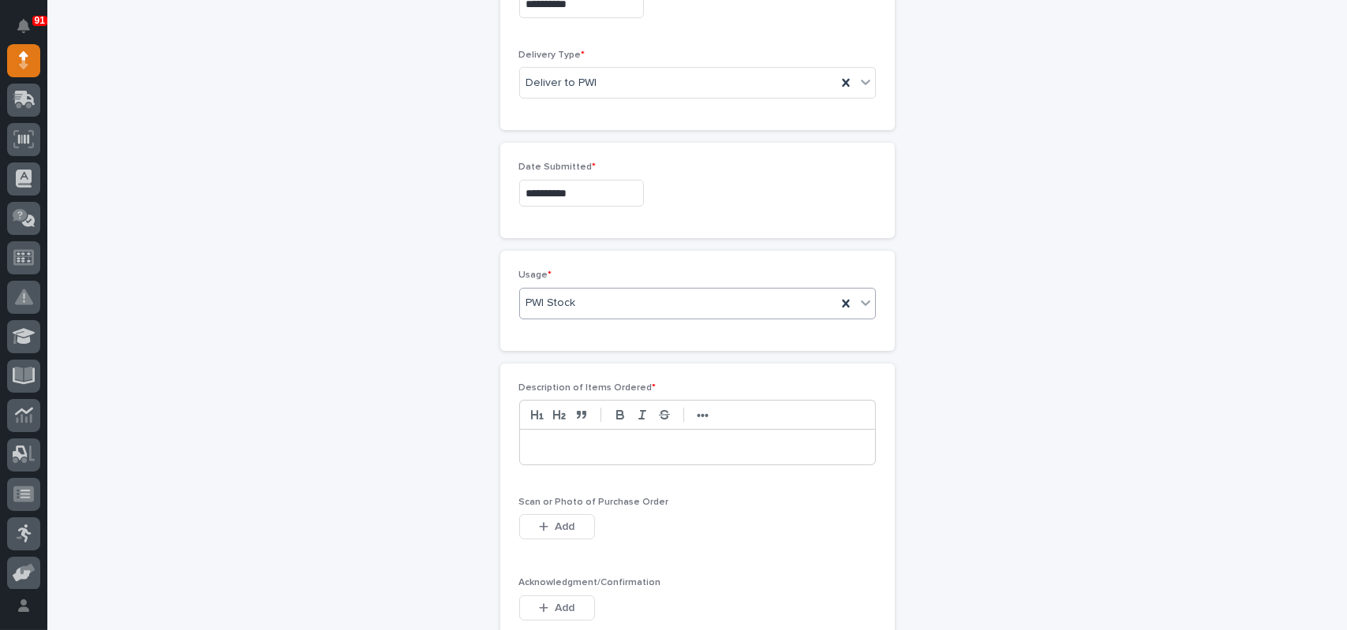
click at [584, 445] on p at bounding box center [697, 447] width 331 height 16
click at [563, 514] on button "Add" at bounding box center [557, 526] width 76 height 25
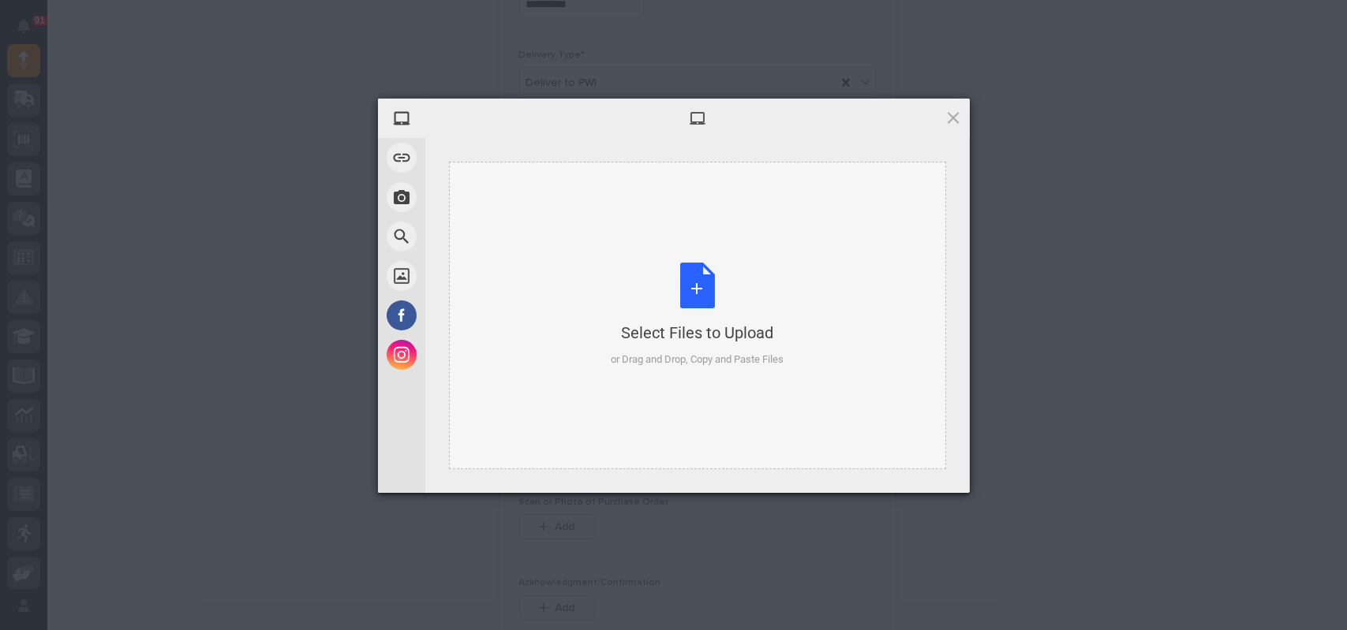
click at [692, 289] on div "Select Files to Upload or Drag and Drop, Copy and Paste Files" at bounding box center [697, 315] width 173 height 105
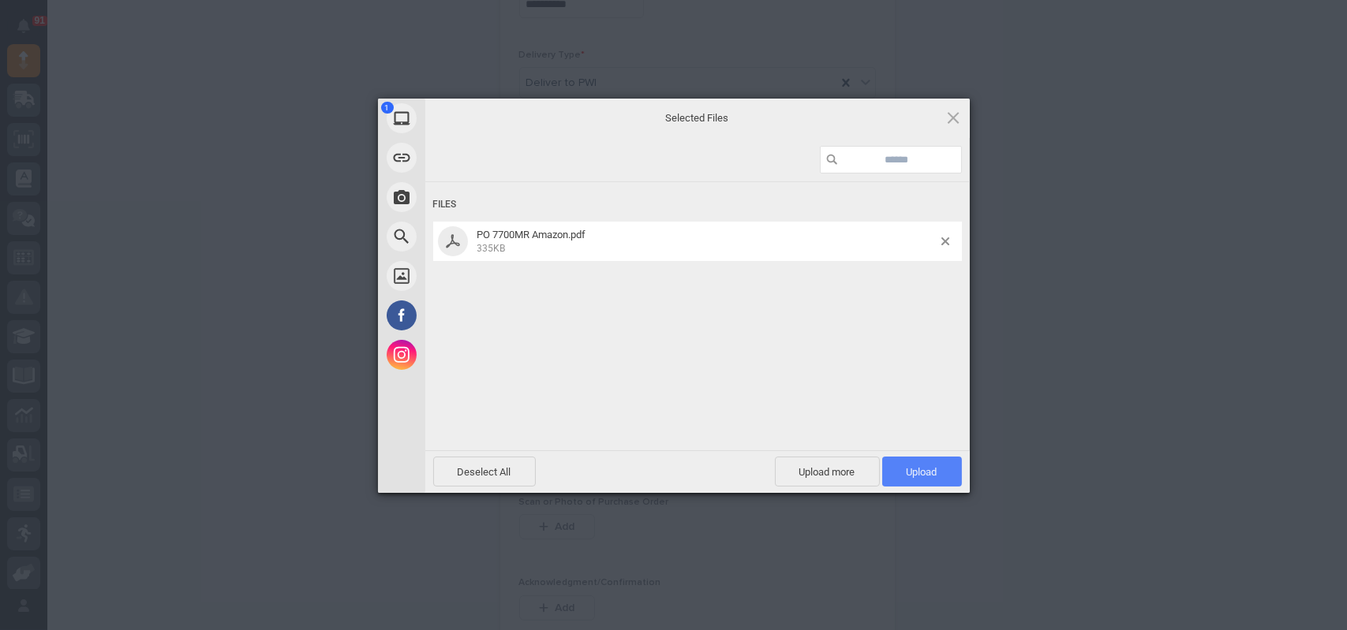
click at [894, 473] on span "Upload 1" at bounding box center [922, 472] width 80 height 30
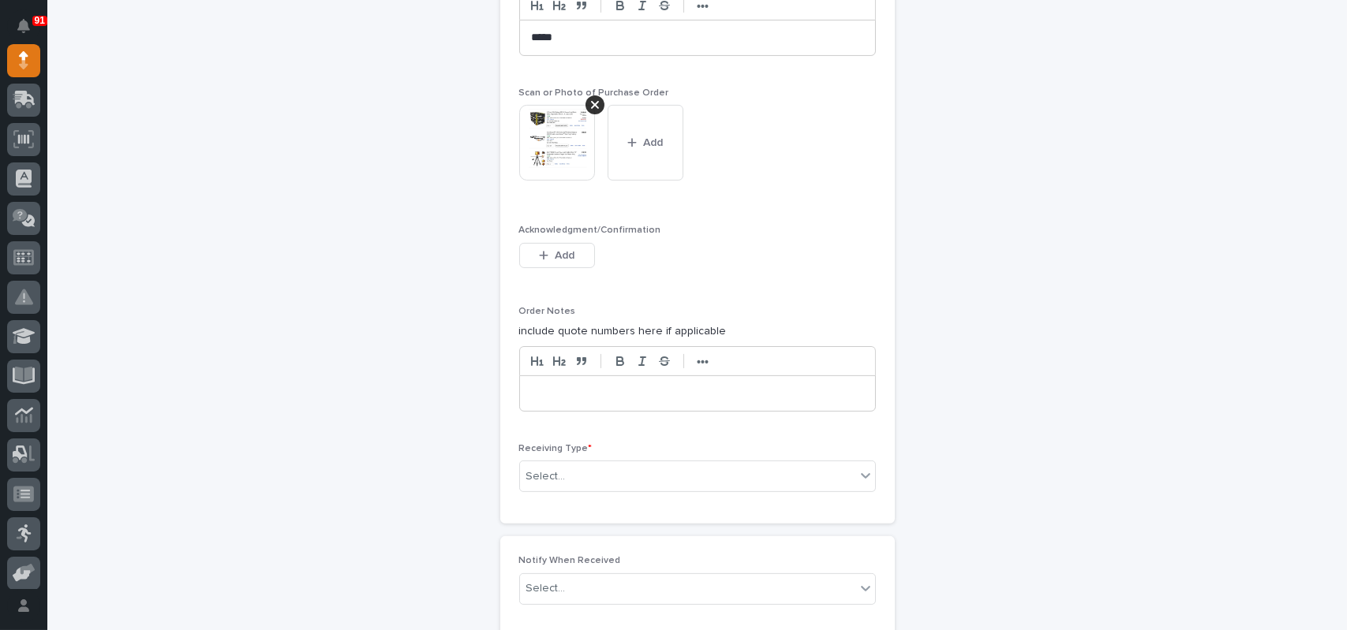
scroll to position [1054, 0]
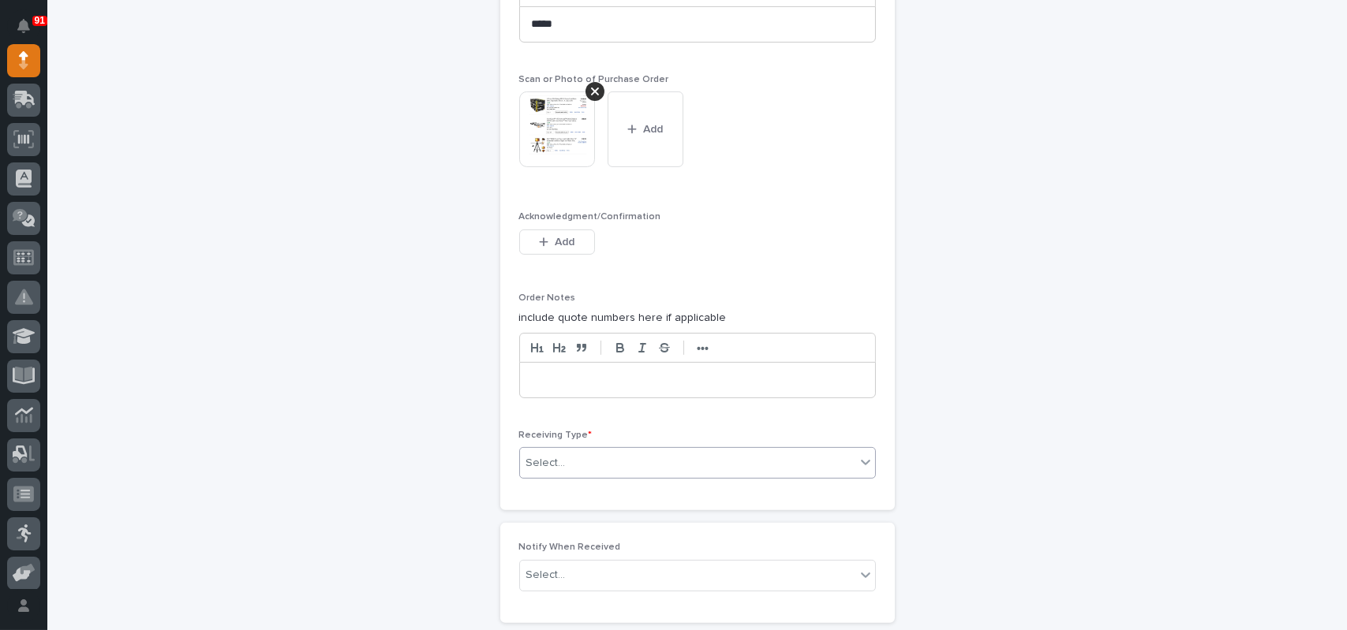
click at [571, 451] on div "Select..." at bounding box center [687, 463] width 335 height 26
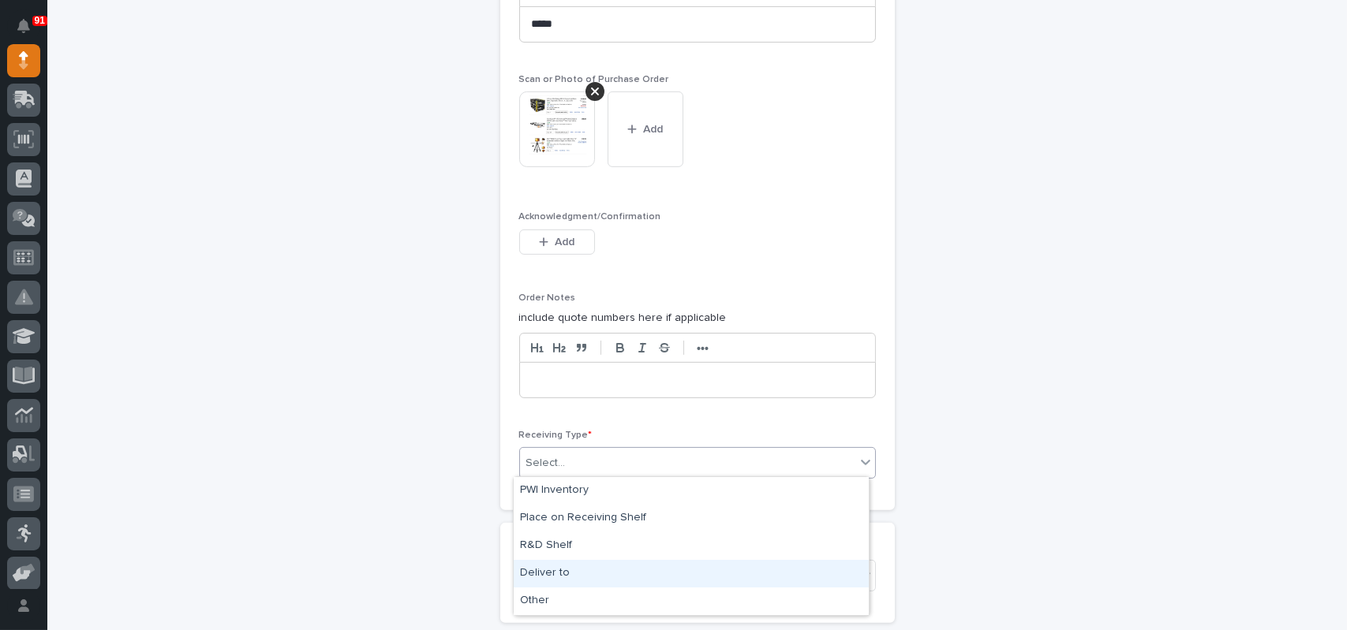
click at [540, 562] on div "Deliver to" at bounding box center [691, 574] width 355 height 28
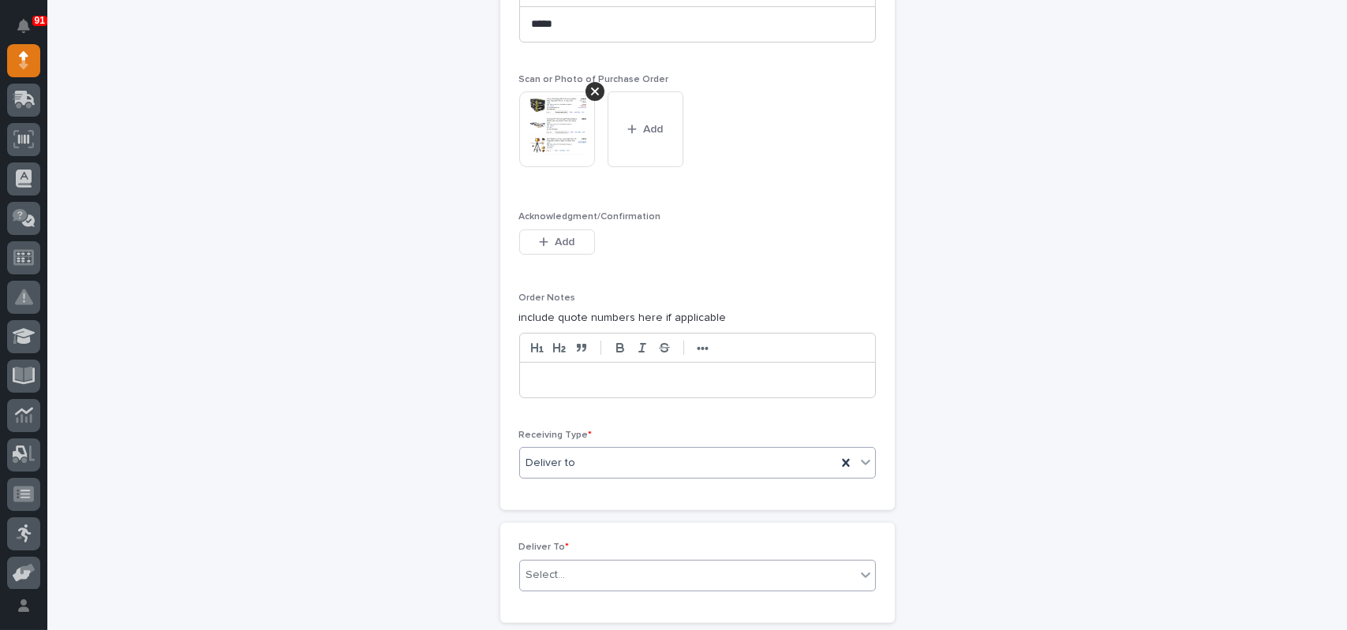
click at [571, 573] on div "Select..." at bounding box center [687, 575] width 335 height 26
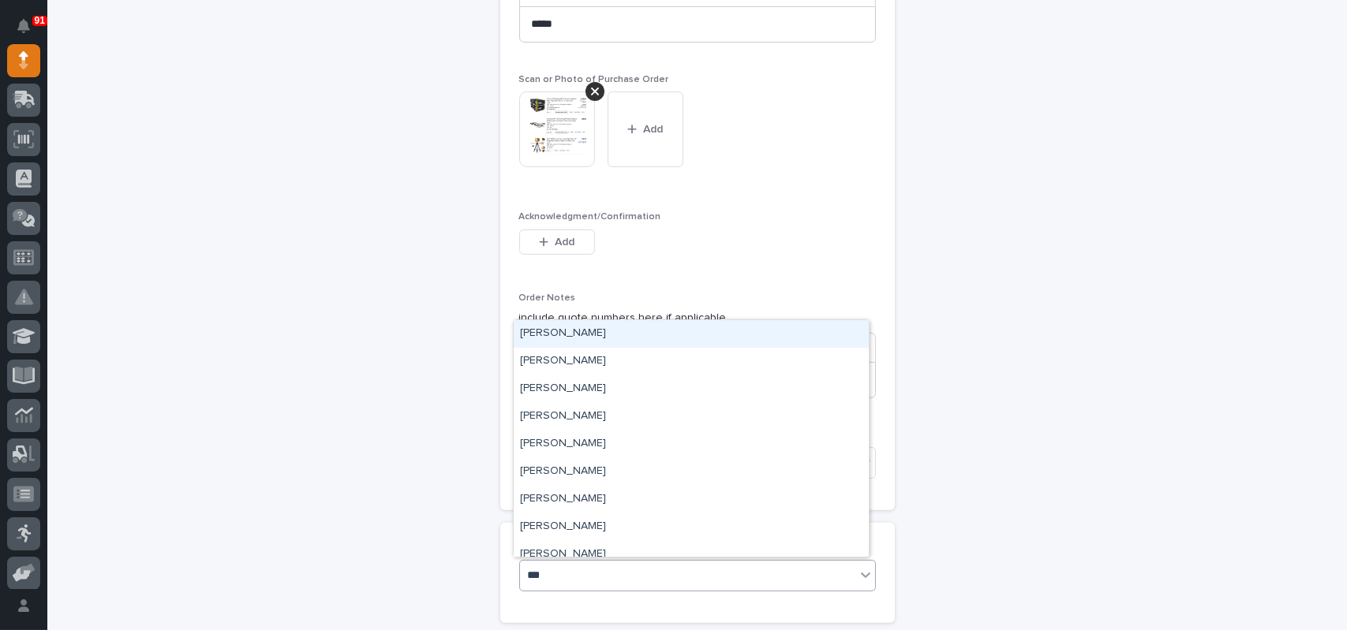
type input "****"
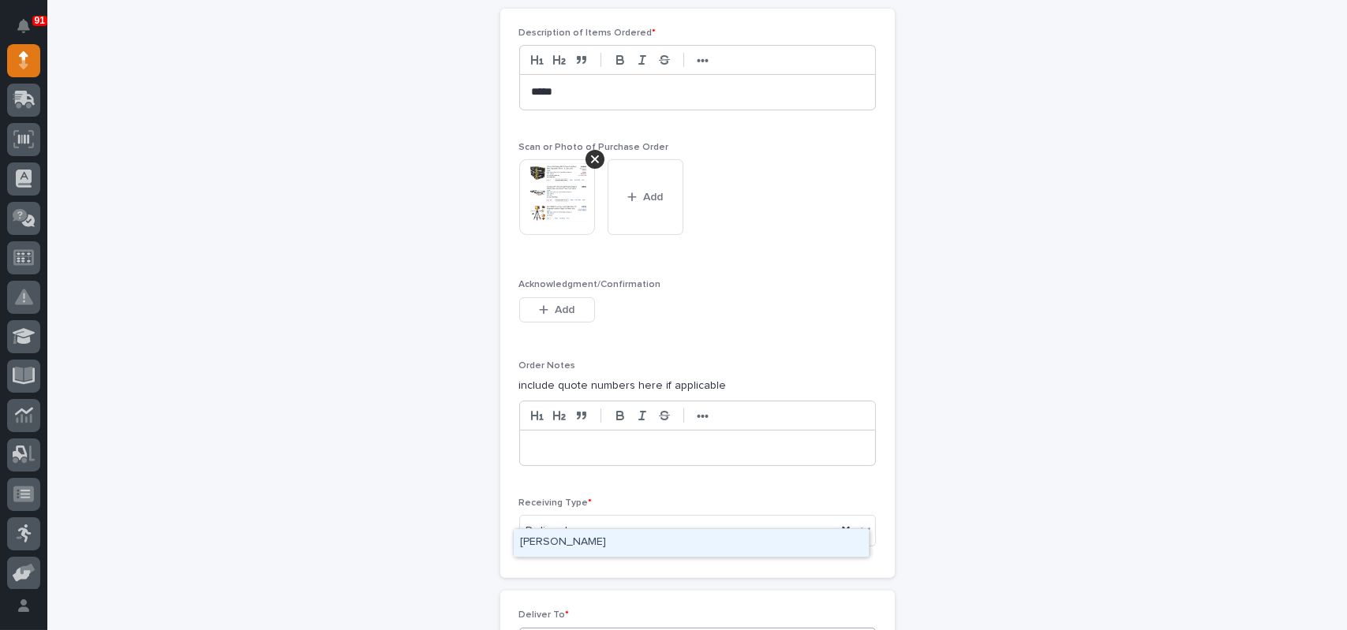
scroll to position [975, 0]
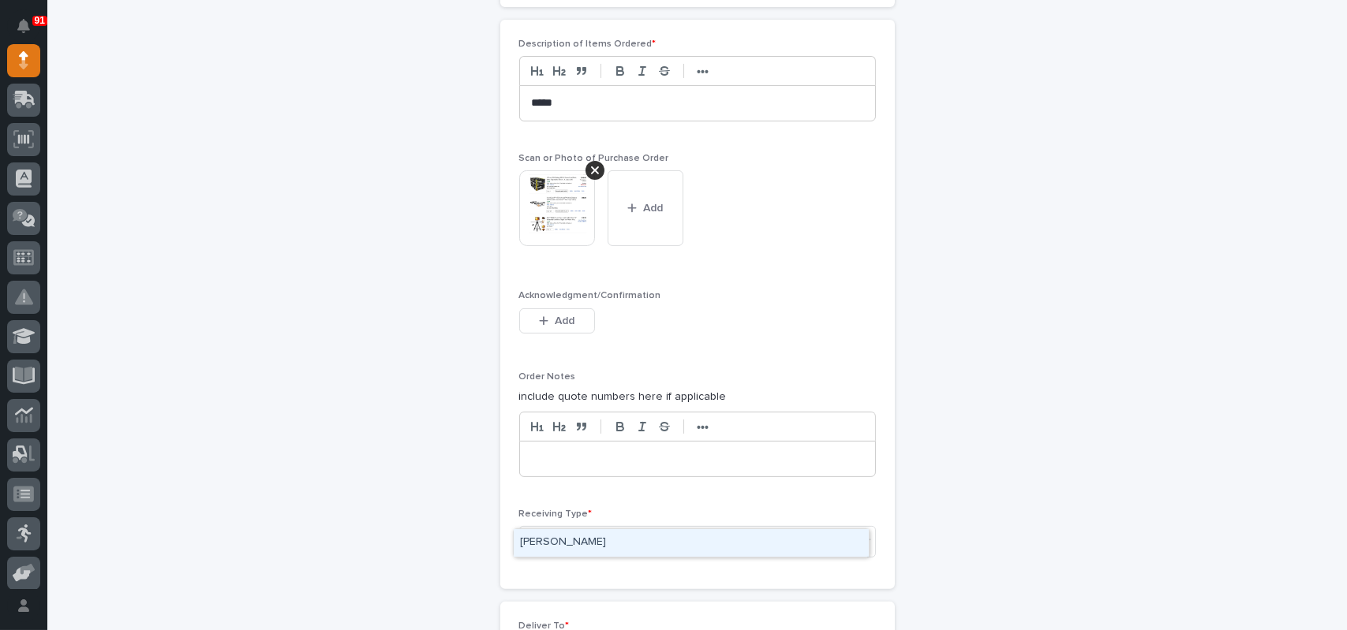
click at [558, 543] on div "[PERSON_NAME]" at bounding box center [691, 543] width 355 height 28
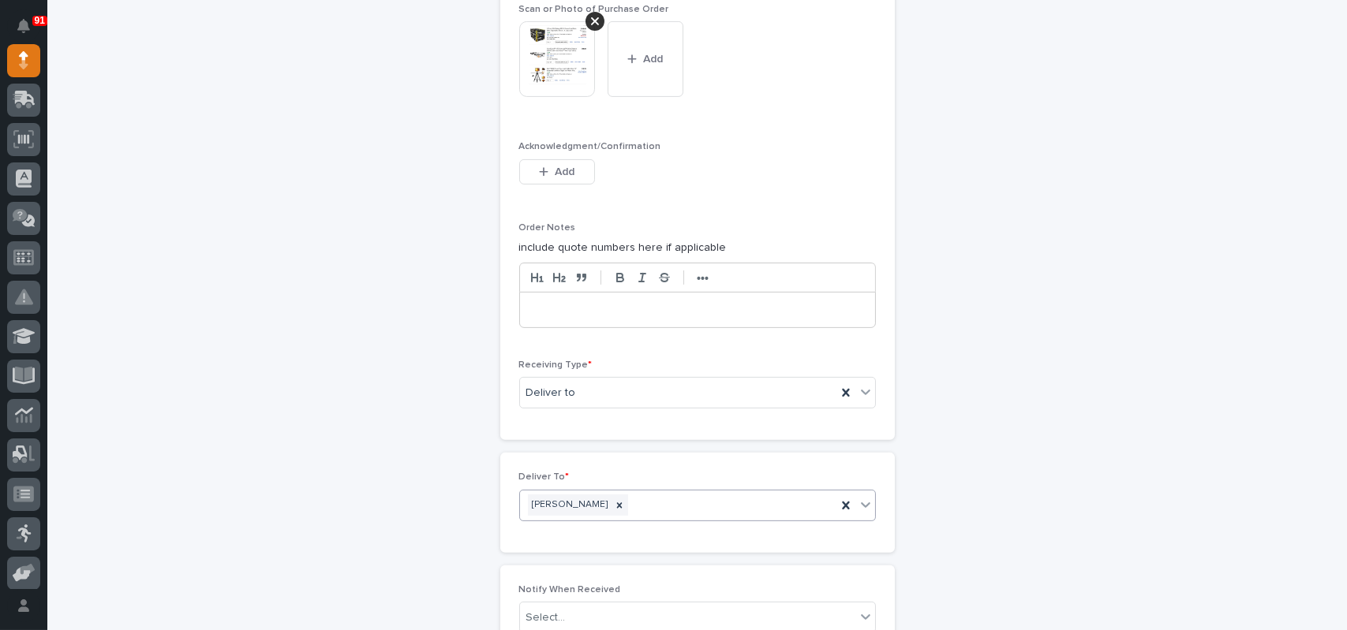
scroll to position [1317, 0]
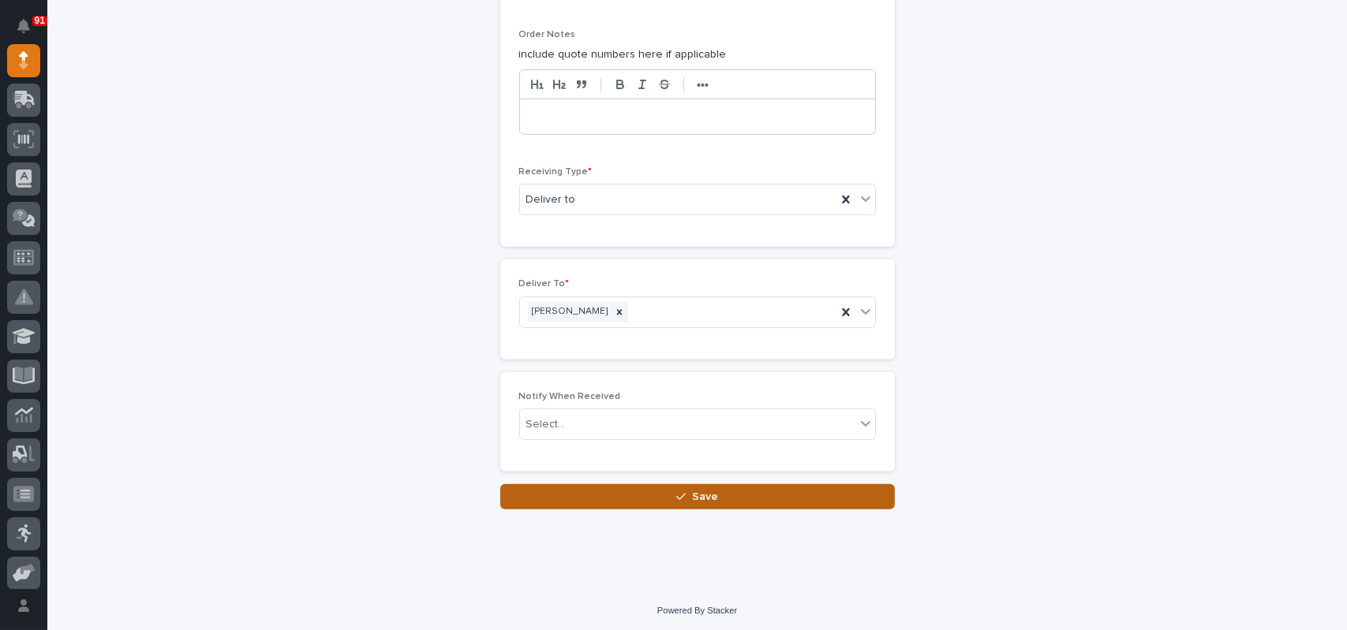
click at [652, 494] on button "Save" at bounding box center [697, 496] width 394 height 25
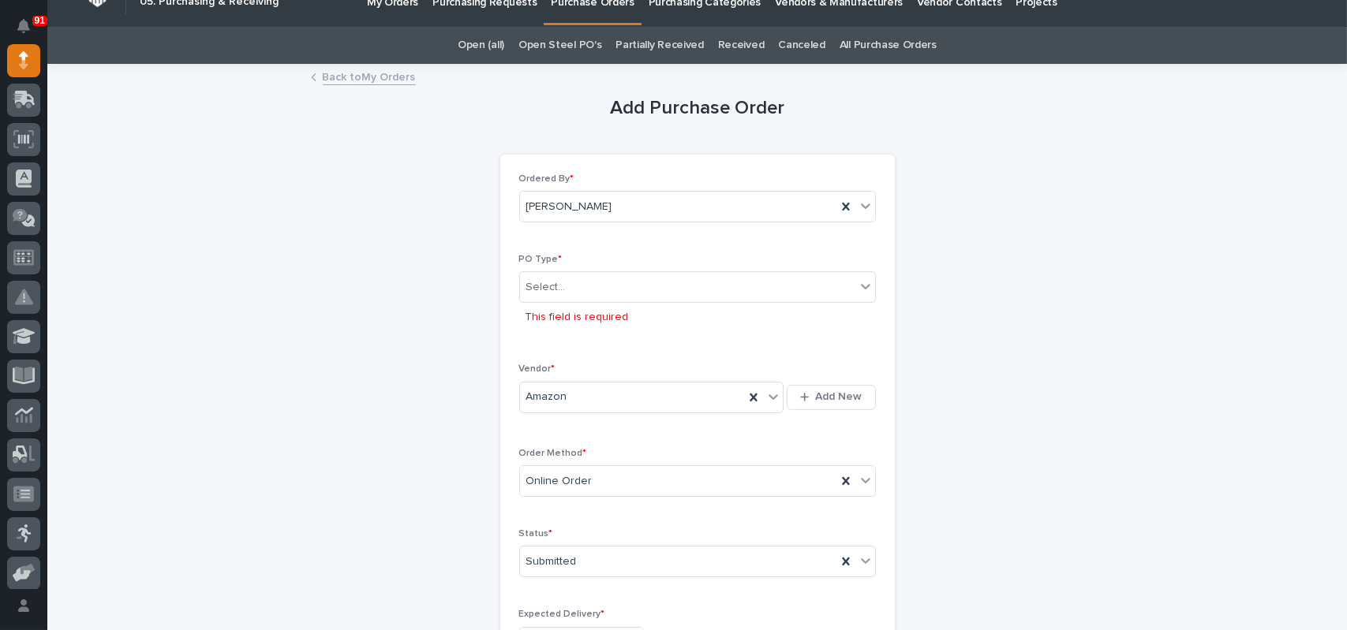
scroll to position [0, 0]
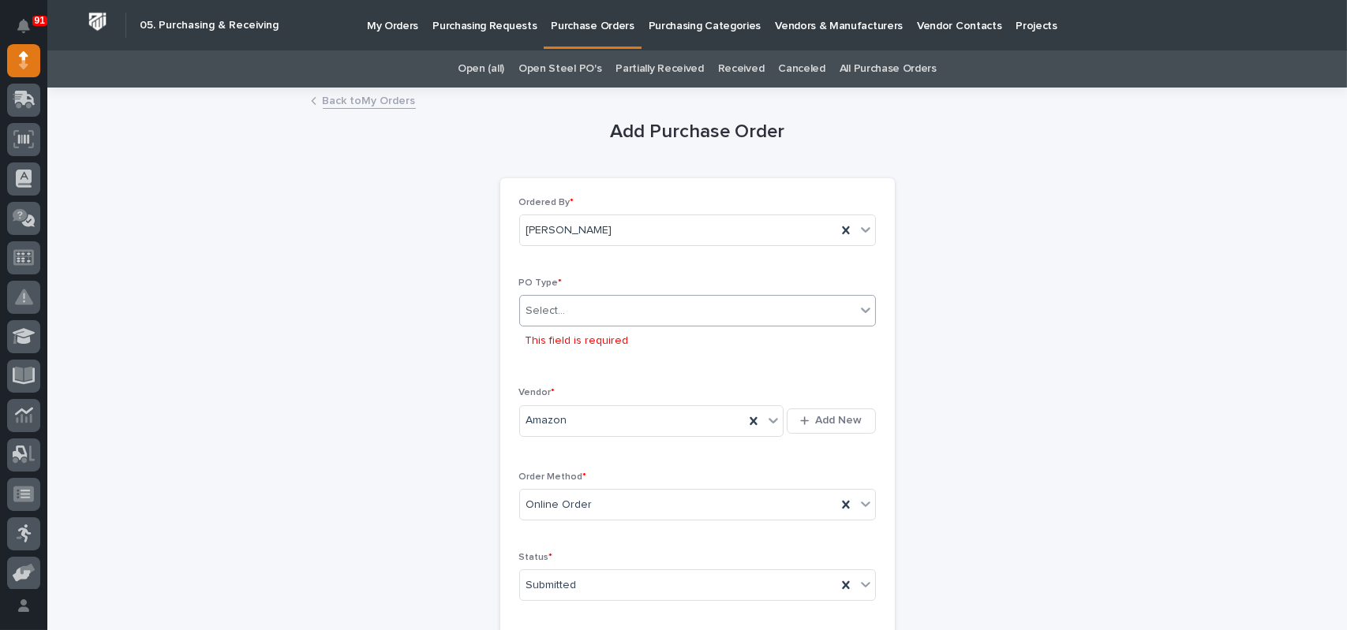
click at [633, 312] on div "Select..." at bounding box center [687, 311] width 335 height 26
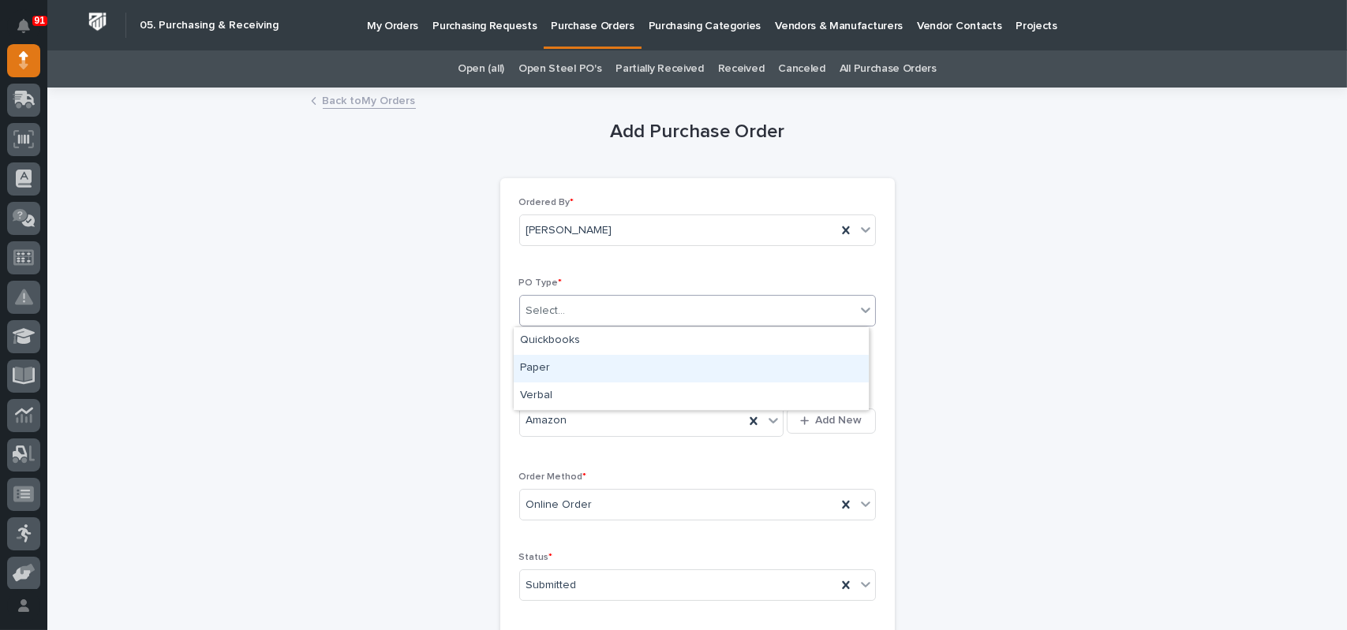
click at [555, 365] on div "Paper" at bounding box center [691, 369] width 355 height 28
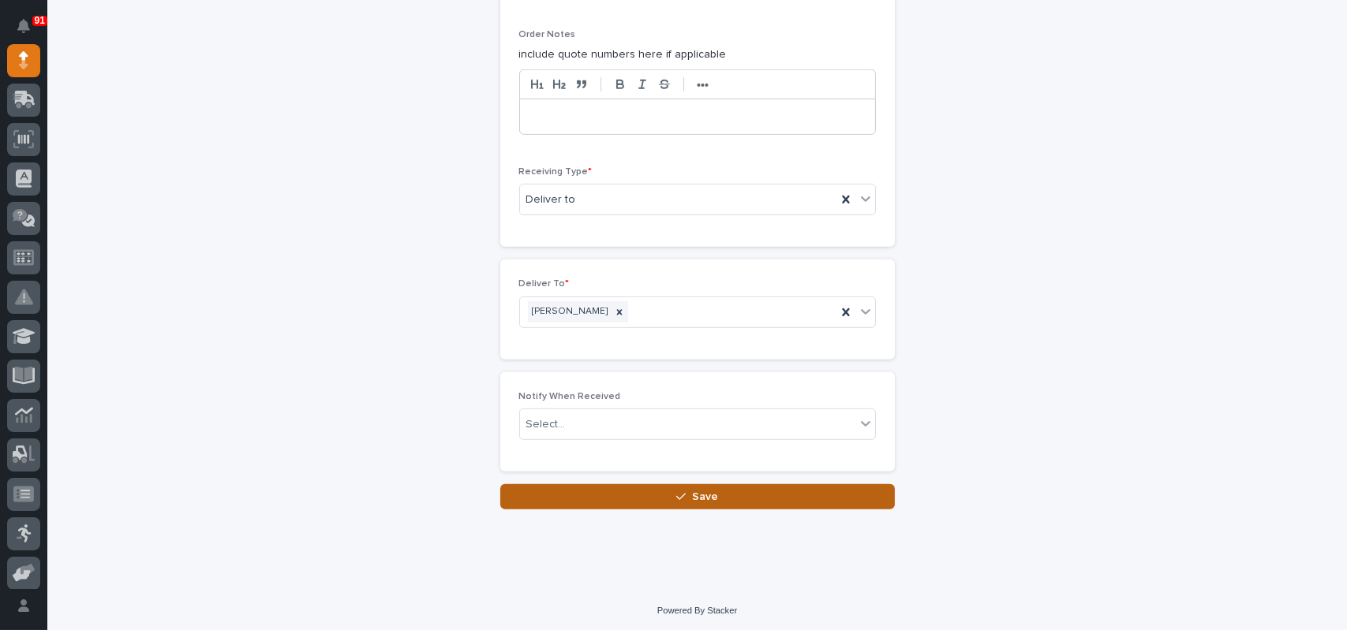
click at [653, 490] on button "Save" at bounding box center [697, 496] width 394 height 25
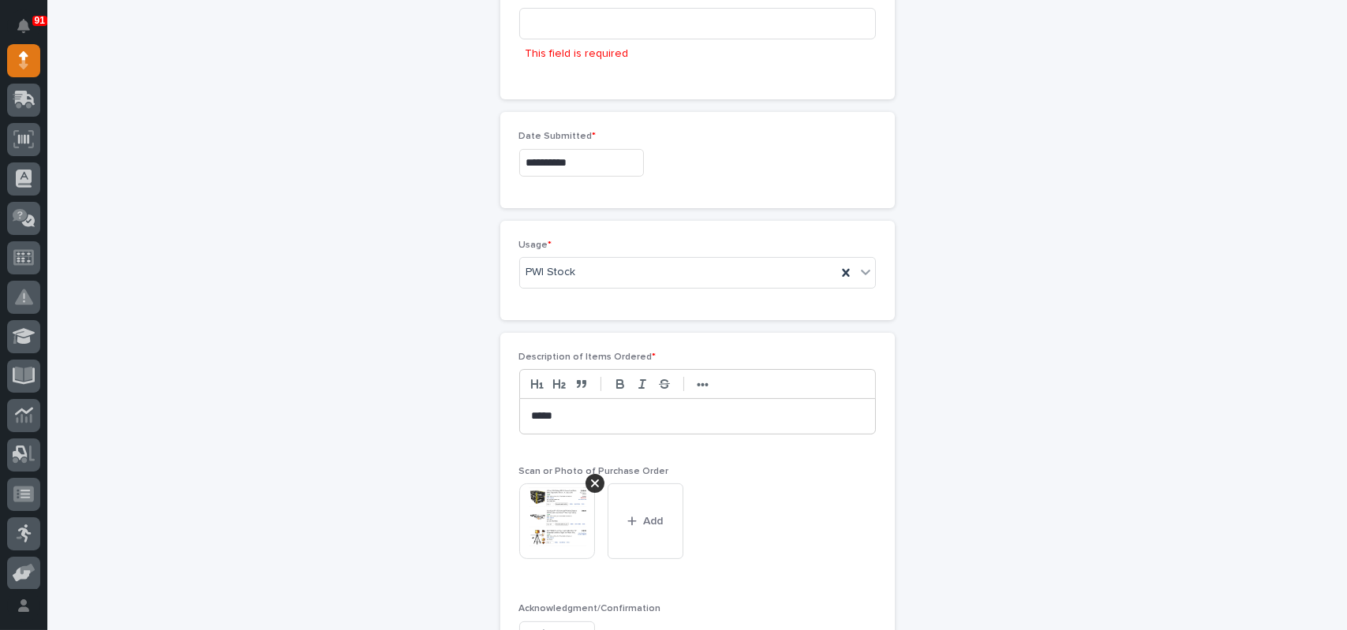
scroll to position [645, 0]
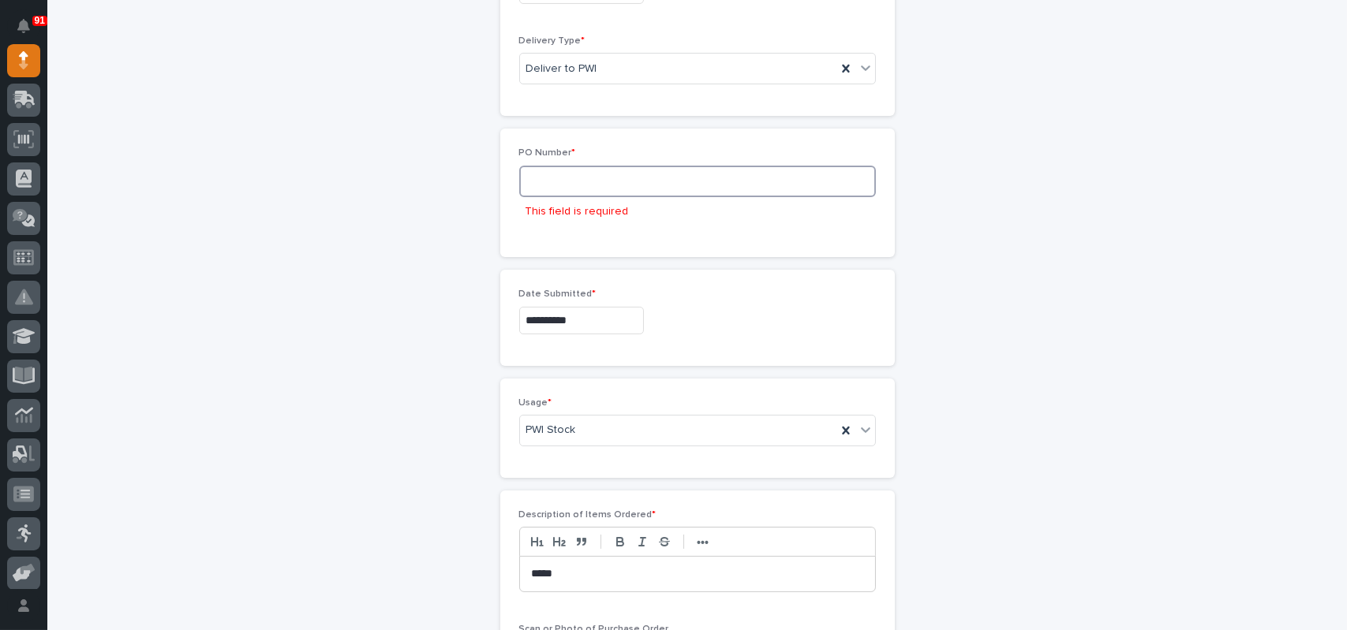
click at [596, 176] on input at bounding box center [697, 182] width 357 height 32
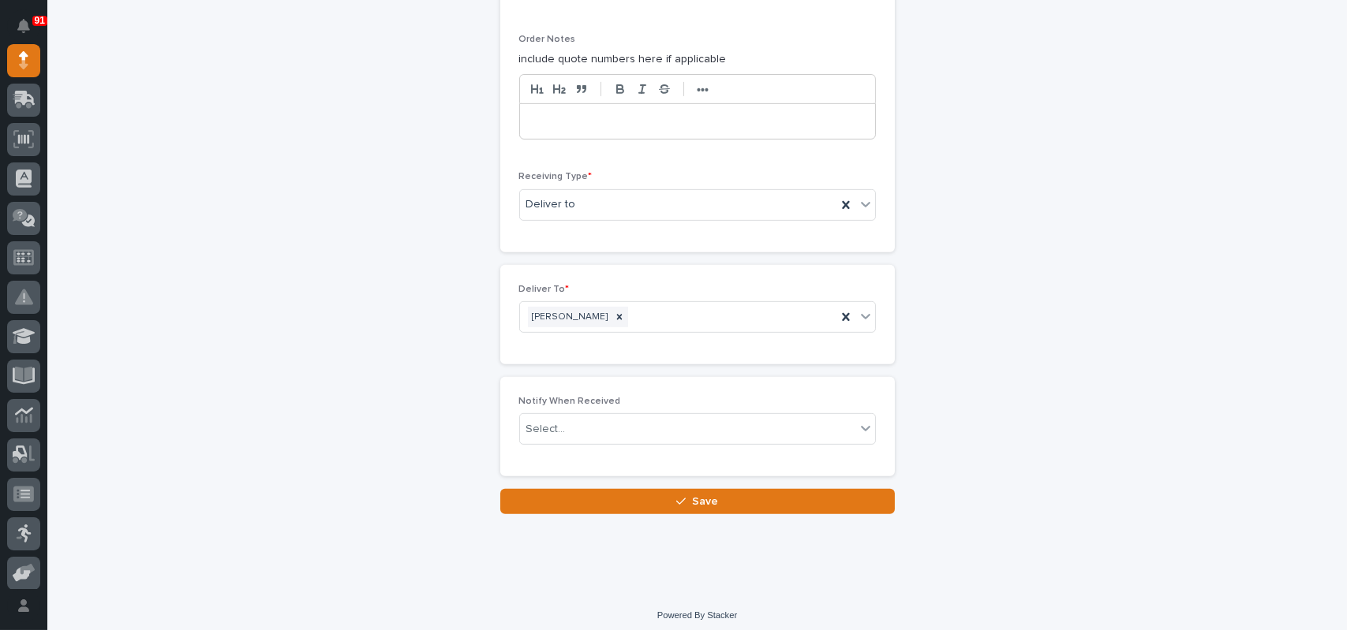
scroll to position [1429, 0]
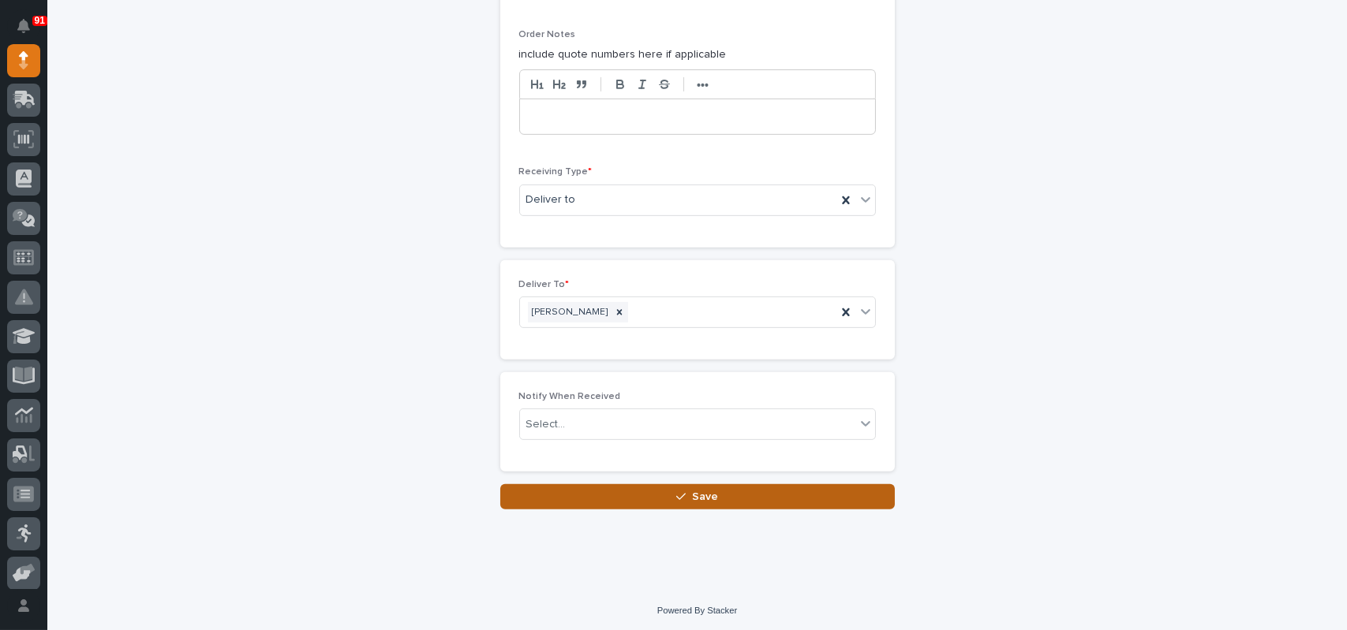
type input "7700MR"
click at [608, 487] on button "Save" at bounding box center [697, 496] width 394 height 25
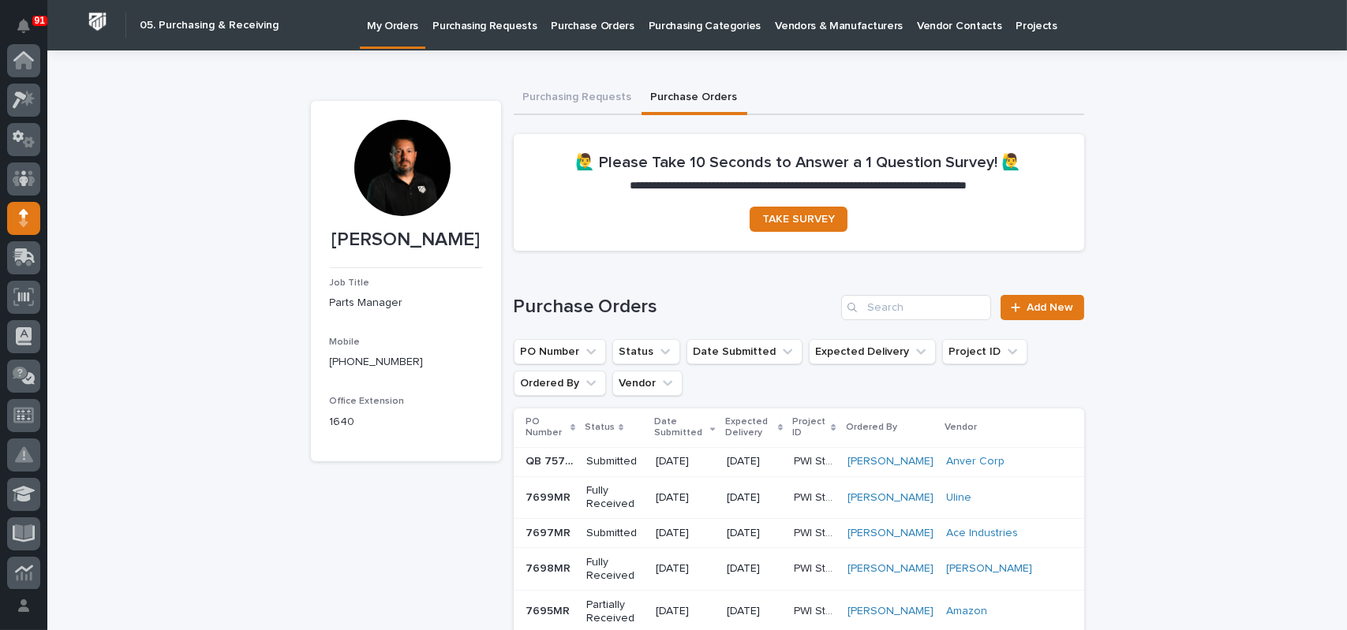
scroll to position [158, 0]
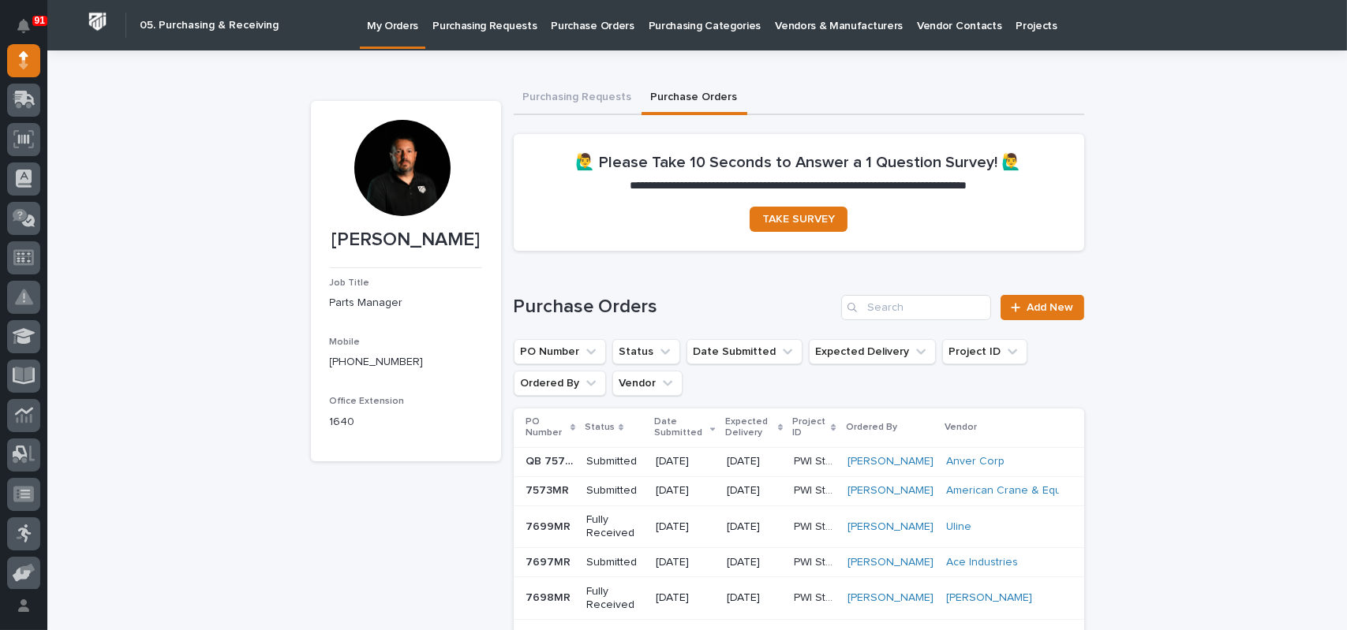
click at [694, 101] on button "Purchase Orders" at bounding box center [694, 98] width 106 height 33
click at [902, 304] on input "Search" at bounding box center [916, 307] width 150 height 25
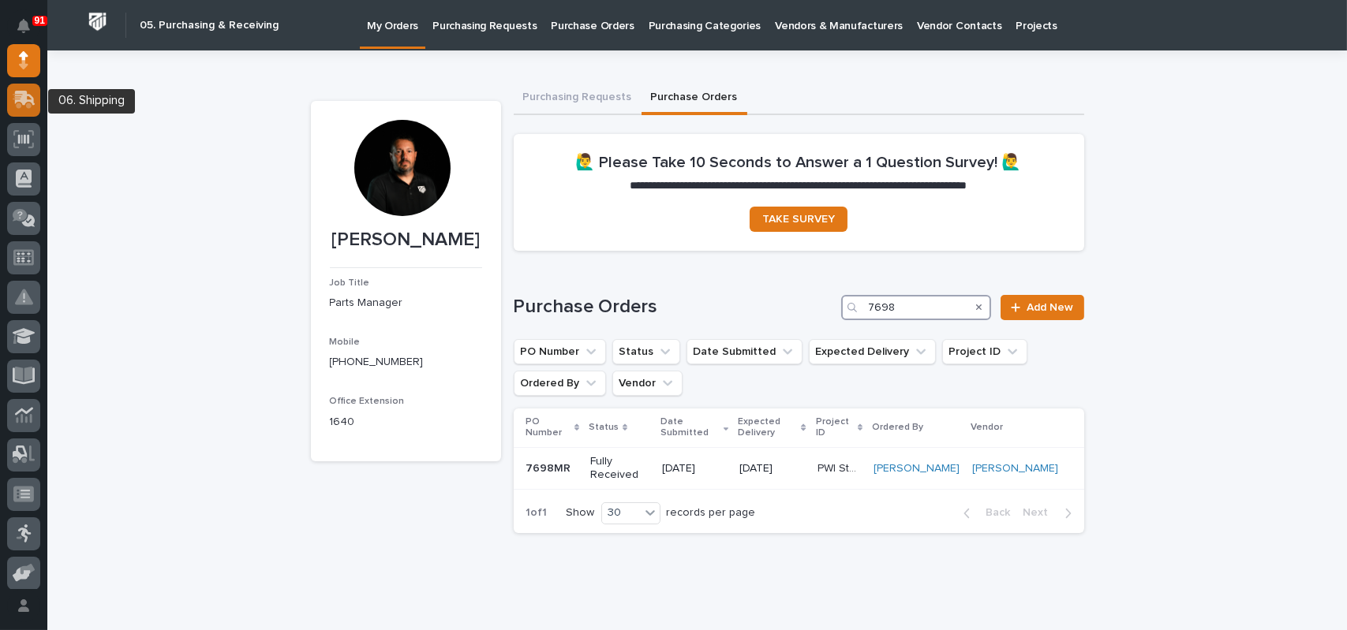
type input "7698"
click at [24, 99] on icon at bounding box center [25, 98] width 21 height 15
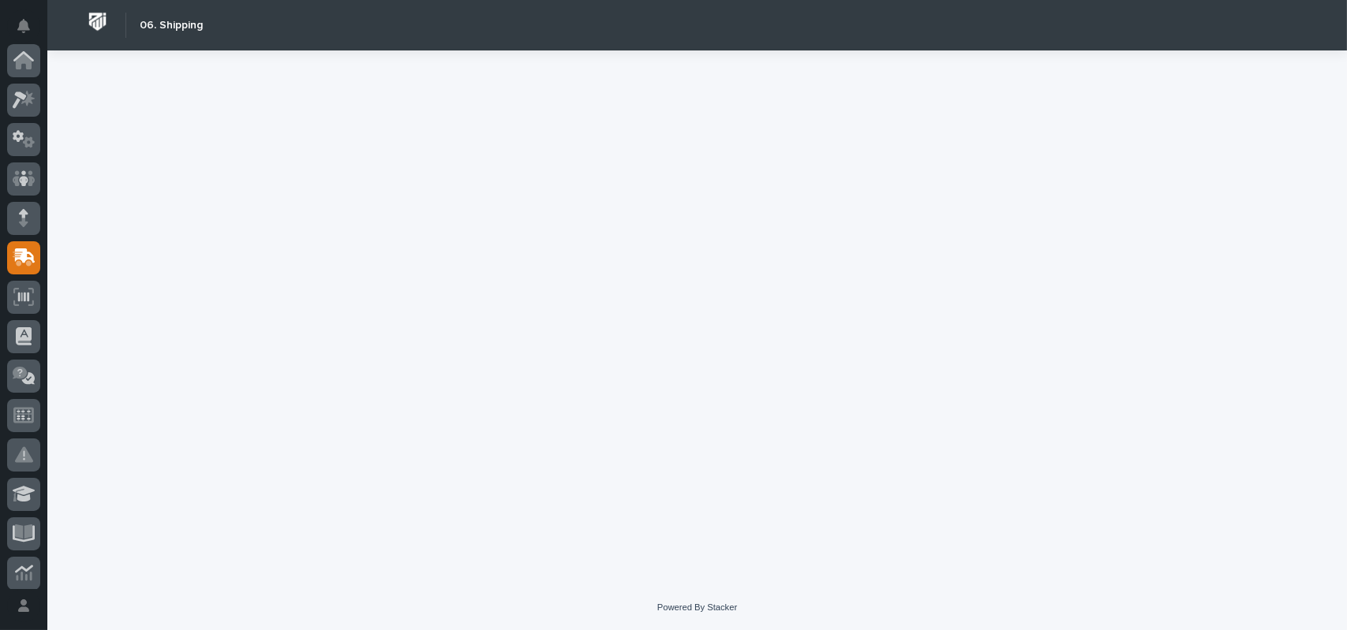
scroll to position [197, 0]
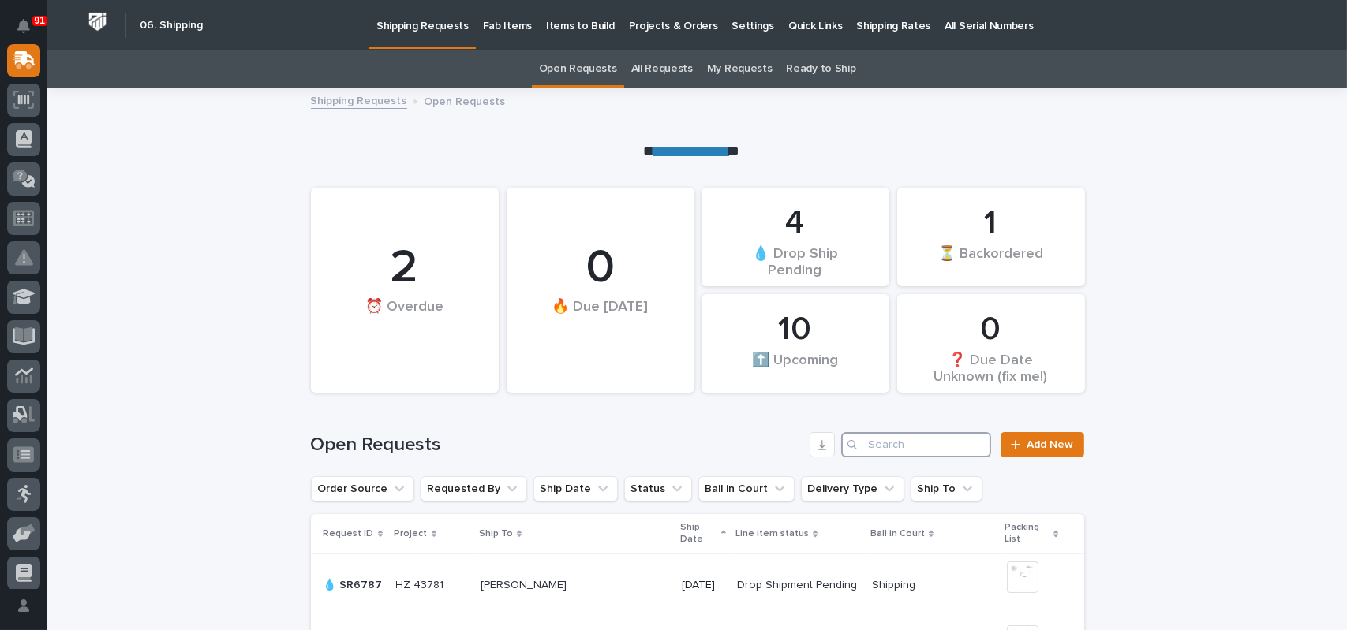
click at [941, 448] on input "Search" at bounding box center [916, 444] width 150 height 25
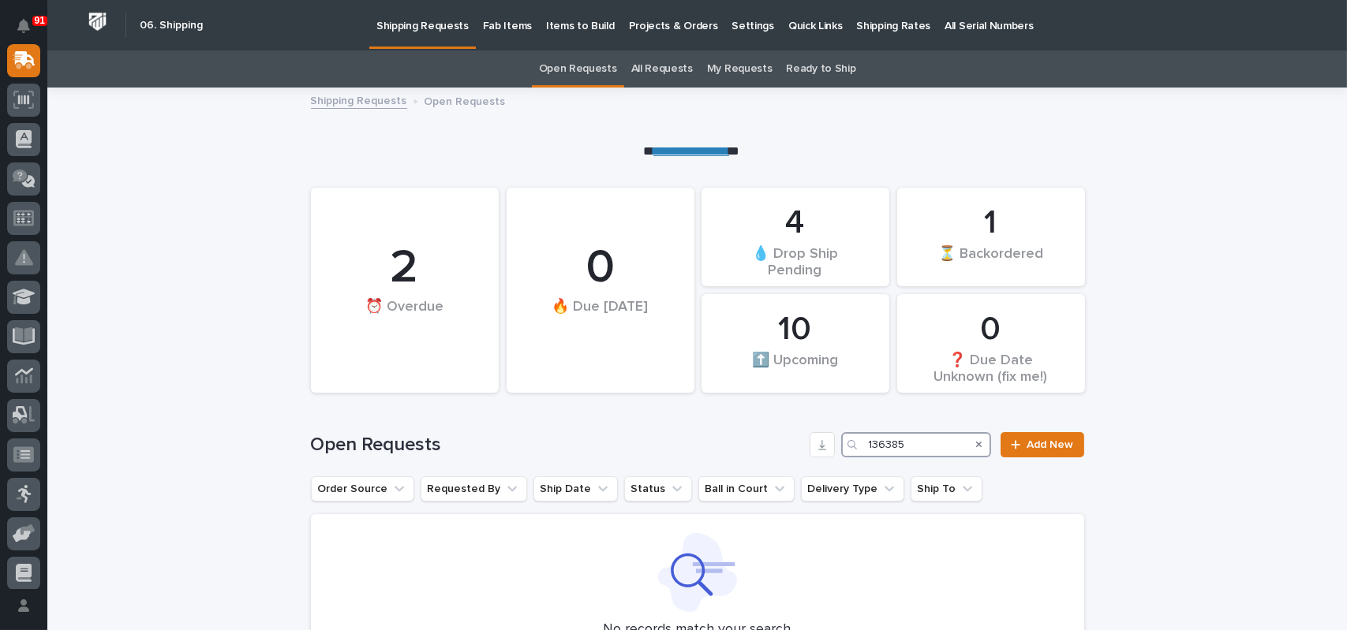
type input "136385"
click at [738, 71] on link "My Requests" at bounding box center [739, 68] width 65 height 37
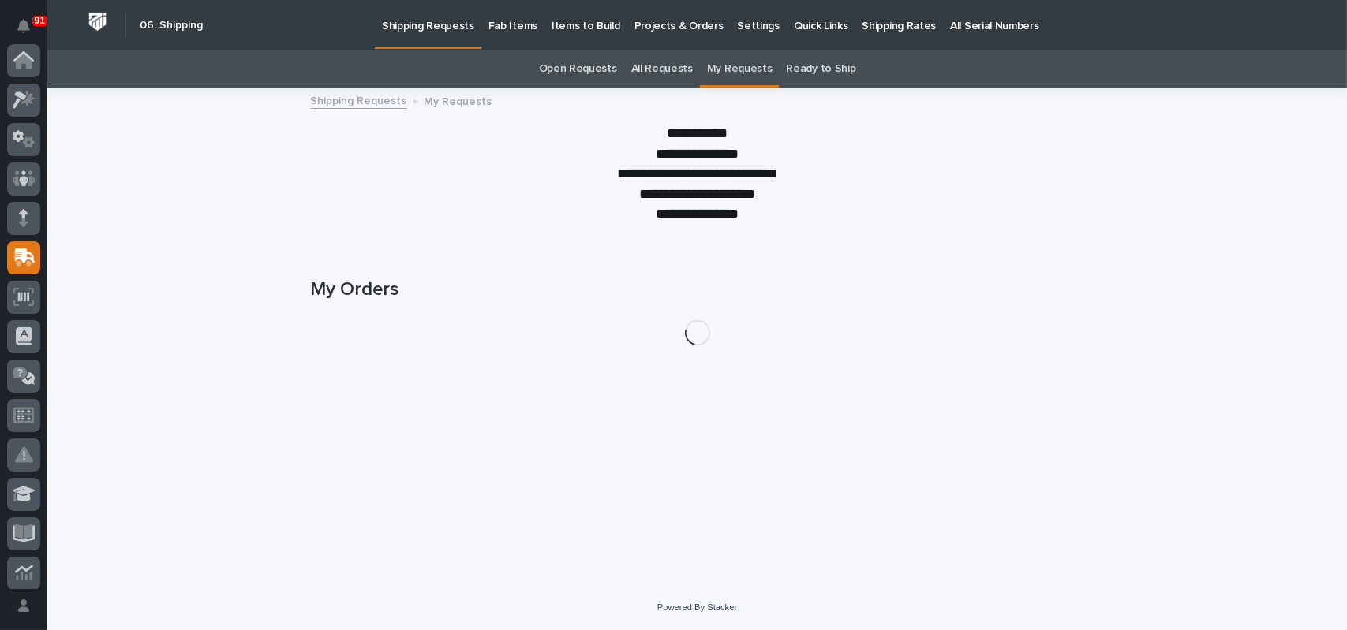
scroll to position [197, 0]
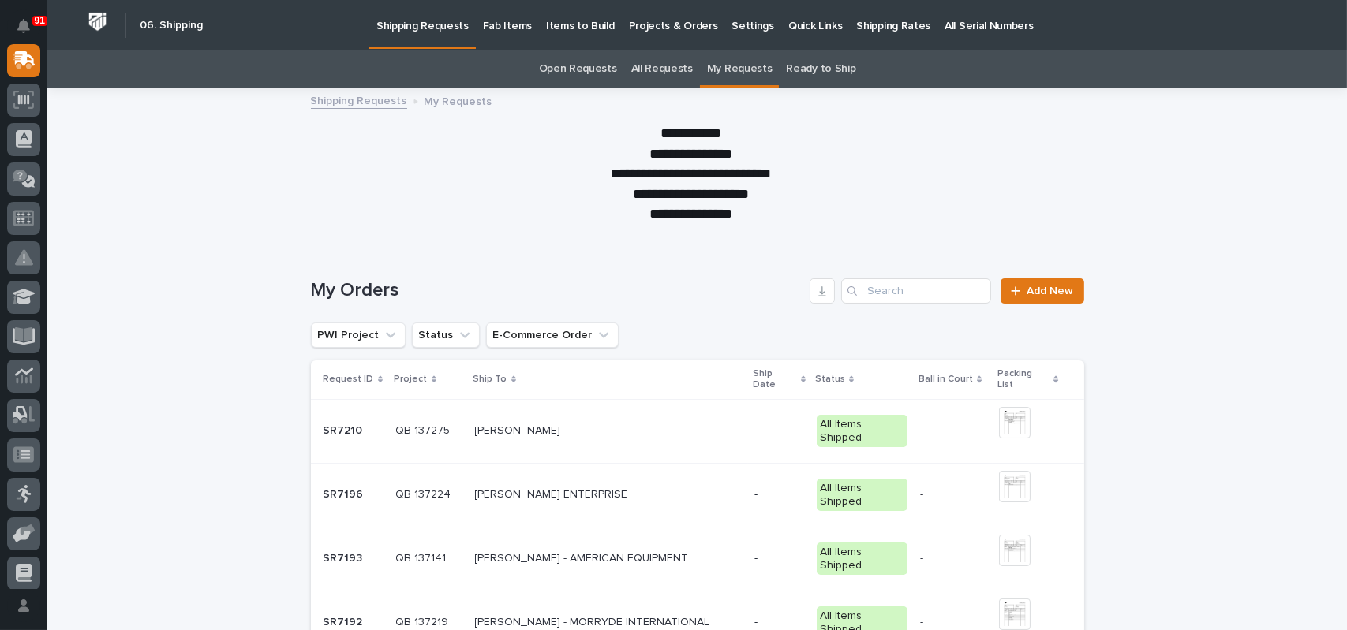
click at [663, 72] on link "All Requests" at bounding box center [662, 68] width 62 height 37
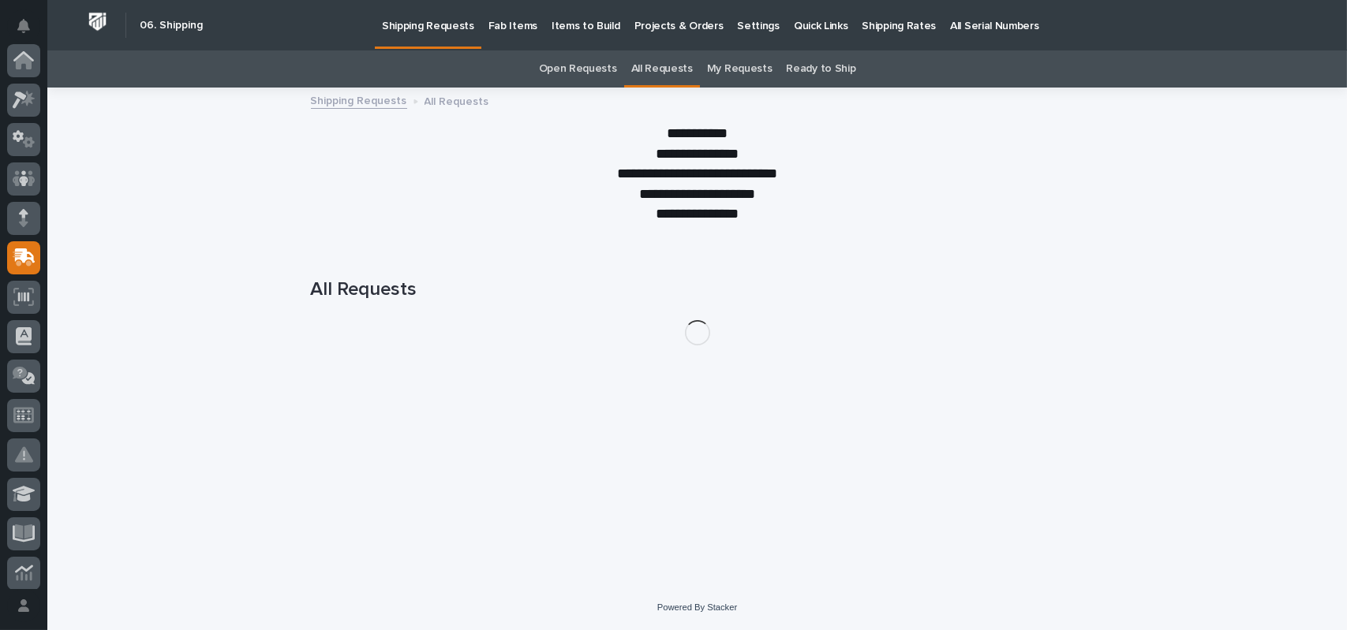
scroll to position [197, 0]
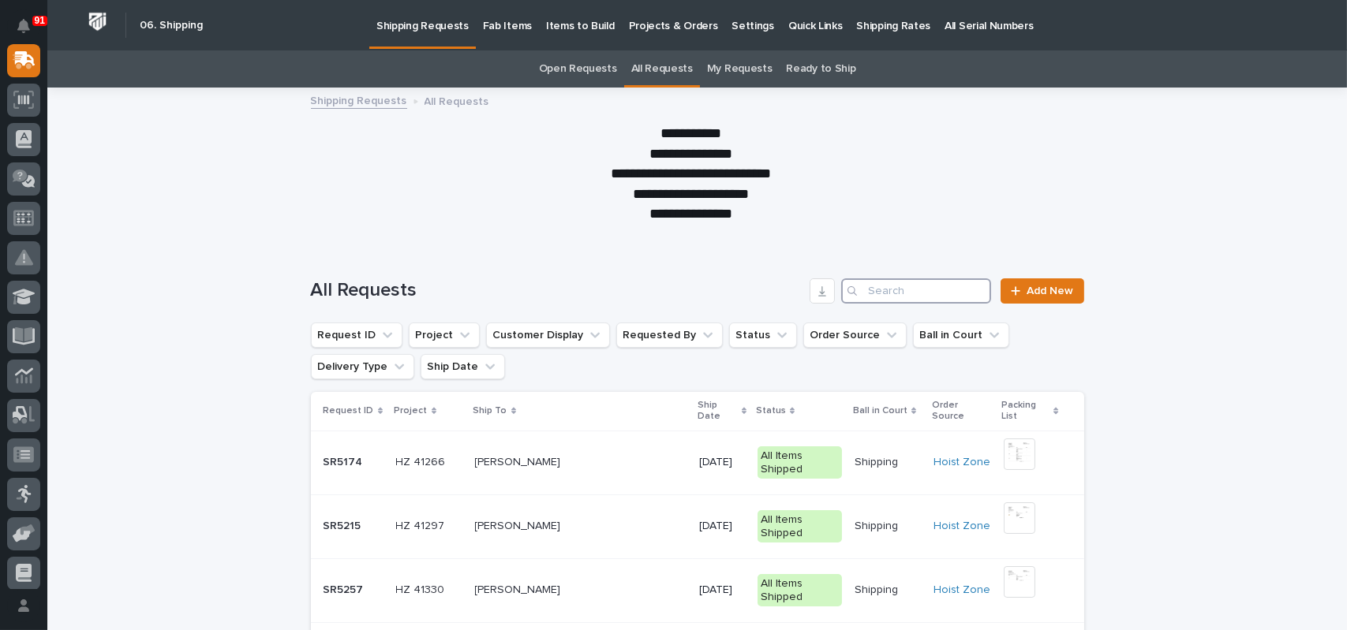
click at [906, 286] on input "Search" at bounding box center [916, 290] width 150 height 25
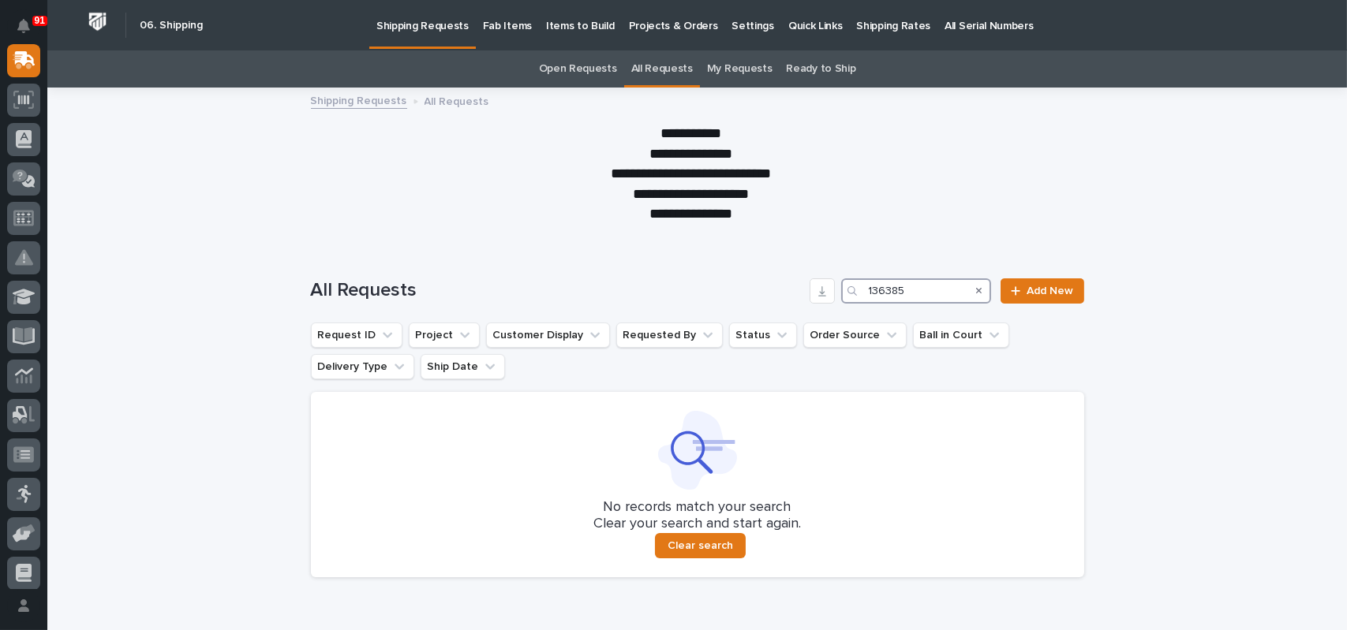
drag, startPoint x: 915, startPoint y: 289, endPoint x: 854, endPoint y: 282, distance: 61.2
click at [854, 282] on div "136385" at bounding box center [916, 290] width 150 height 25
type input "137268"
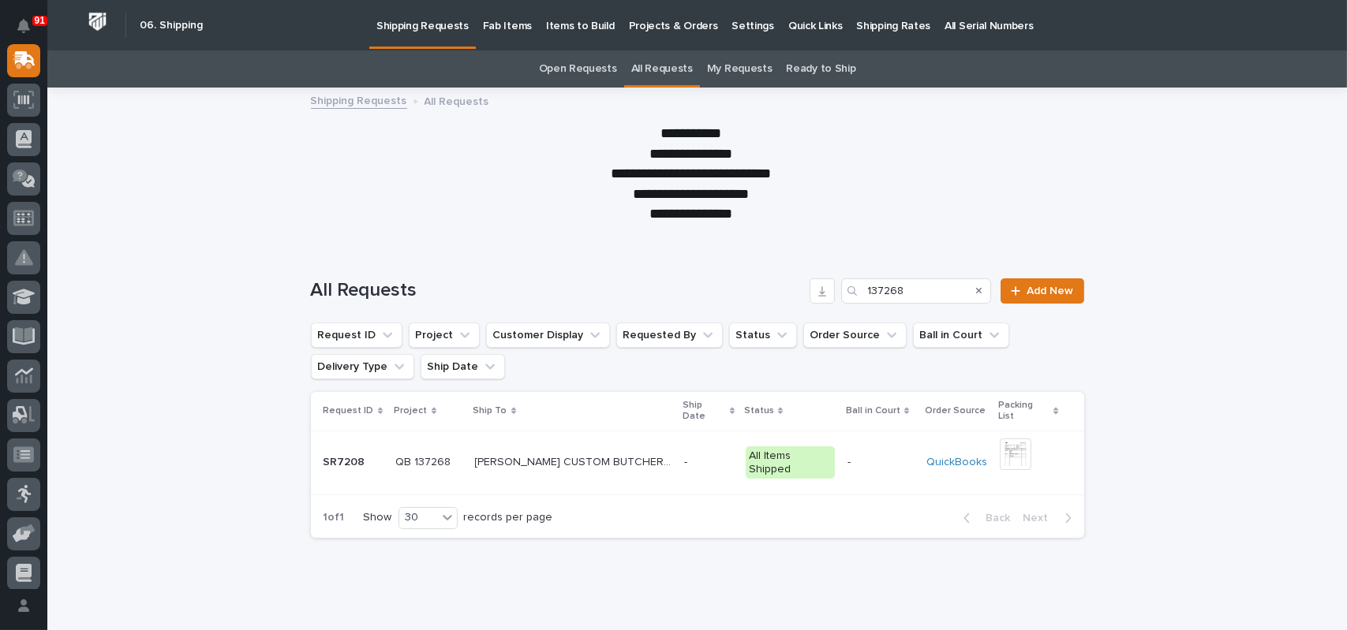
click at [618, 466] on p "[PERSON_NAME] CUSTOM BUTCHERING" at bounding box center [575, 461] width 200 height 17
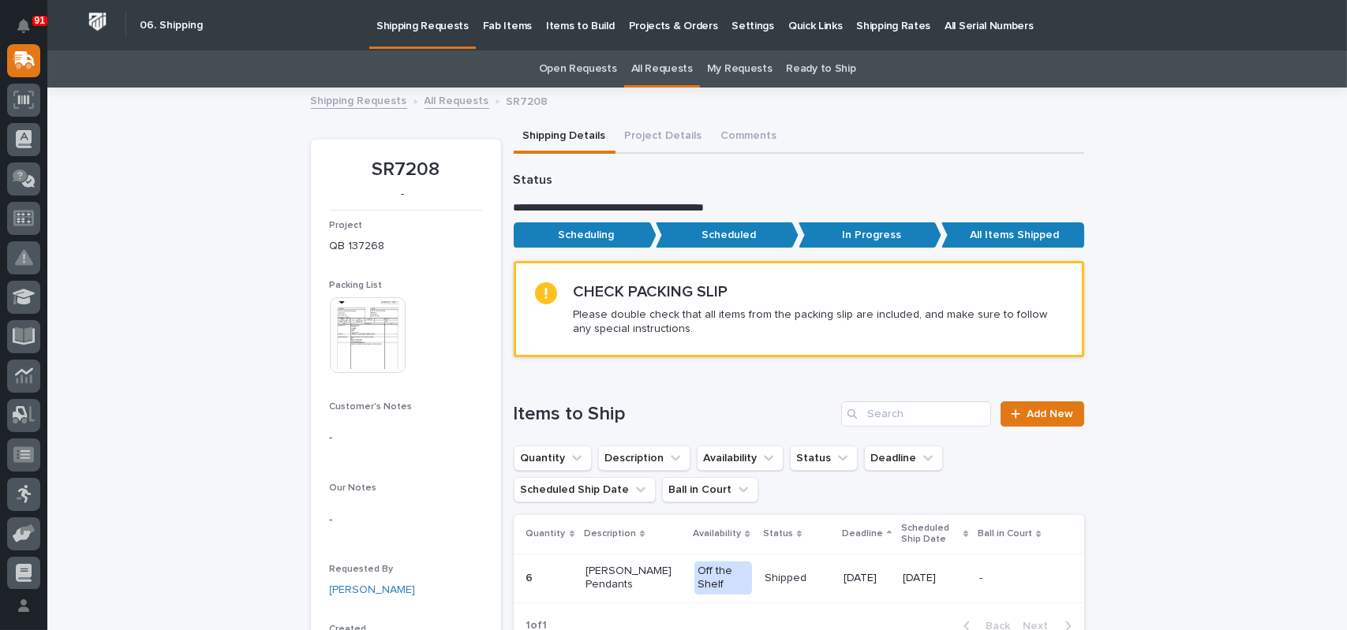
scroll to position [316, 0]
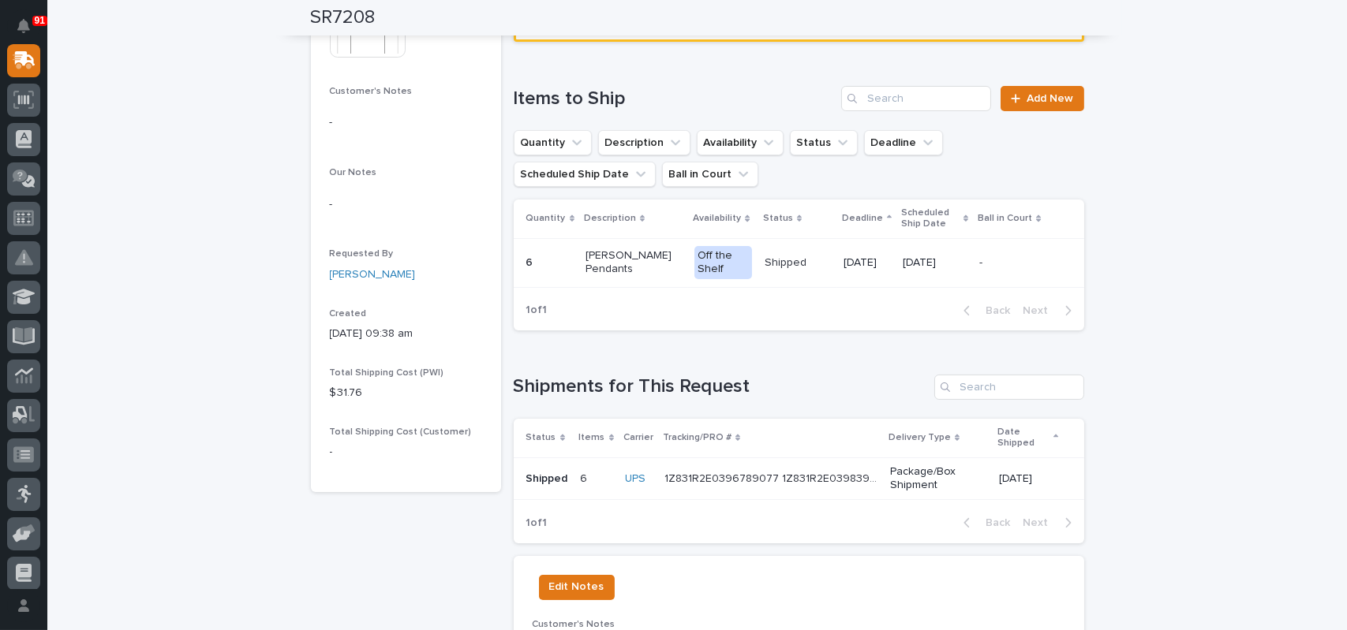
click at [704, 469] on p "1Z831R2E0396789077 1Z831R2E0398395686 1Z831R2E0398522065" at bounding box center [772, 477] width 216 height 17
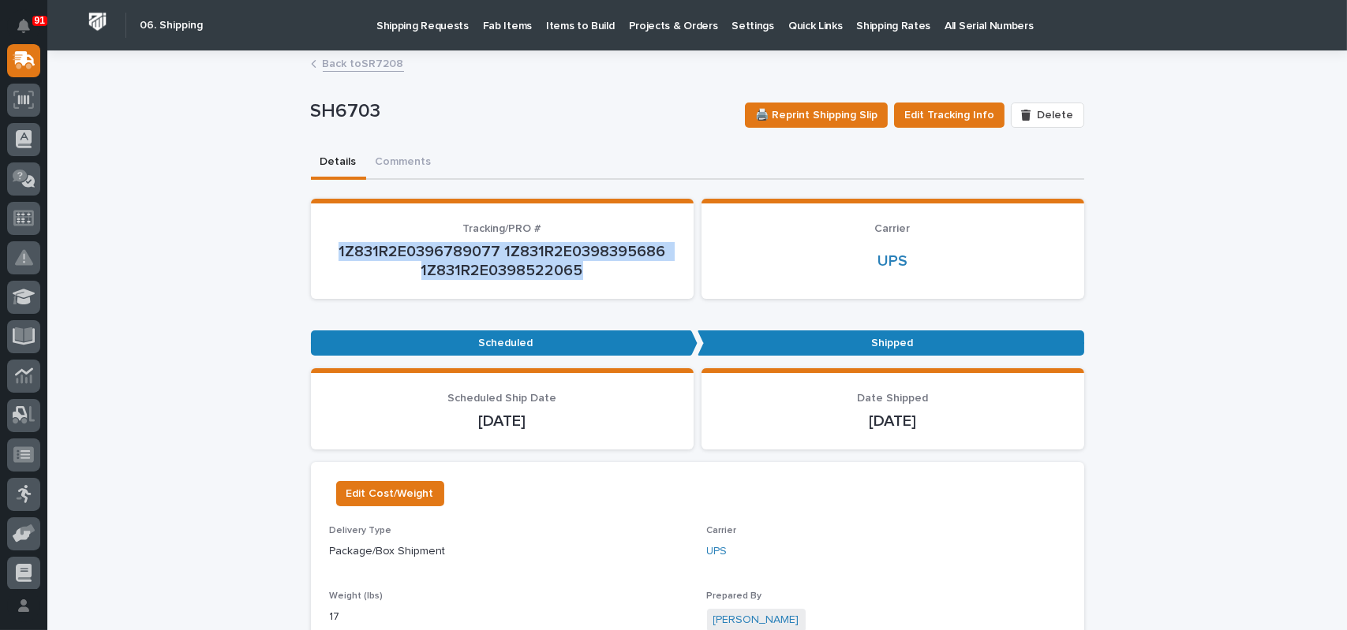
drag, startPoint x: 581, startPoint y: 272, endPoint x: 333, endPoint y: 248, distance: 248.8
click at [333, 248] on p "1Z831R2E0396789077 1Z831R2E0398395686 1Z831R2E0398522065" at bounding box center [502, 261] width 345 height 38
copy p "1Z831R2E0396789077 1Z831R2E0398395686 1Z831R2E0398522065"
